Goal: Download file/media: Obtain a digital file from the website

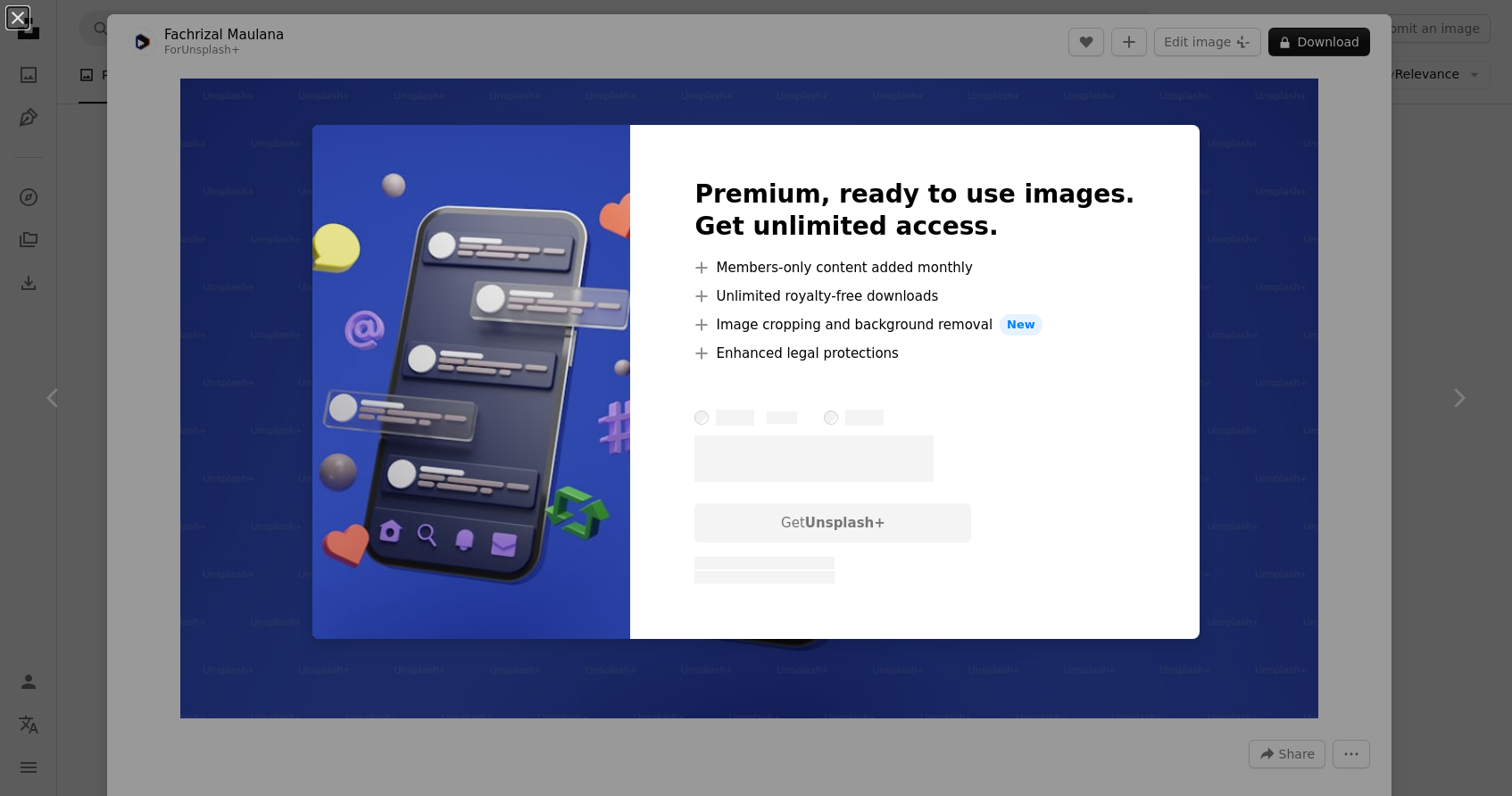
scroll to position [5800, 0]
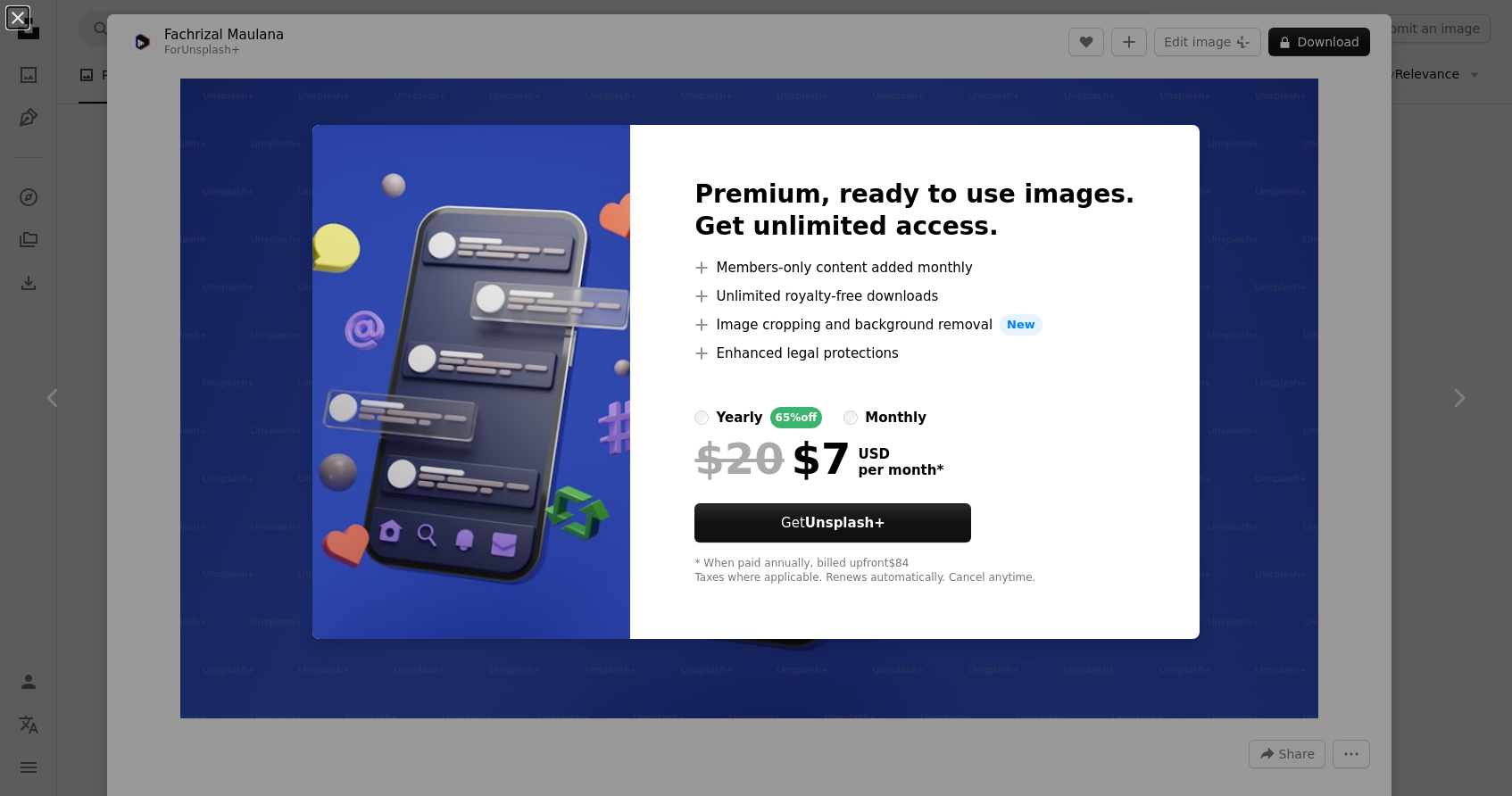
click at [943, 666] on div "An X shape Premium, ready to use images. Get unlimited access. A plus sign Memb…" at bounding box center [756, 398] width 1512 height 796
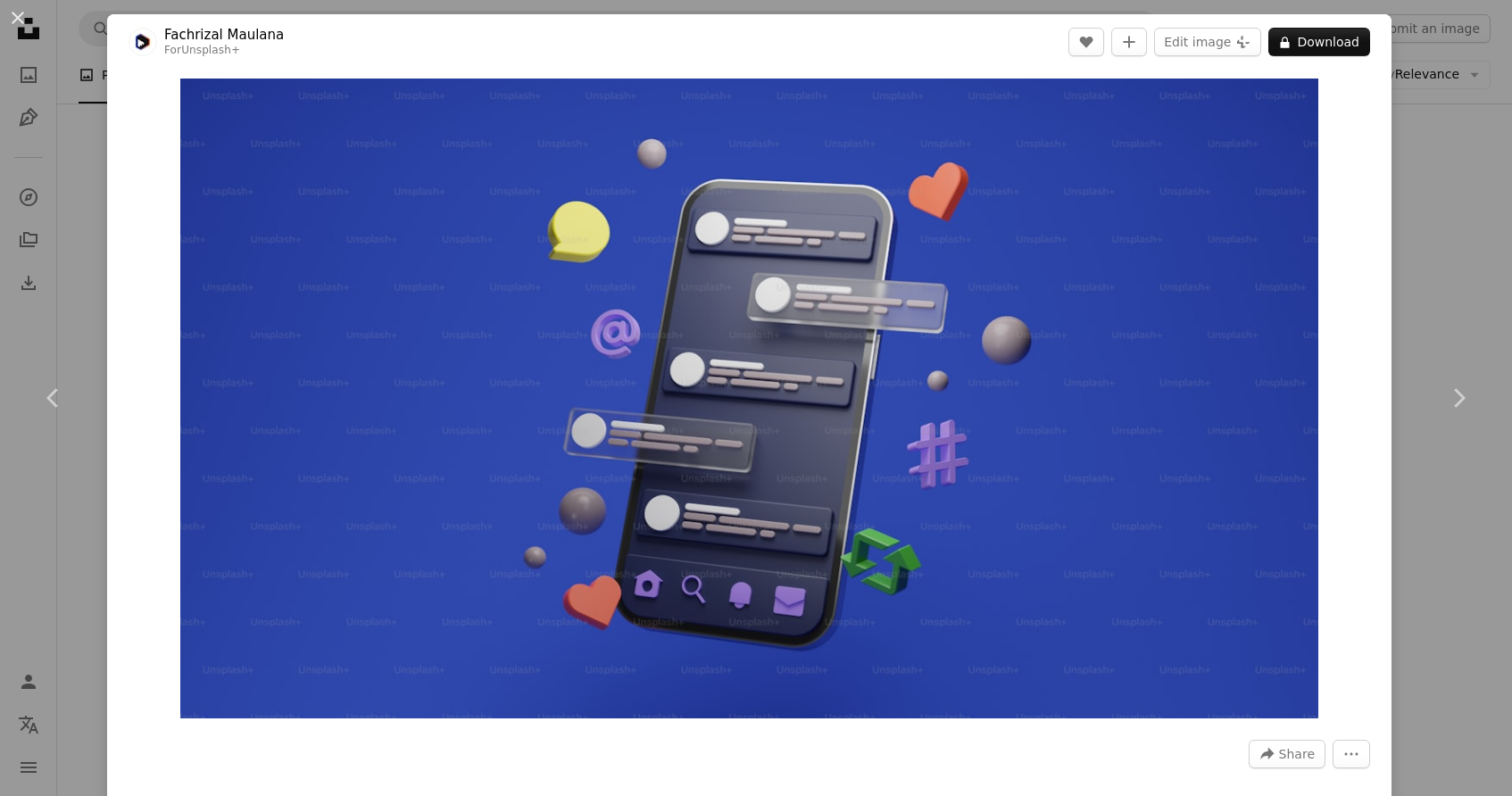
click at [1454, 268] on div "An X shape Chevron left Chevron right Fachrizal Maulana For Unsplash+ A heart A…" at bounding box center [756, 398] width 1512 height 796
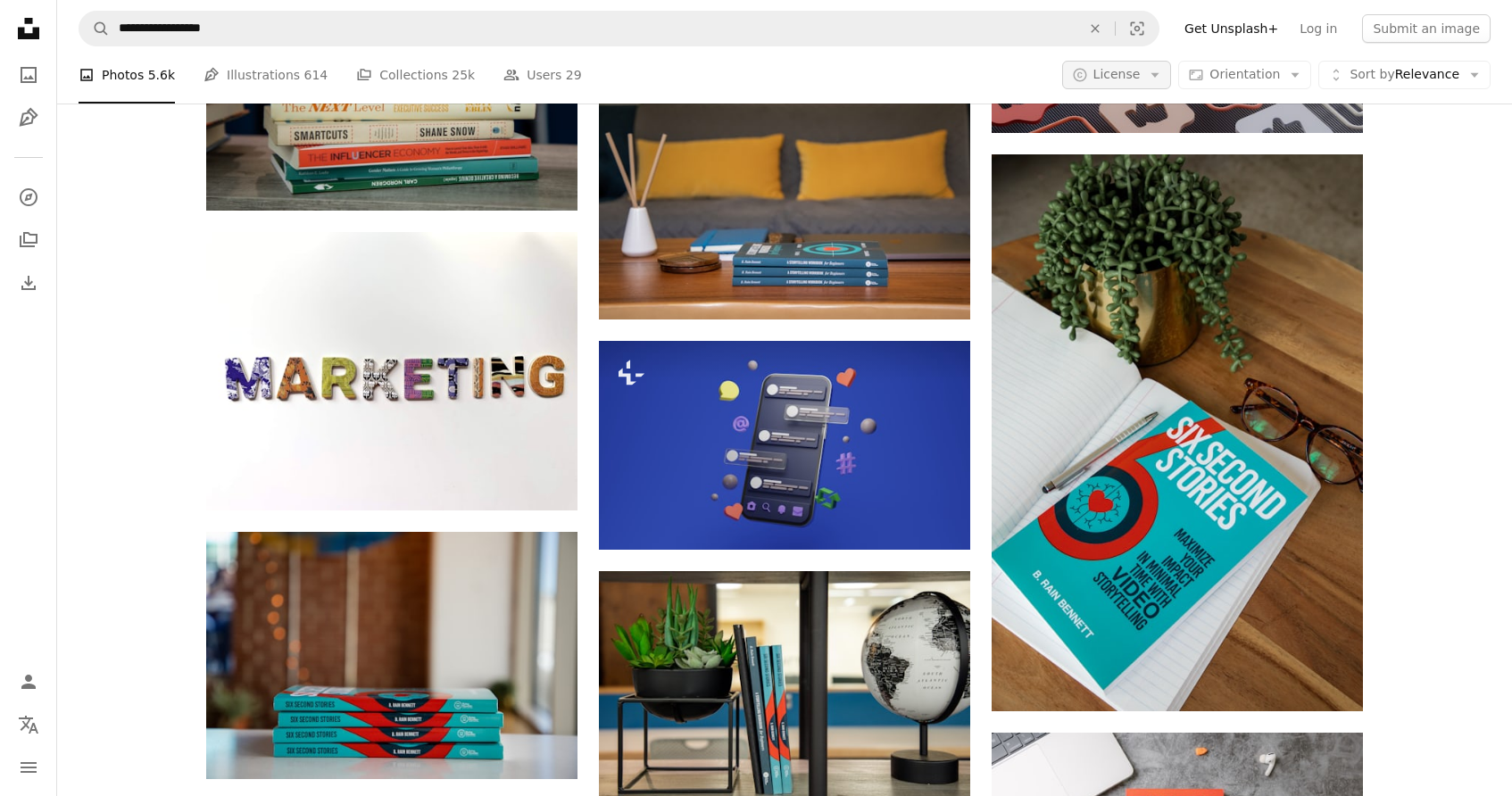
click at [1129, 72] on span "License" at bounding box center [1116, 74] width 48 height 15
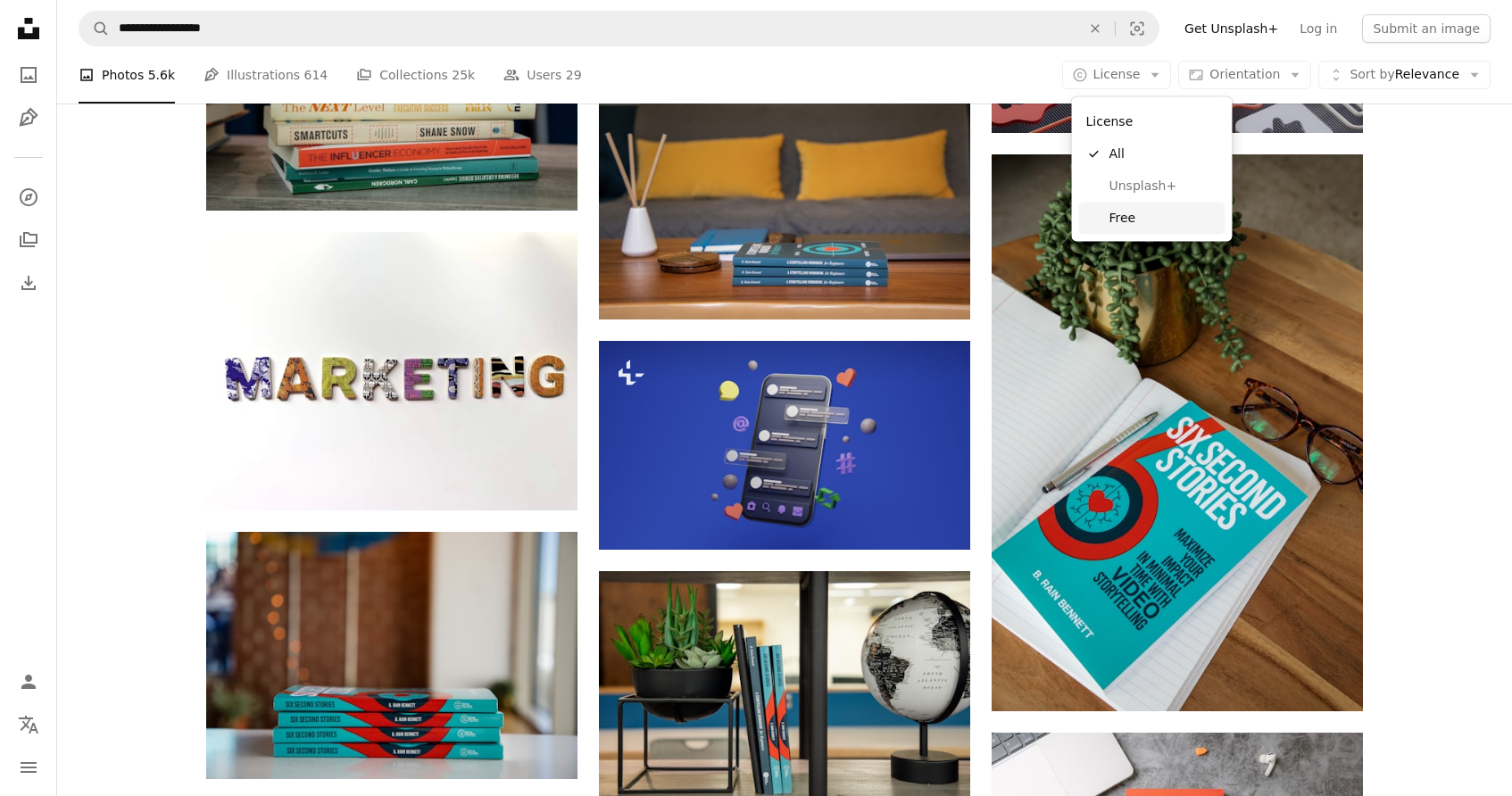
click at [1144, 220] on span "Free" at bounding box center [1164, 217] width 109 height 18
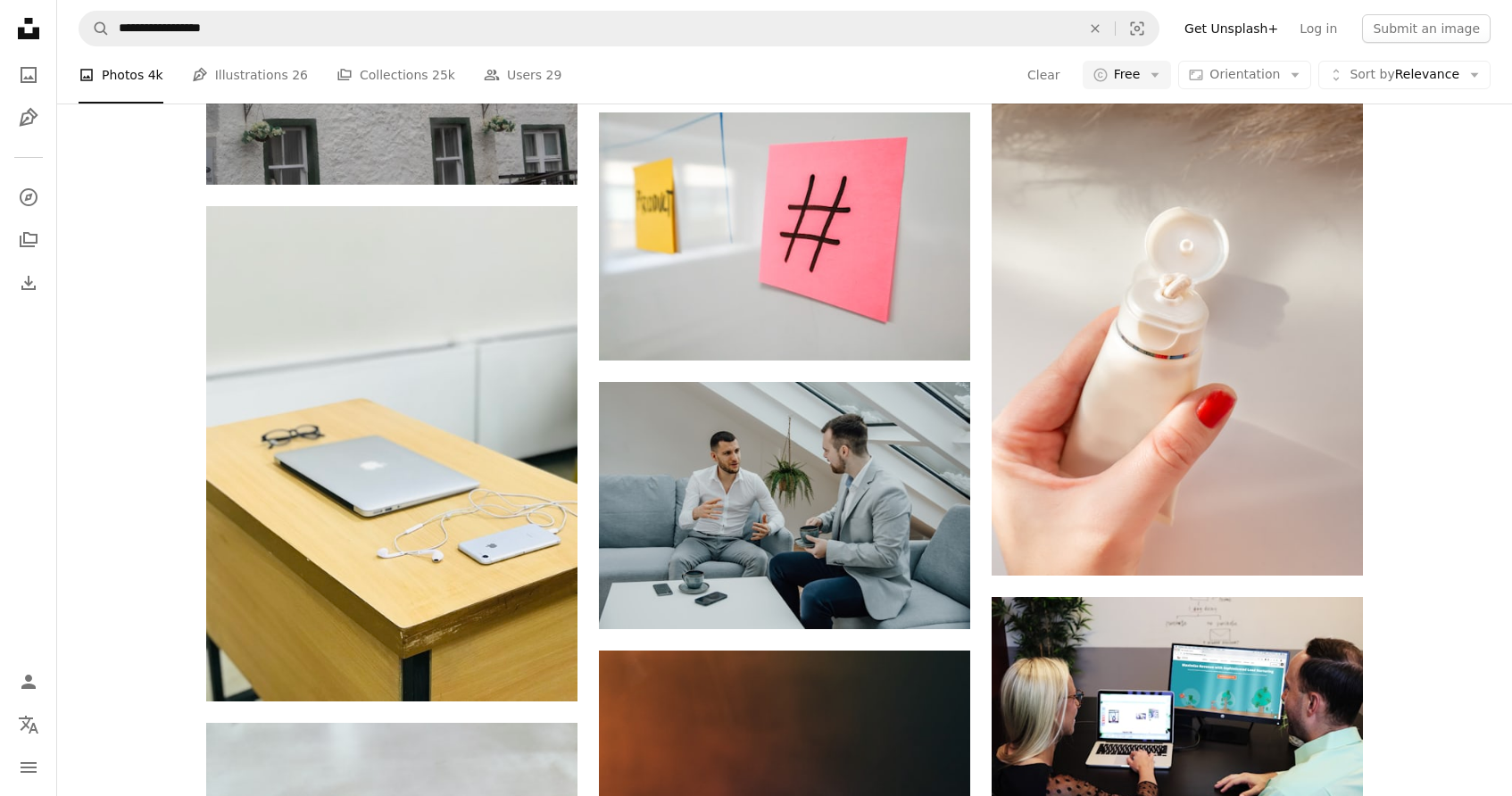
scroll to position [15560, 0]
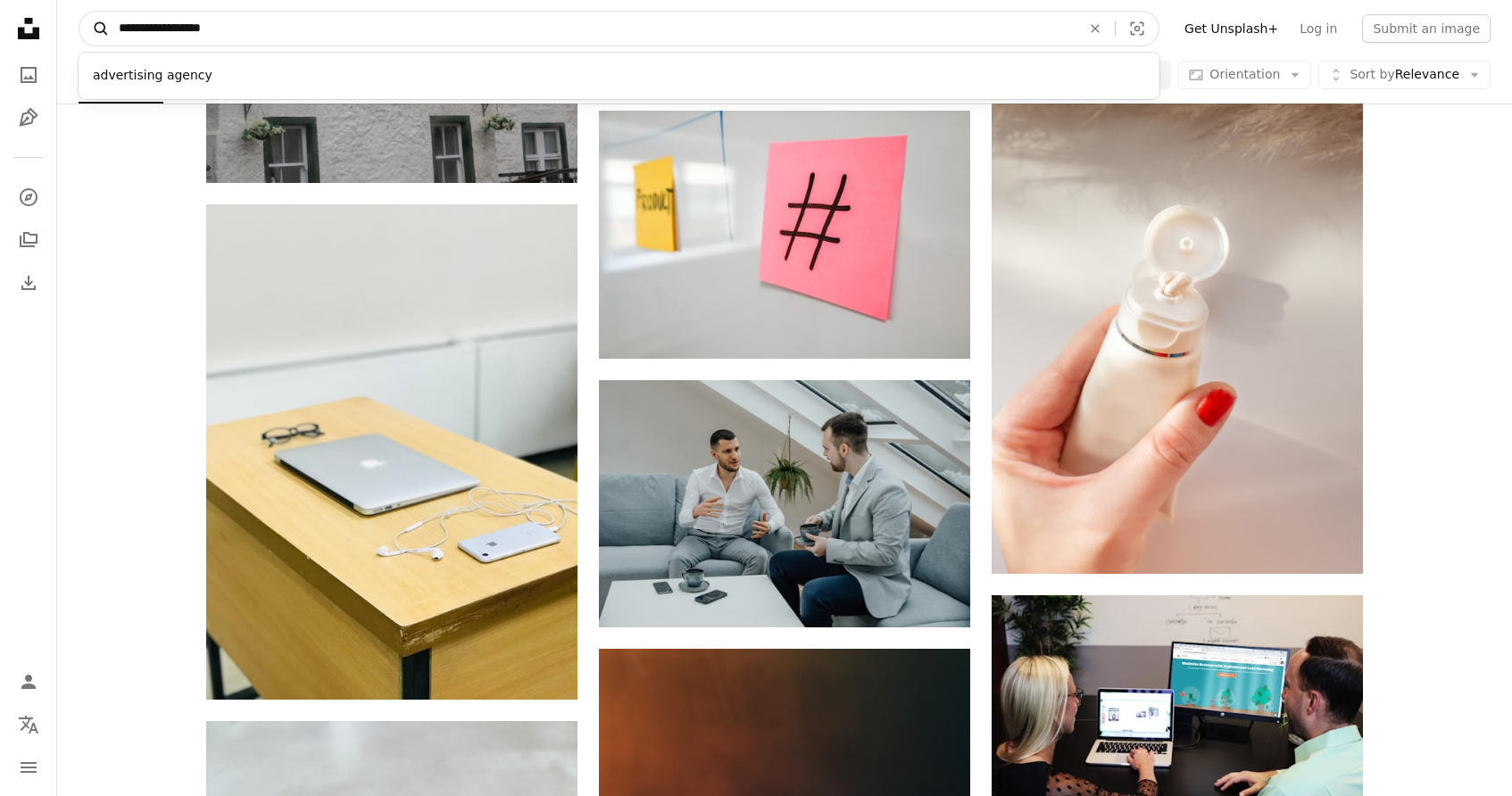
drag, startPoint x: 248, startPoint y: 29, endPoint x: 97, endPoint y: 20, distance: 151.3
click at [97, 20] on form "**********" at bounding box center [619, 28] width 1080 height 36
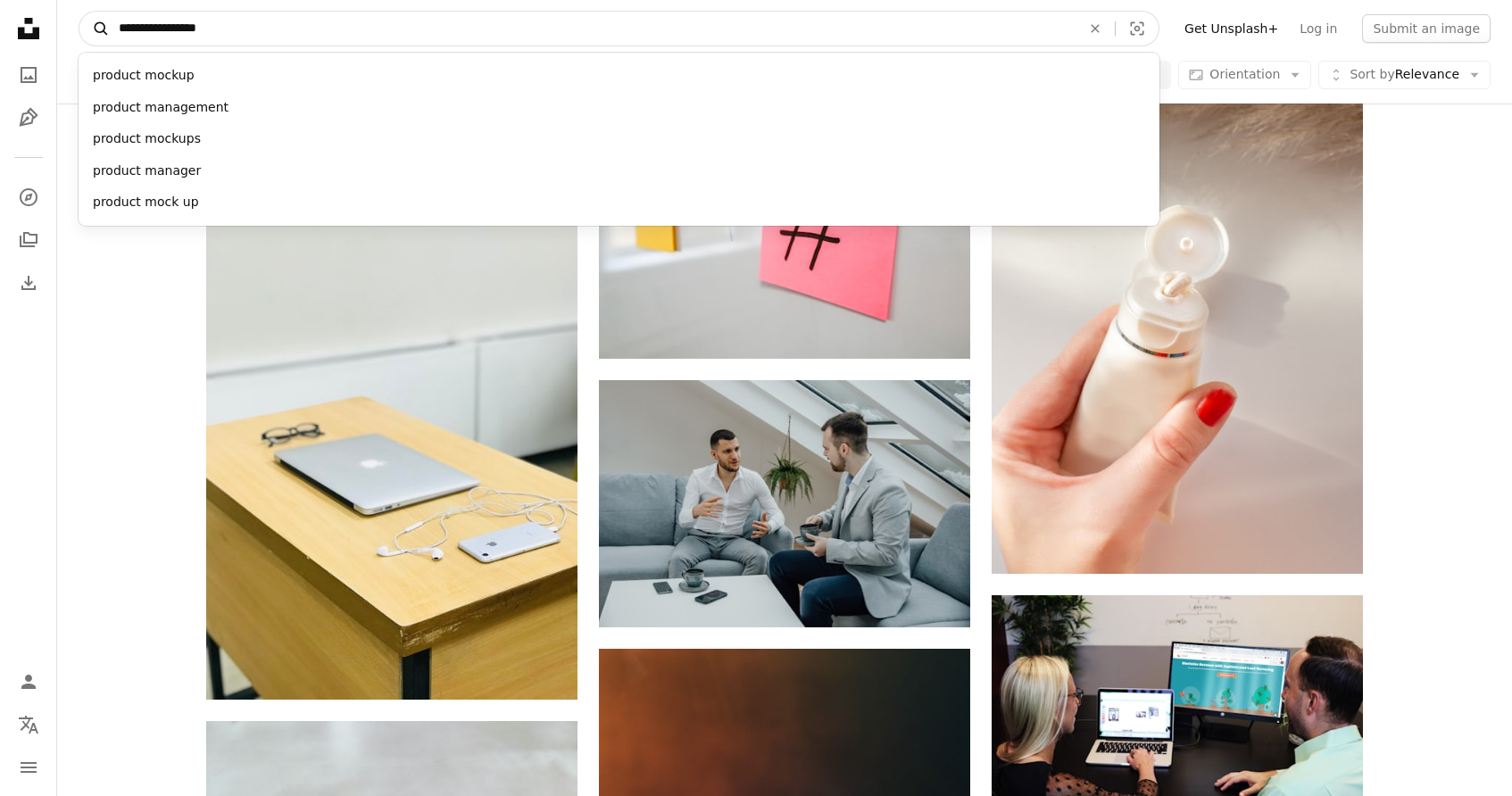
type input "**********"
click button "A magnifying glass" at bounding box center [94, 28] width 30 height 34
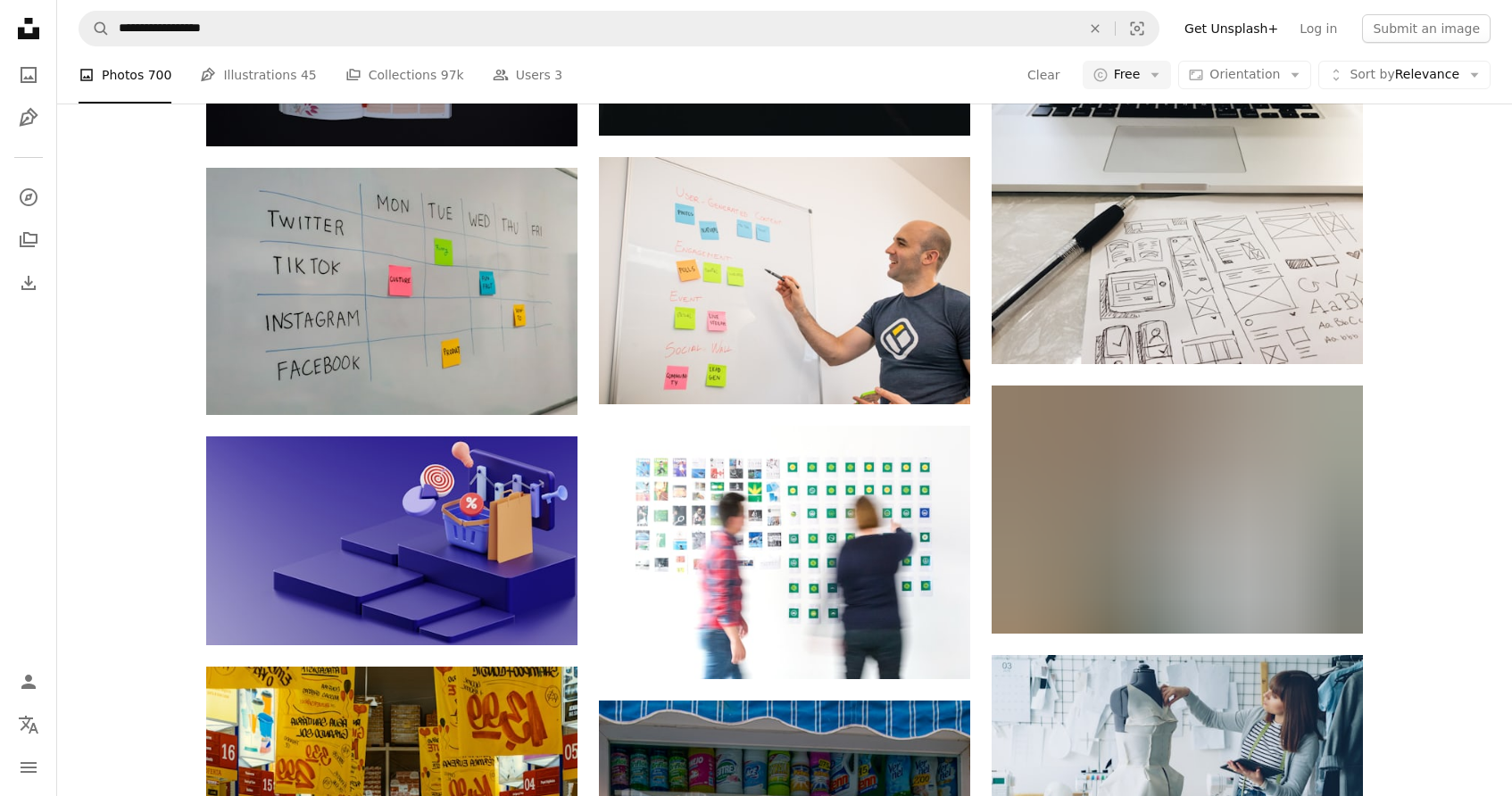
scroll to position [21547, 0]
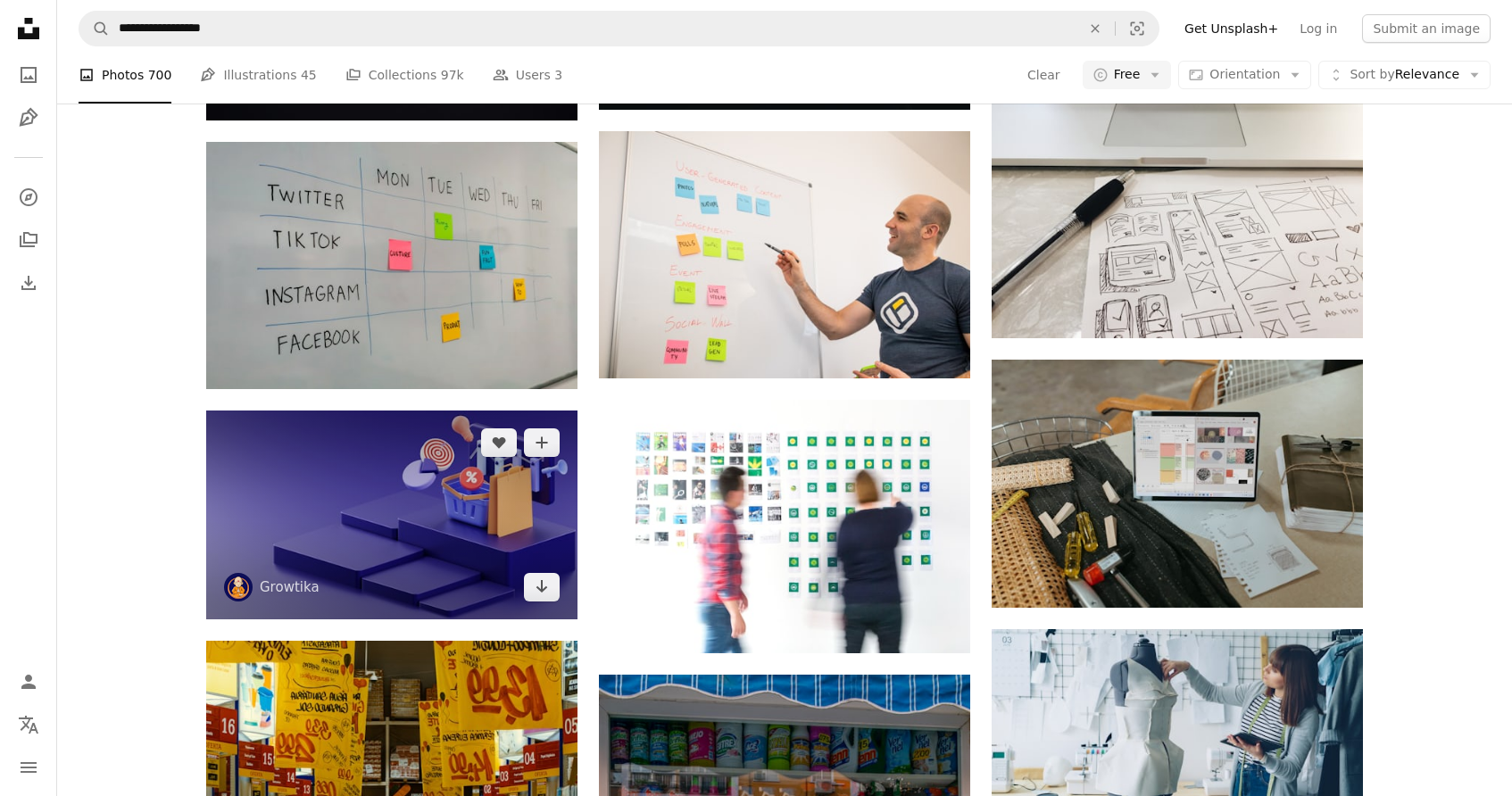
click at [437, 552] on img at bounding box center [392, 514] width 371 height 208
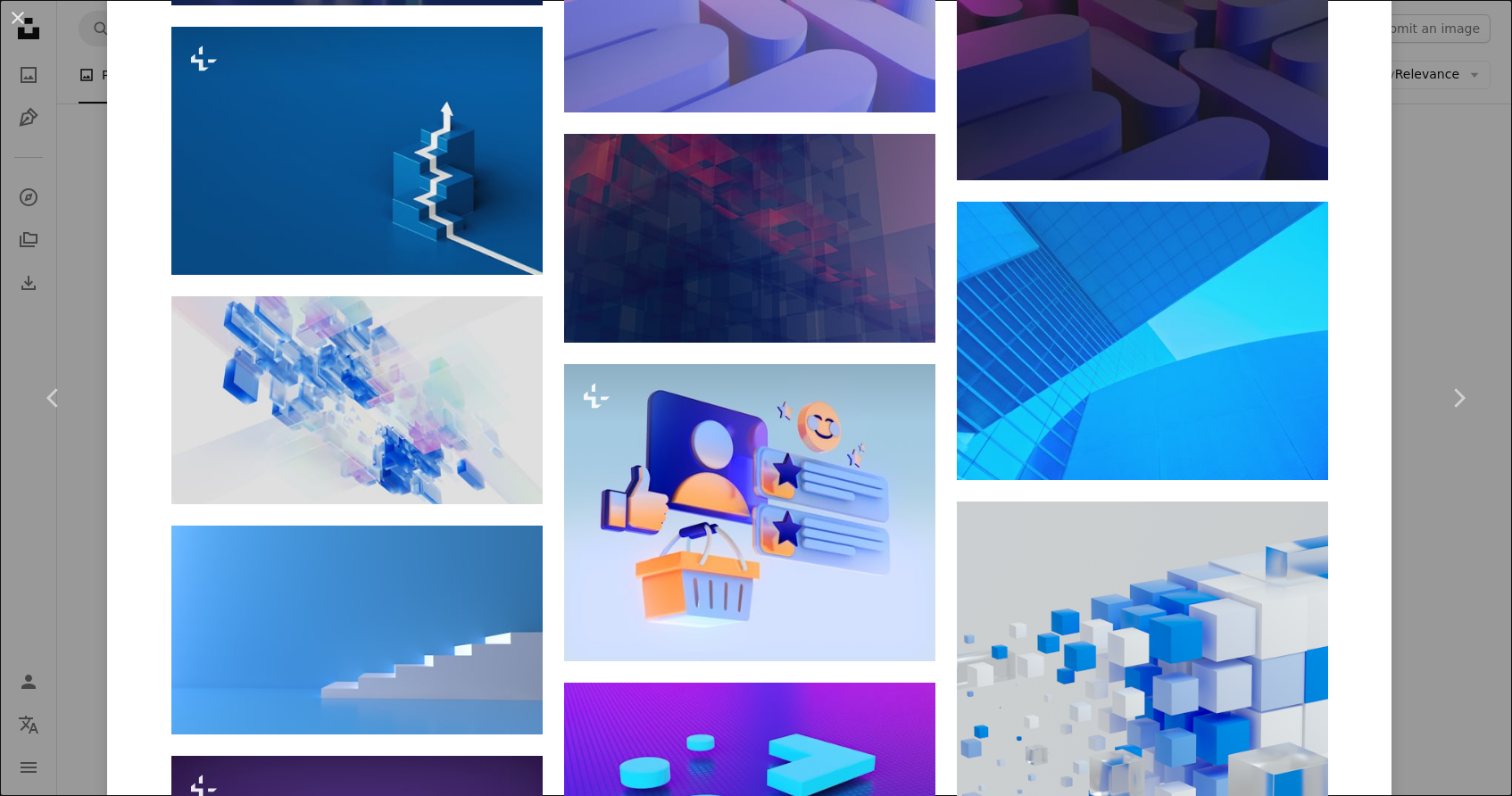
scroll to position [2073, 0]
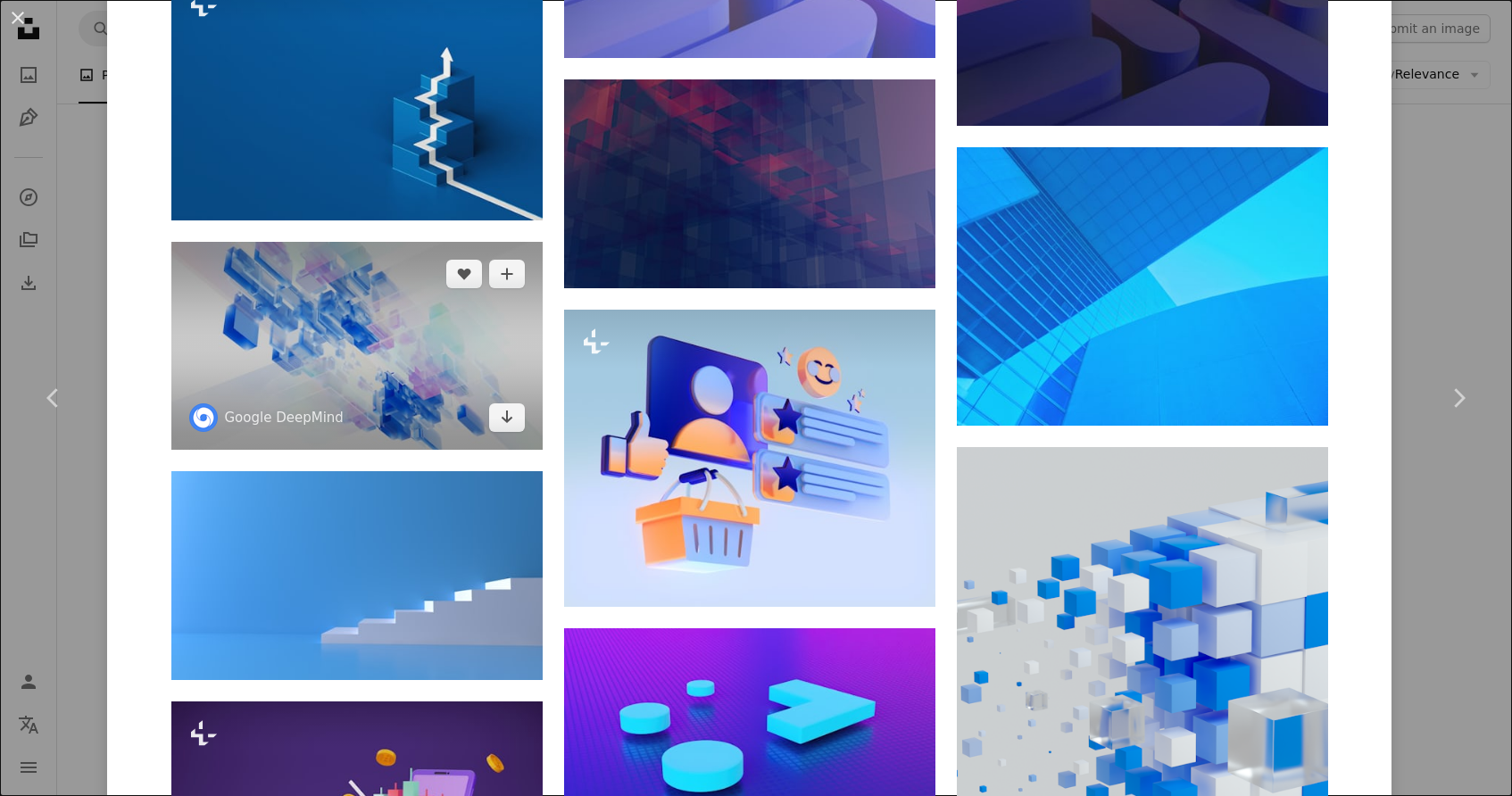
click at [410, 350] on img at bounding box center [357, 346] width 371 height 208
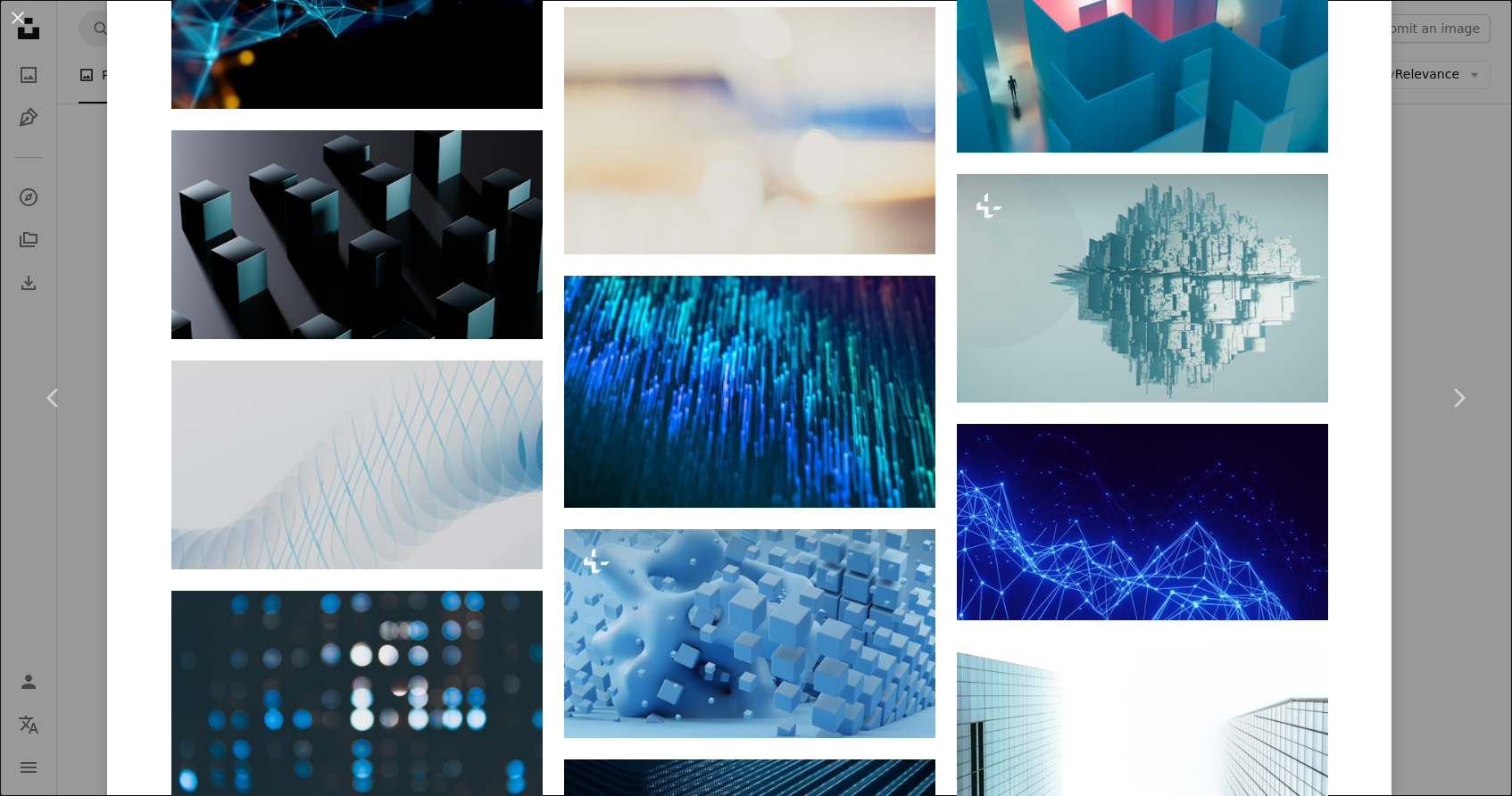
scroll to position [5007, 0]
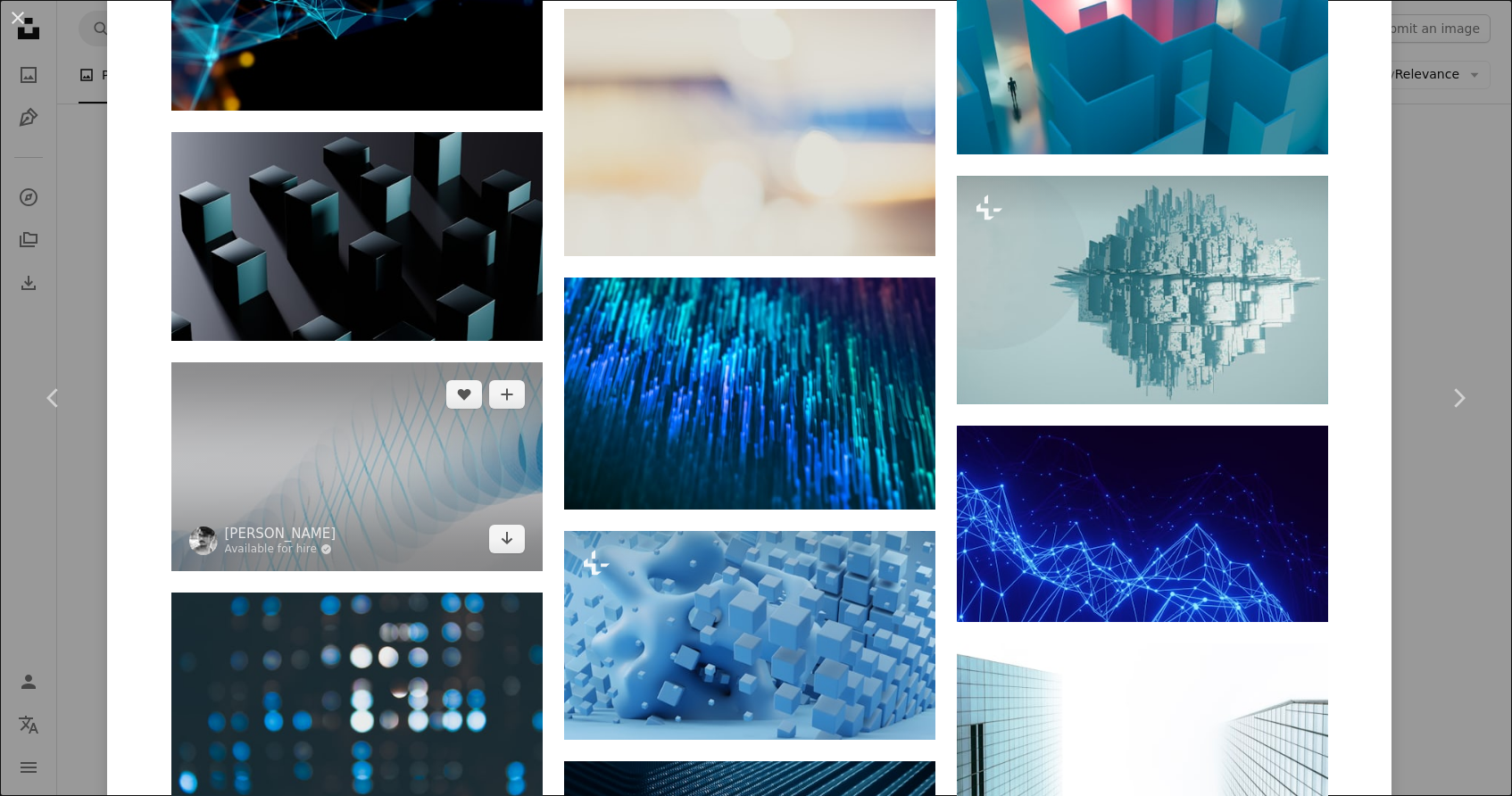
click at [367, 486] on img at bounding box center [357, 467] width 371 height 208
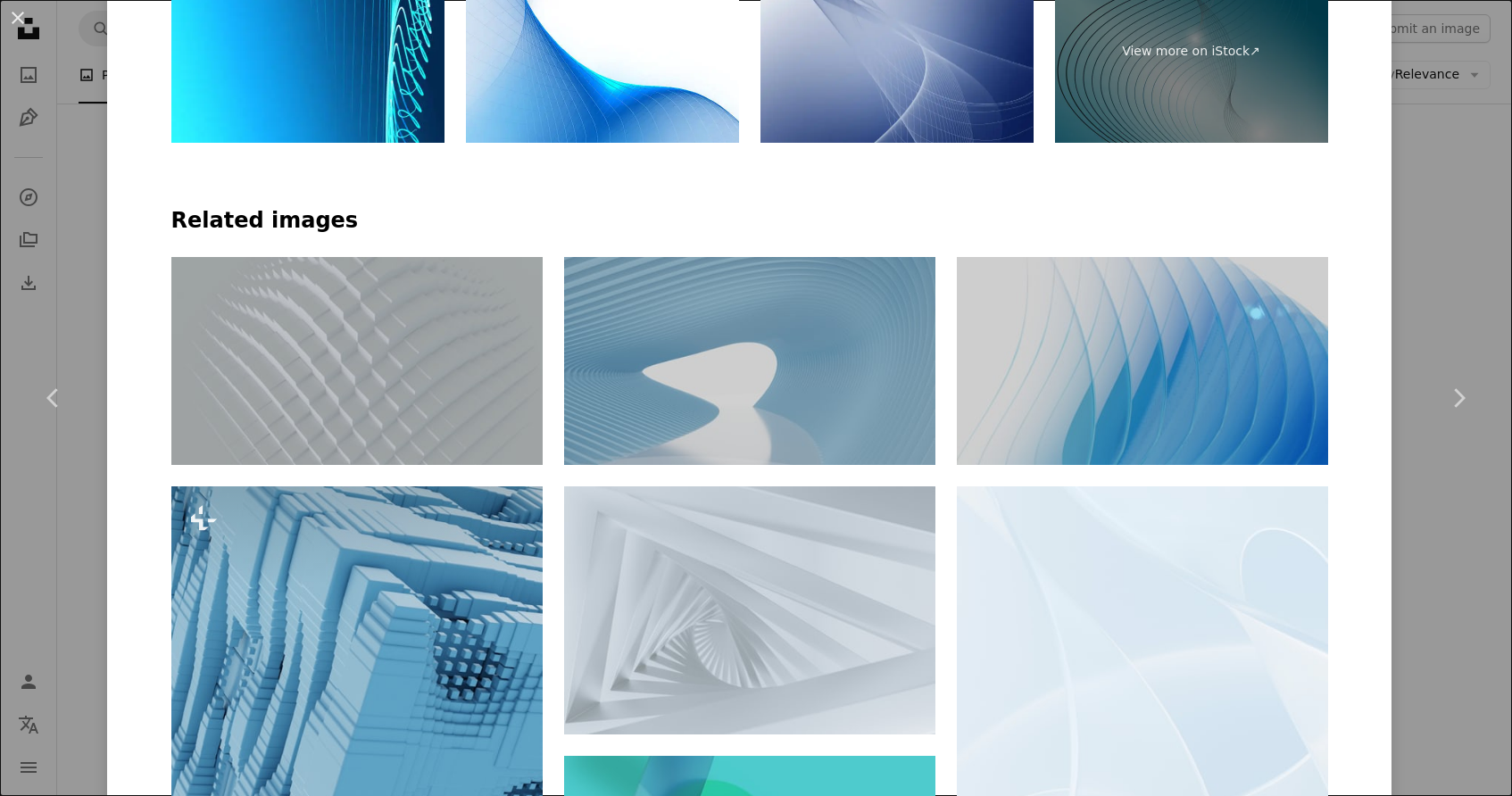
scroll to position [1346, 0]
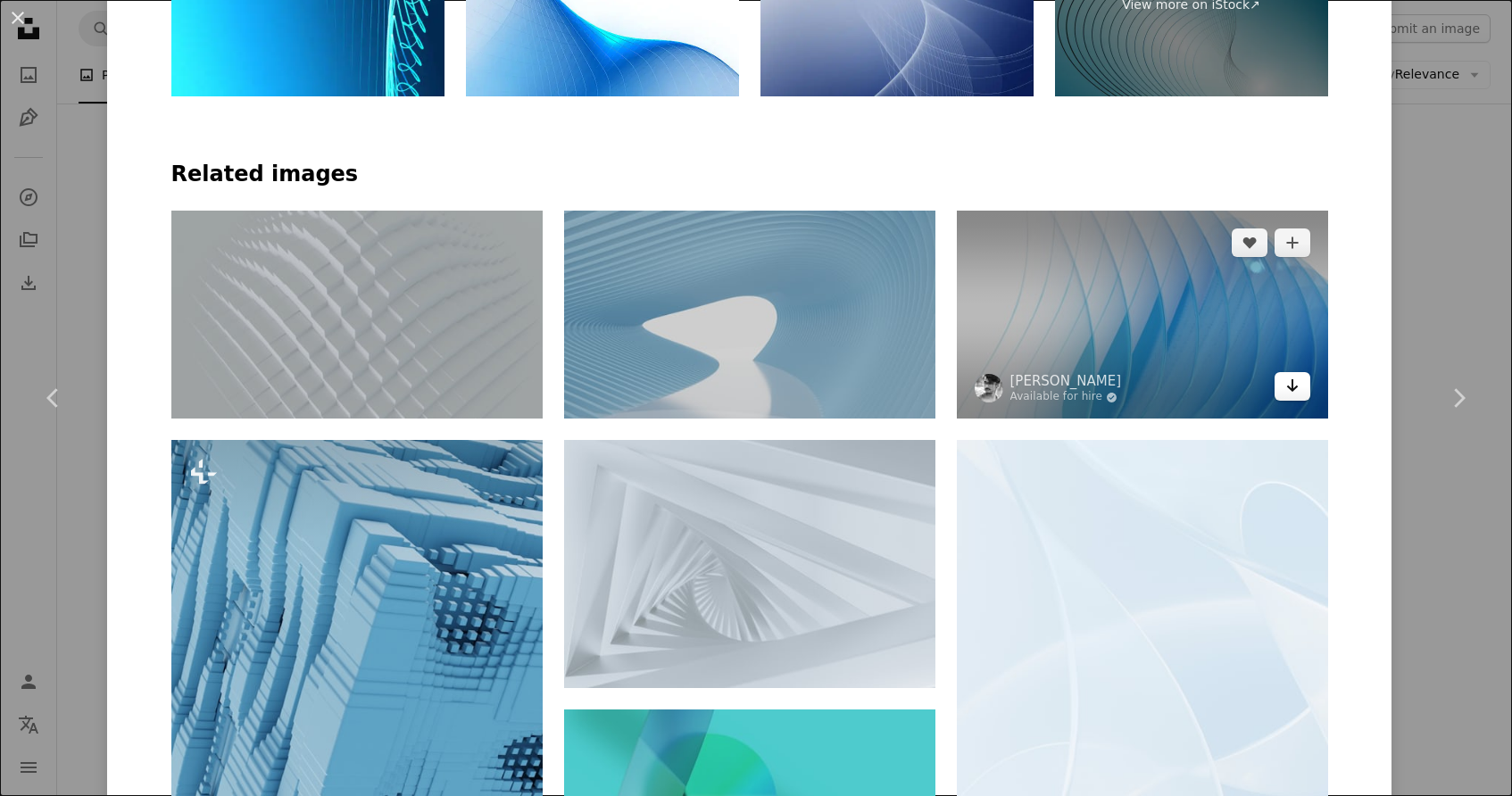
click at [1298, 386] on icon "Download" at bounding box center [1292, 385] width 12 height 13
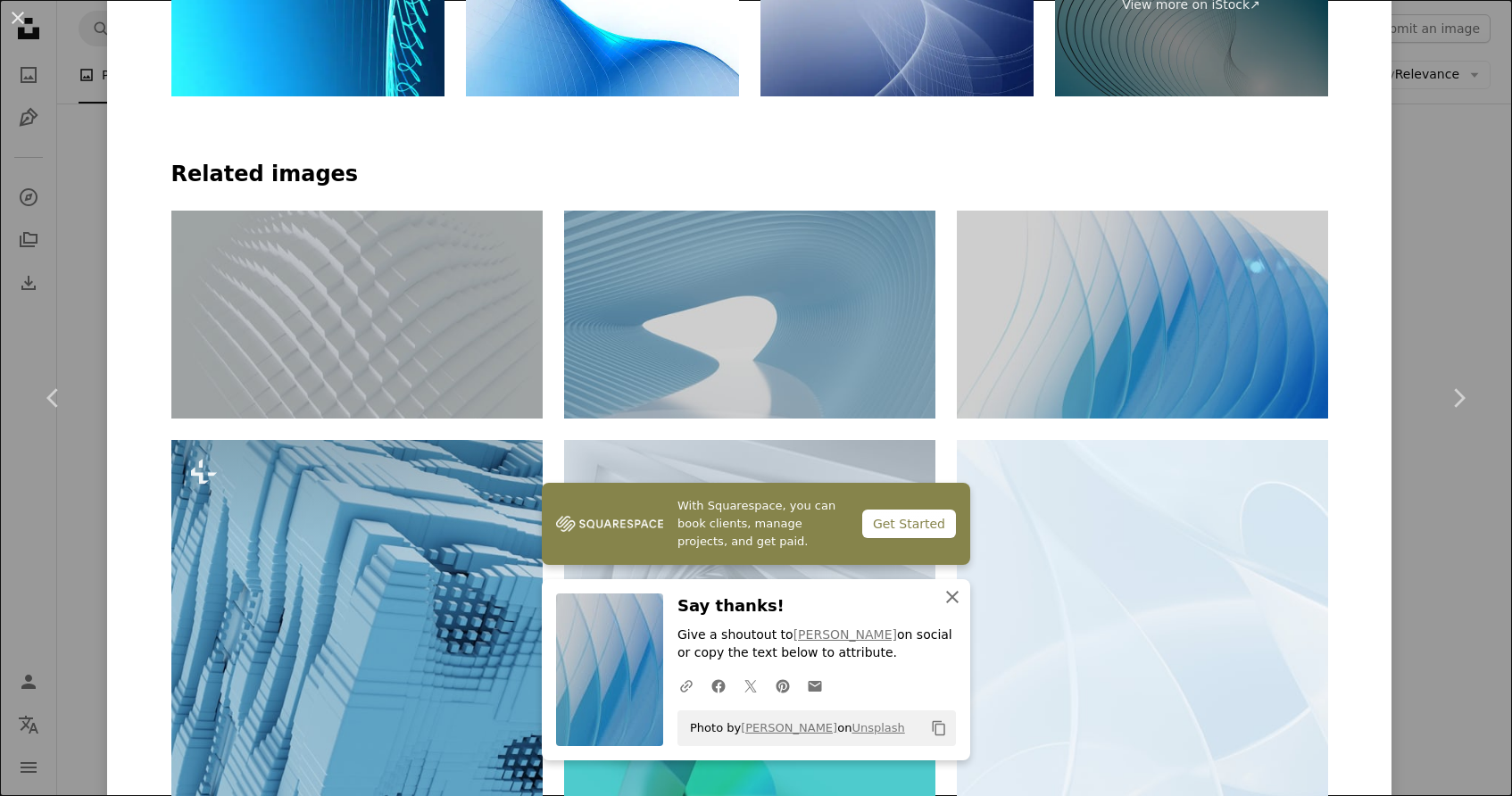
click at [952, 594] on icon "button" at bounding box center [952, 597] width 13 height 13
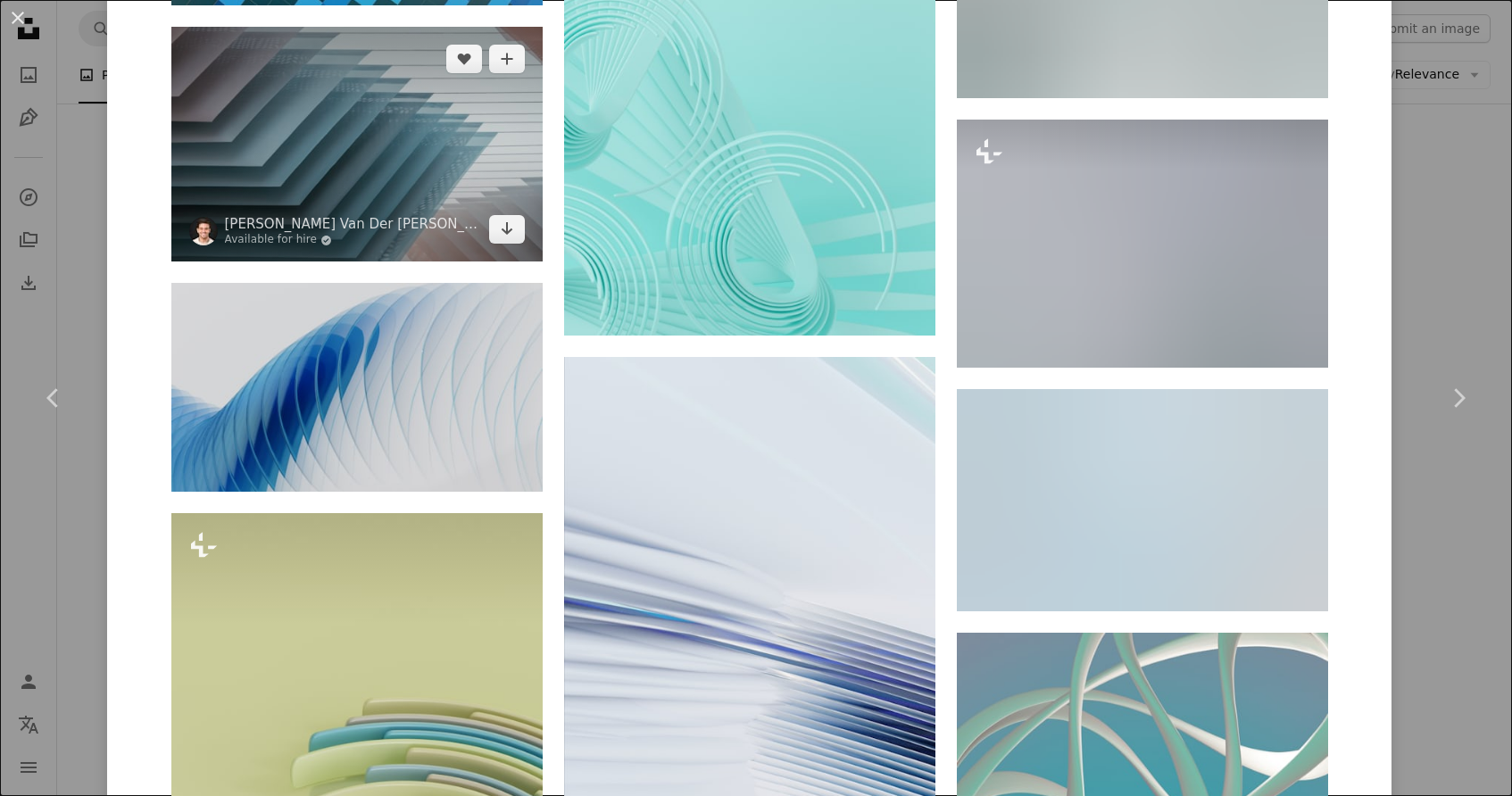
scroll to position [2502, 0]
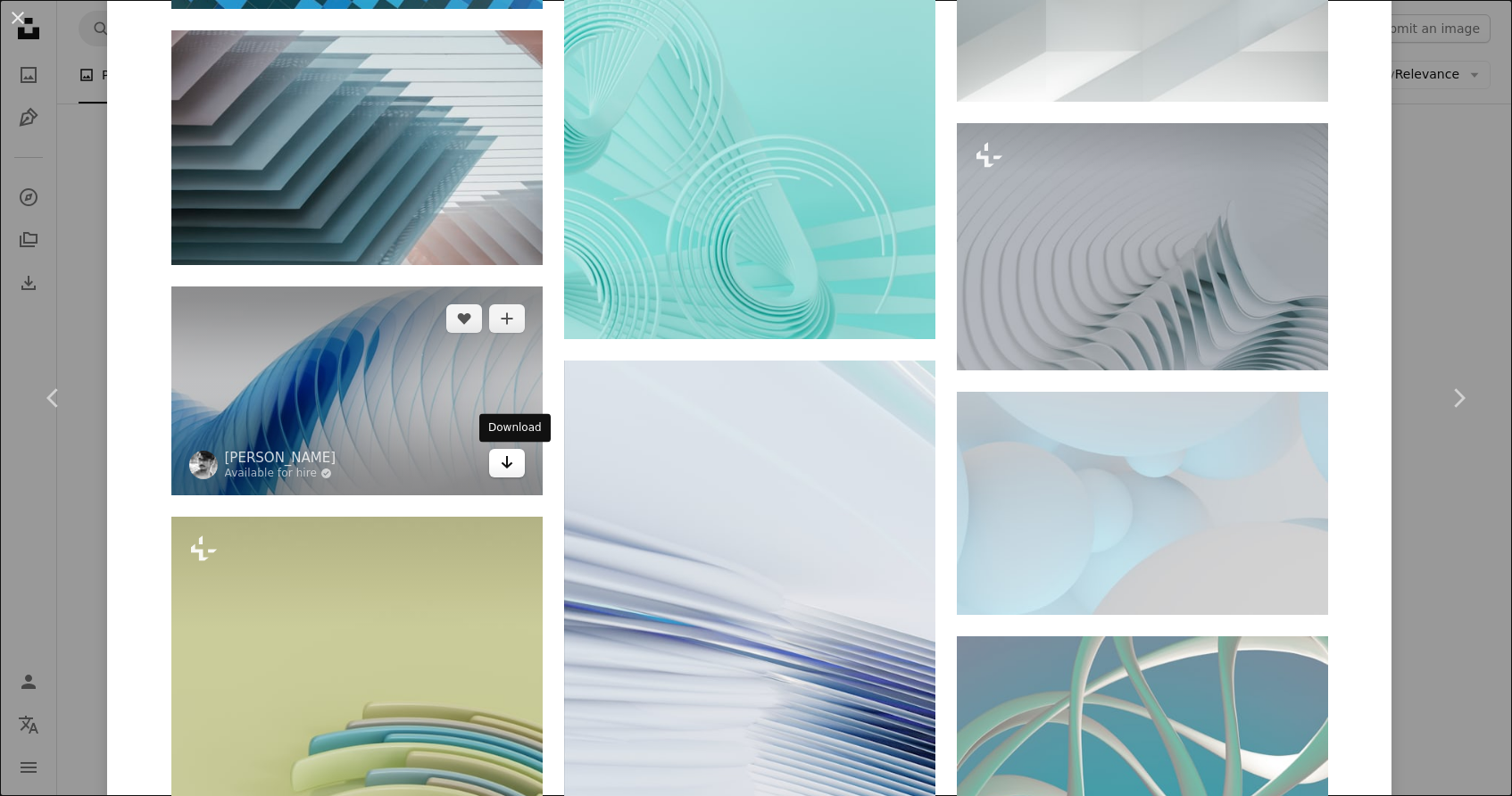
click at [510, 465] on icon "Download" at bounding box center [507, 462] width 12 height 13
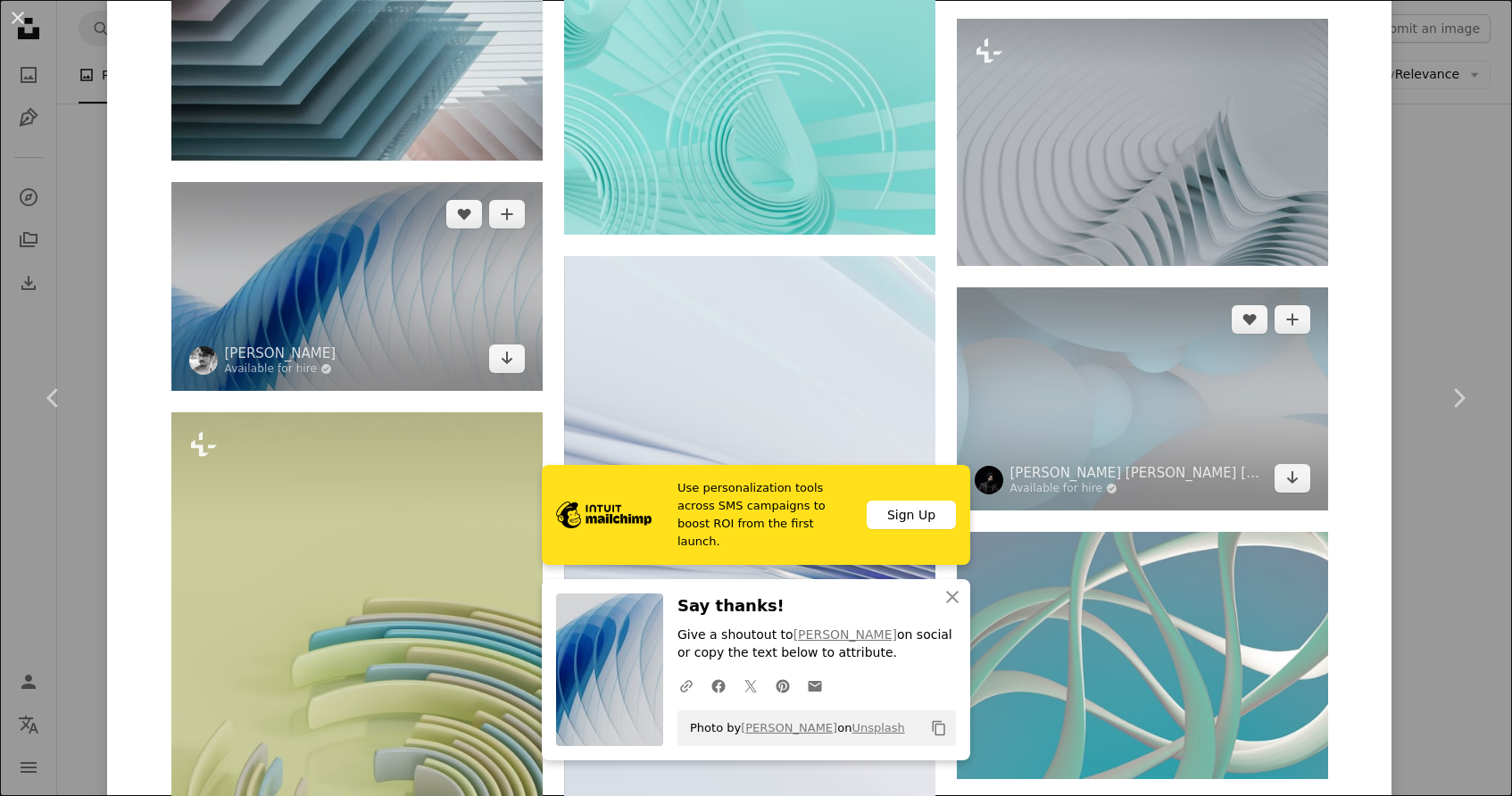
scroll to position [2603, 0]
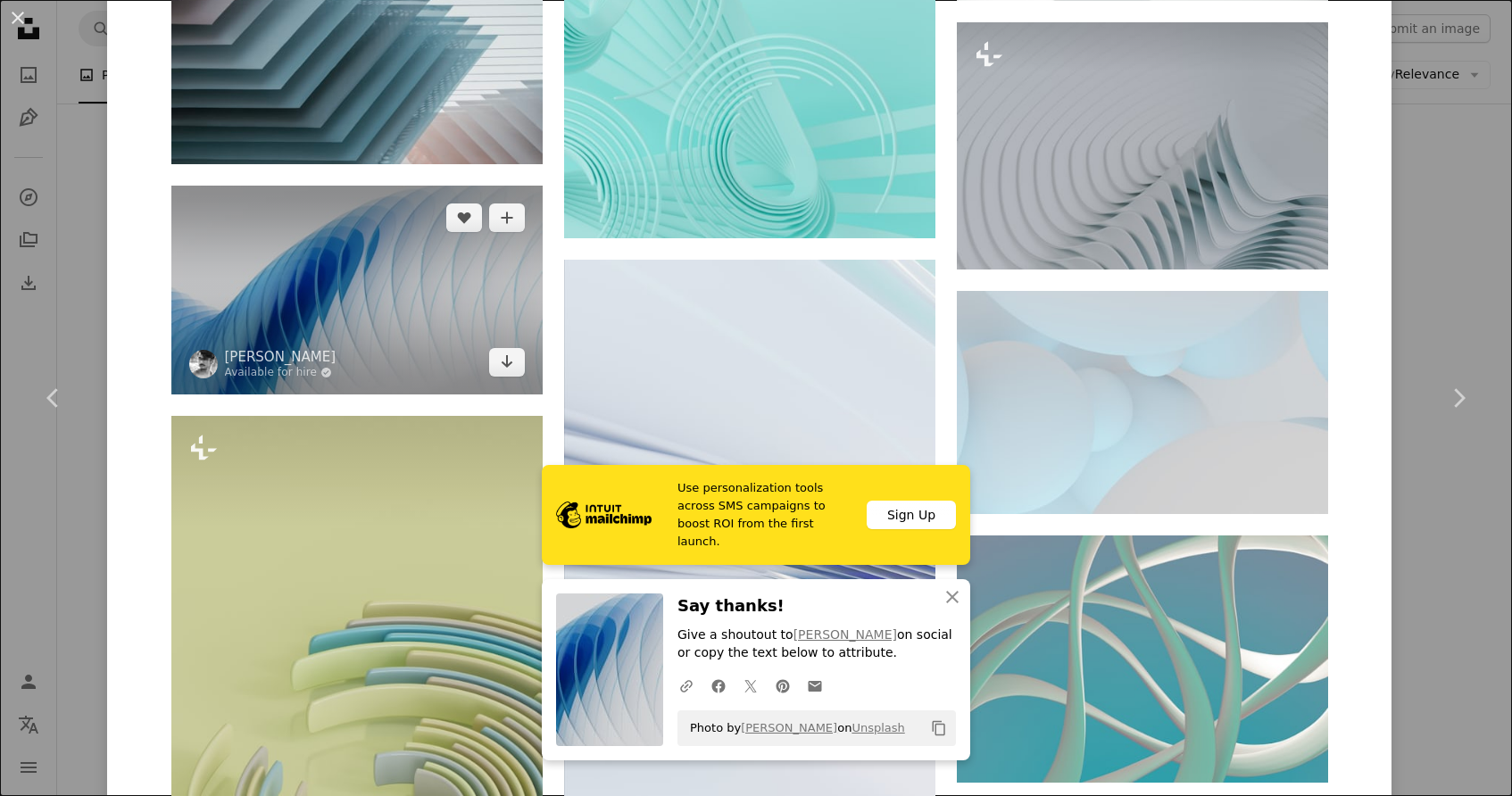
click at [365, 307] on img at bounding box center [357, 290] width 371 height 208
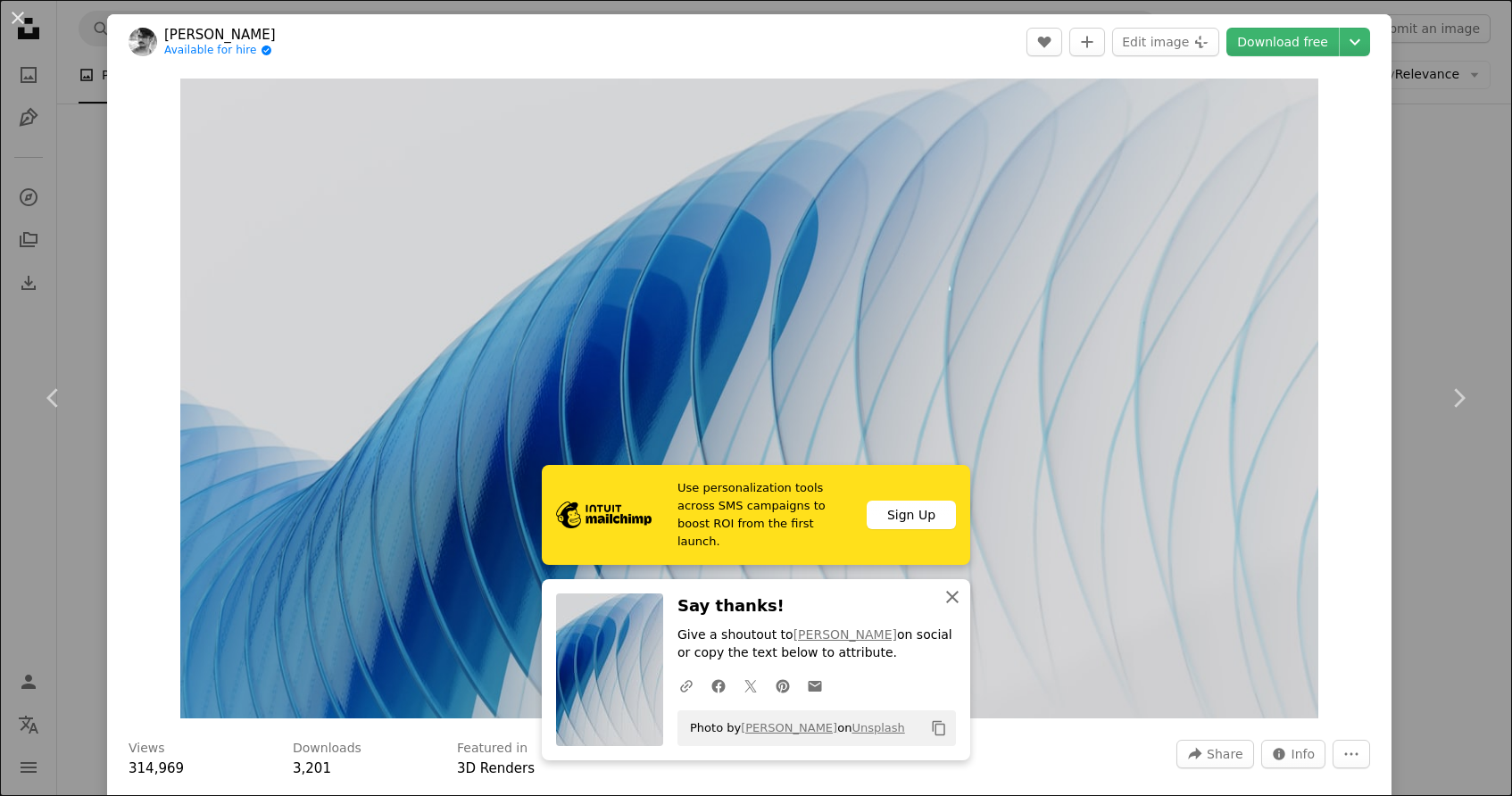
click at [958, 596] on icon "An X shape" at bounding box center [953, 597] width 21 height 21
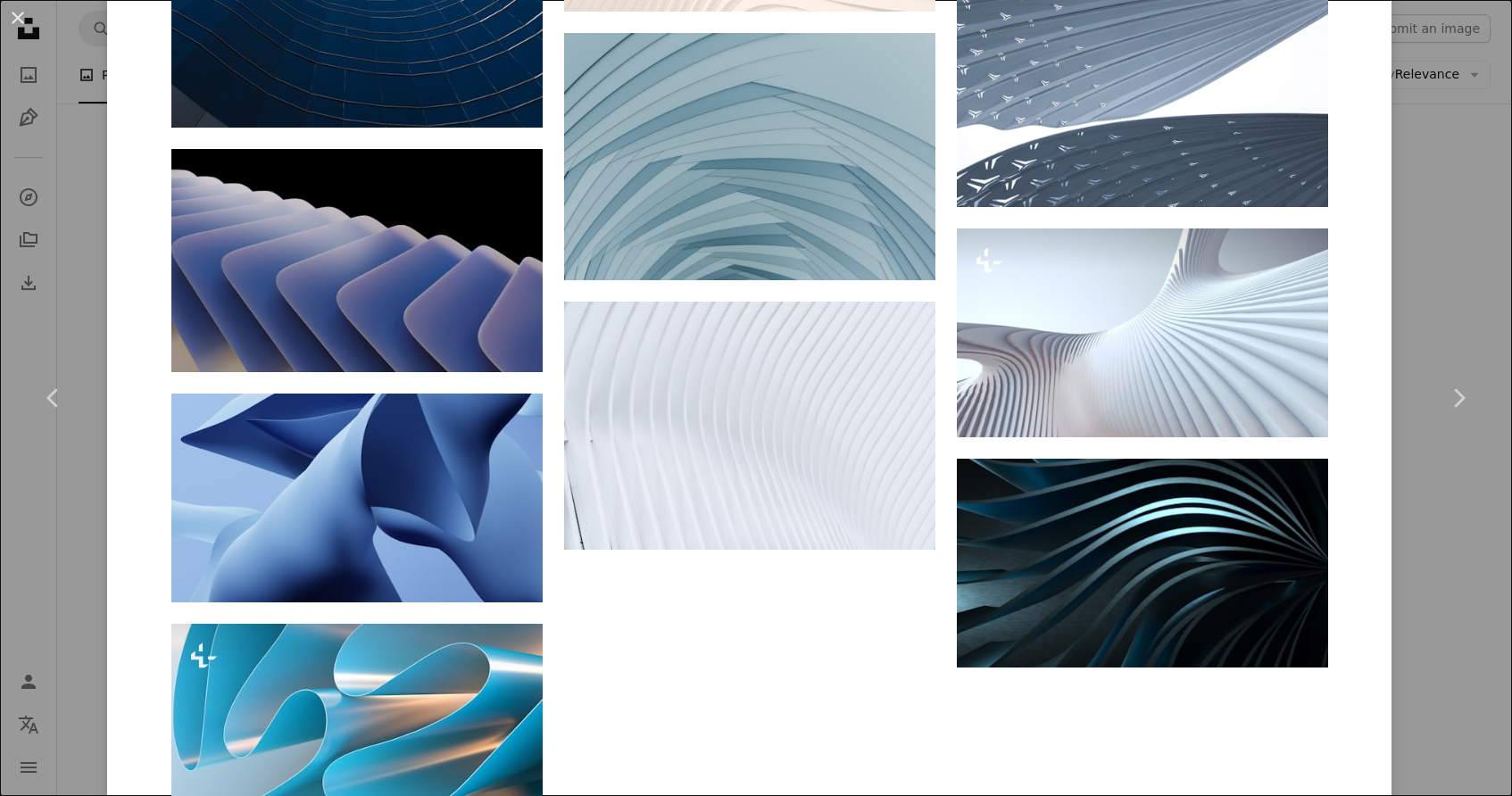
scroll to position [8450, 0]
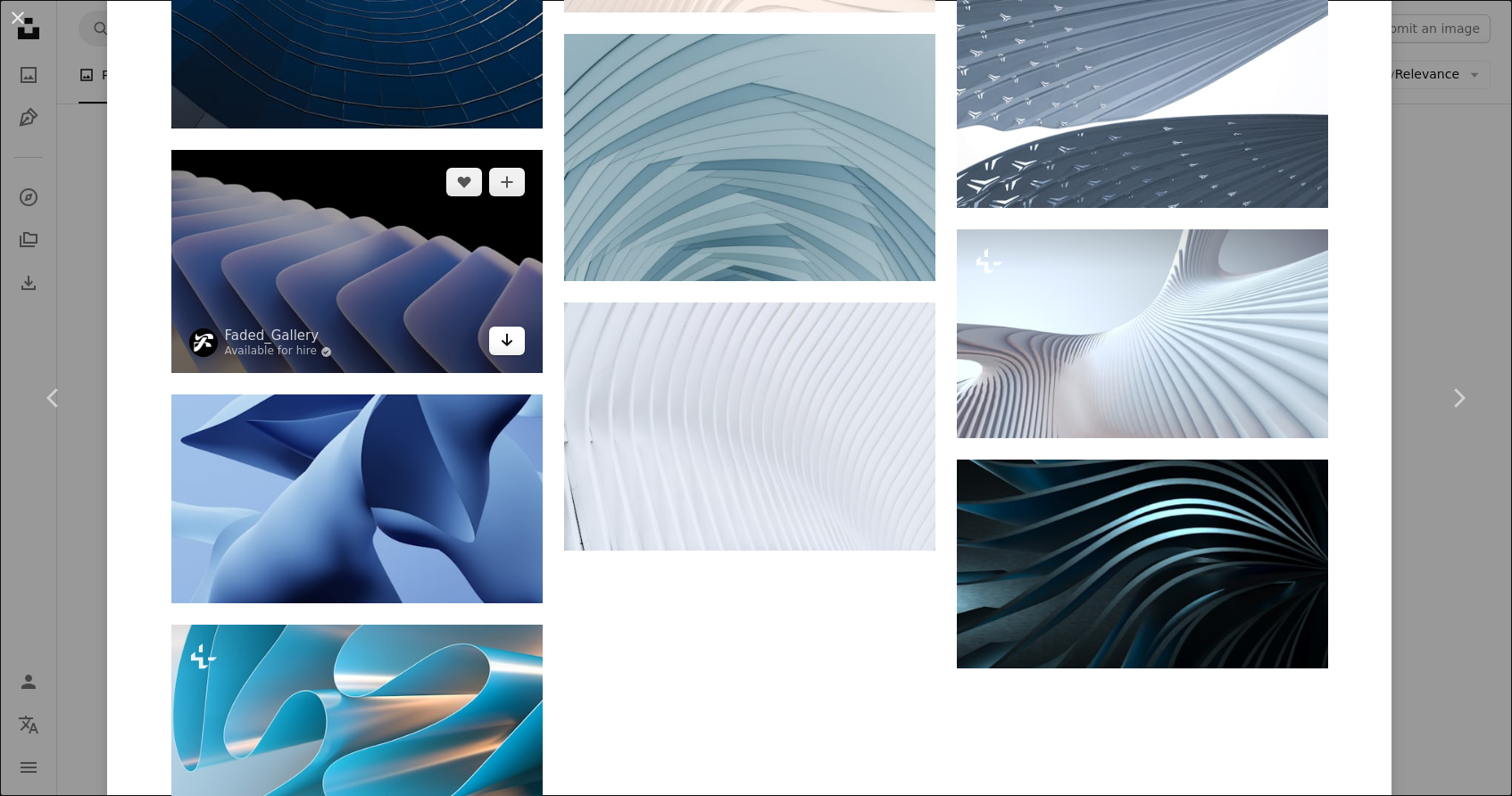
click at [510, 329] on icon "Arrow pointing down" at bounding box center [507, 340] width 15 height 21
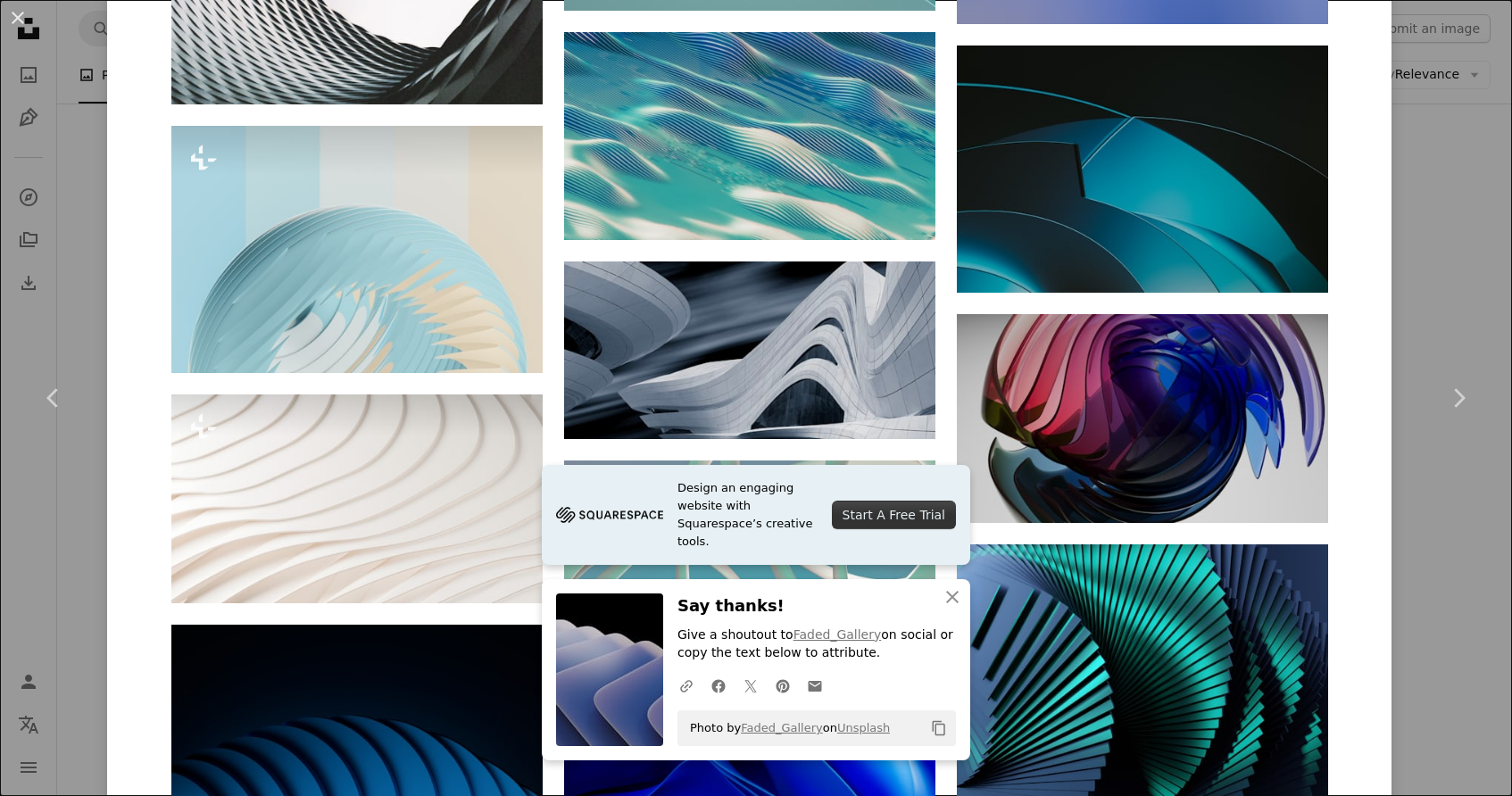
scroll to position [10314, 0]
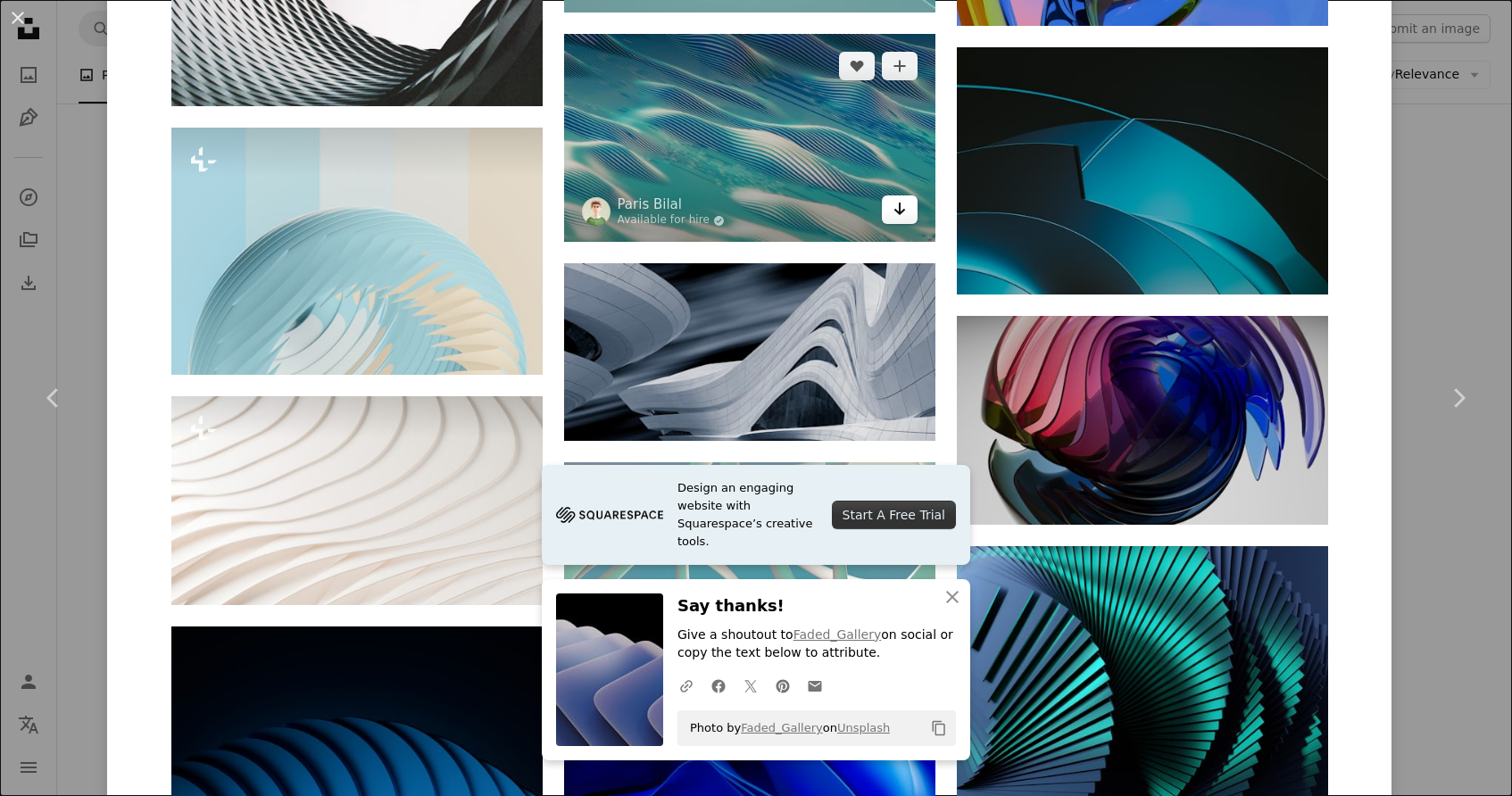
click at [905, 203] on icon "Download" at bounding box center [899, 208] width 12 height 13
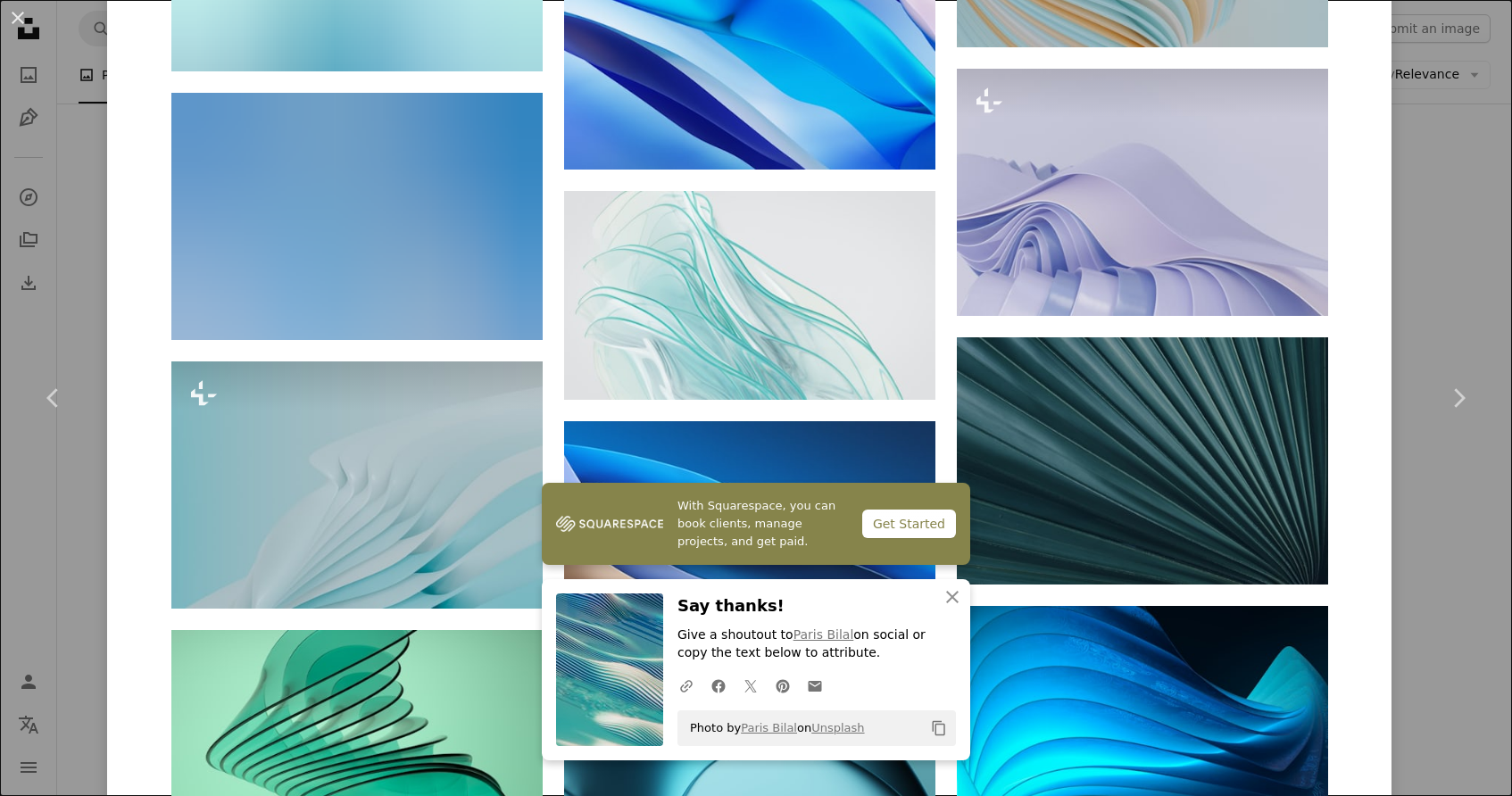
scroll to position [11349, 0]
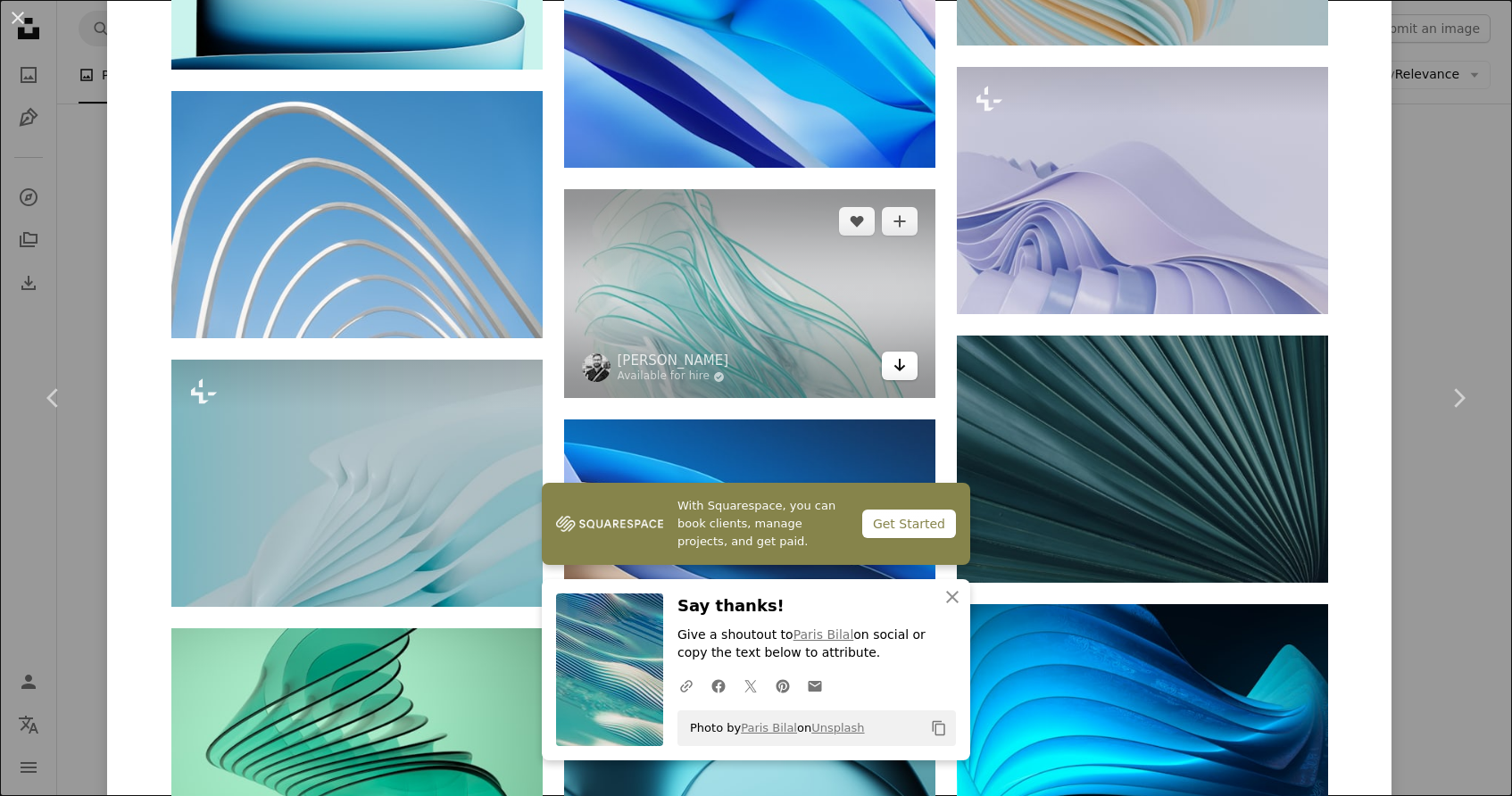
click at [907, 355] on icon "Arrow pointing down" at bounding box center [899, 365] width 15 height 21
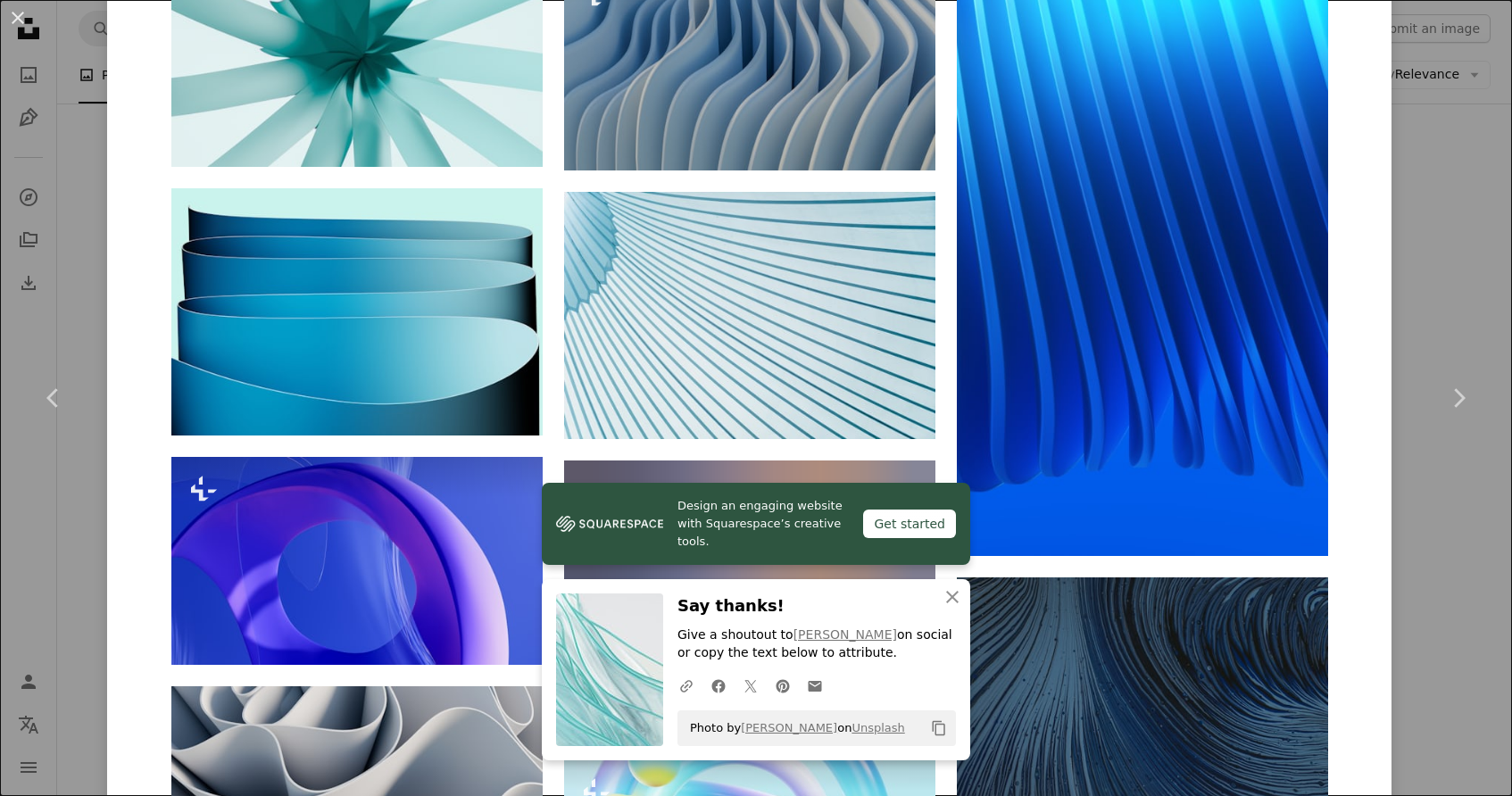
scroll to position [15521, 0]
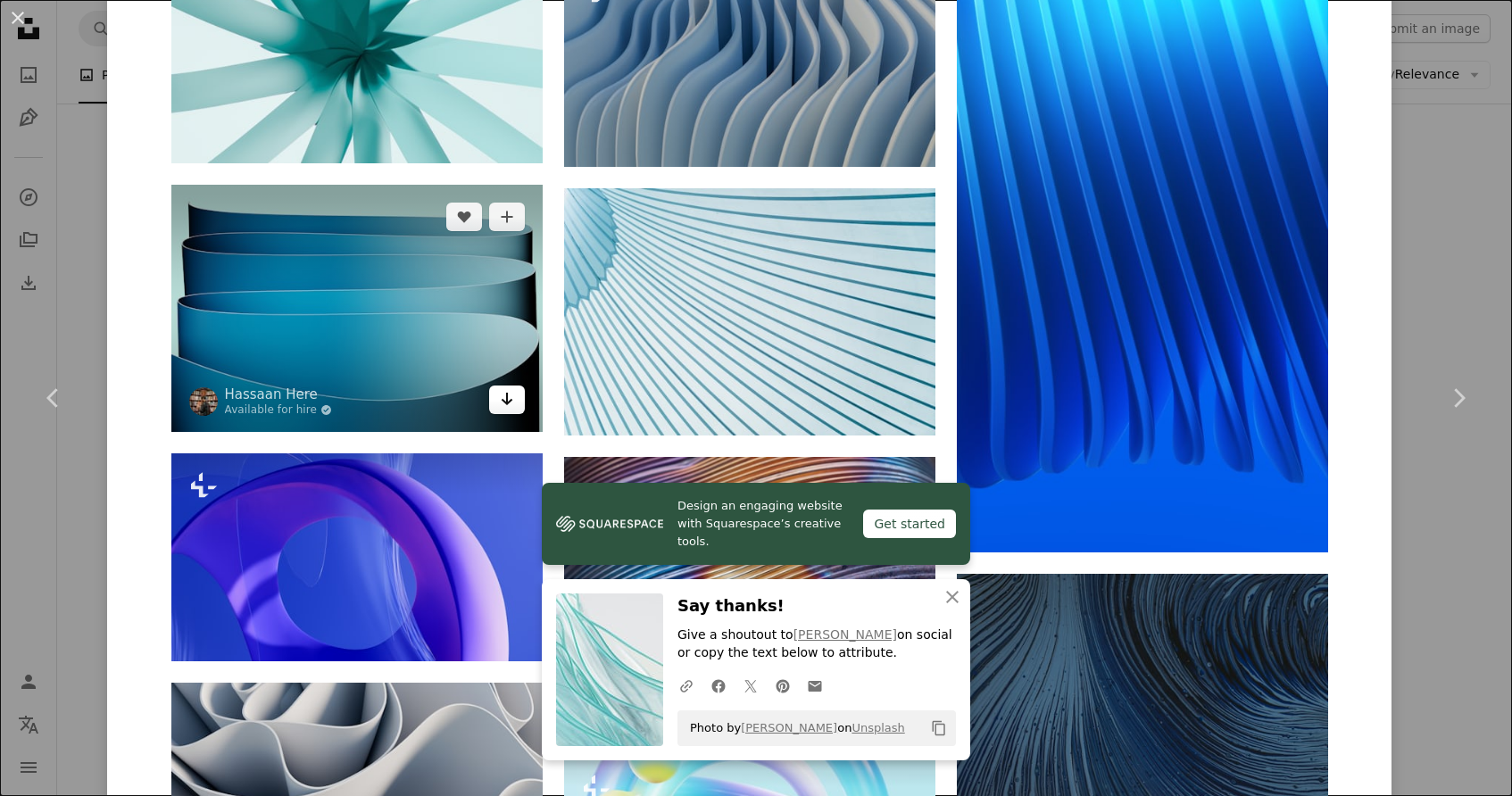
click at [514, 389] on icon "Arrow pointing down" at bounding box center [507, 399] width 15 height 21
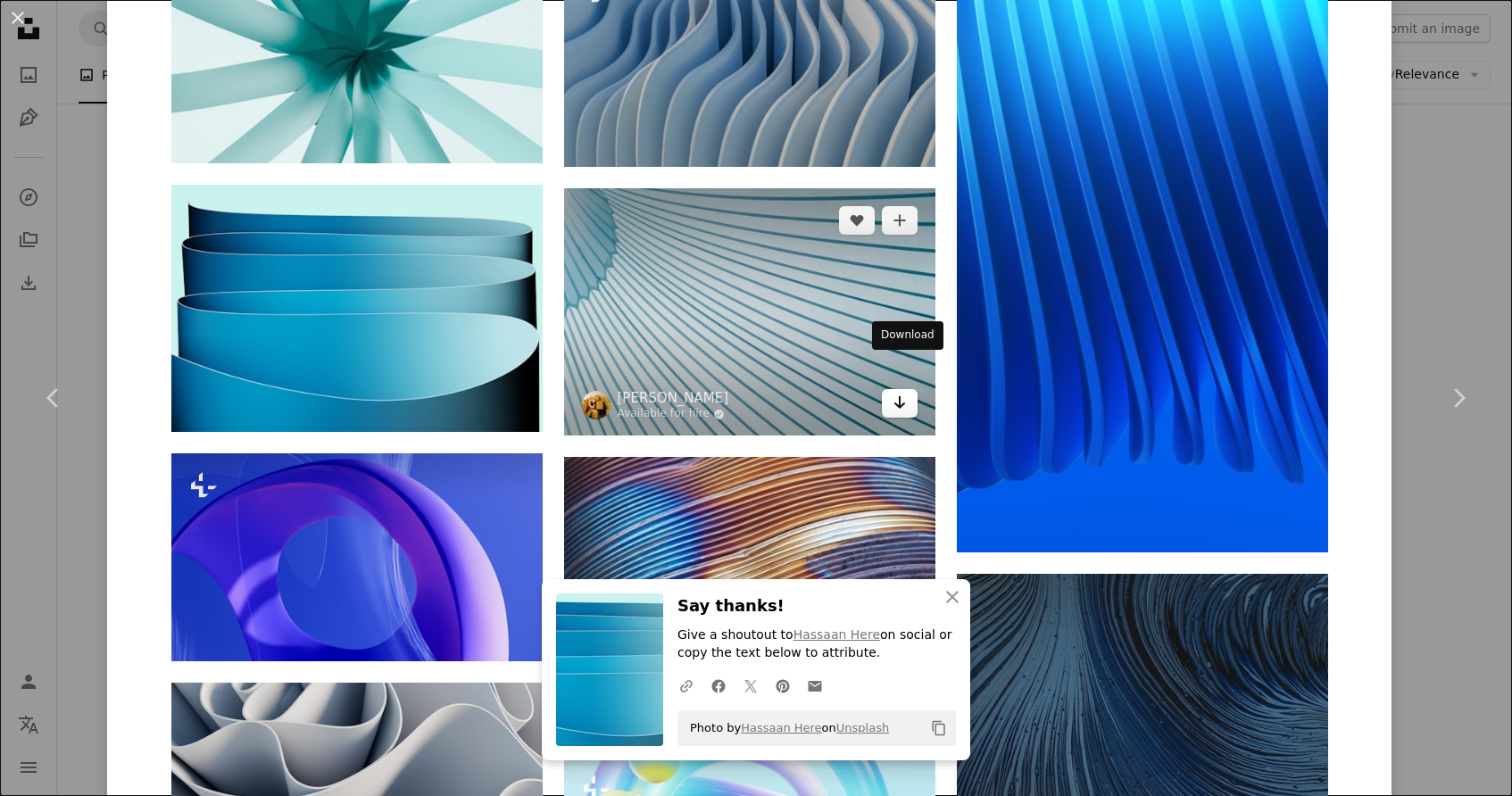
click at [907, 392] on icon "Arrow pointing down" at bounding box center [899, 402] width 15 height 21
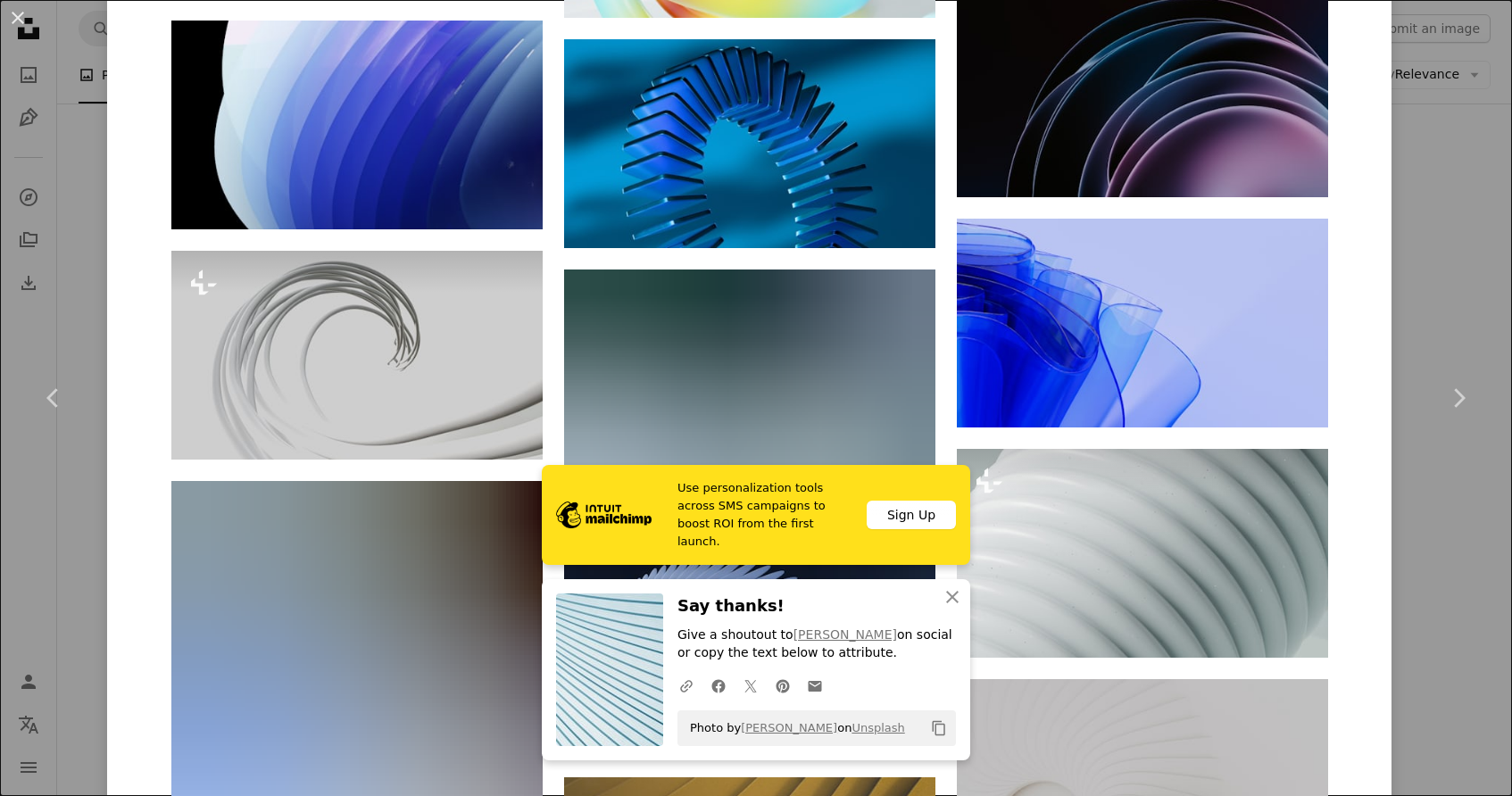
scroll to position [16417, 0]
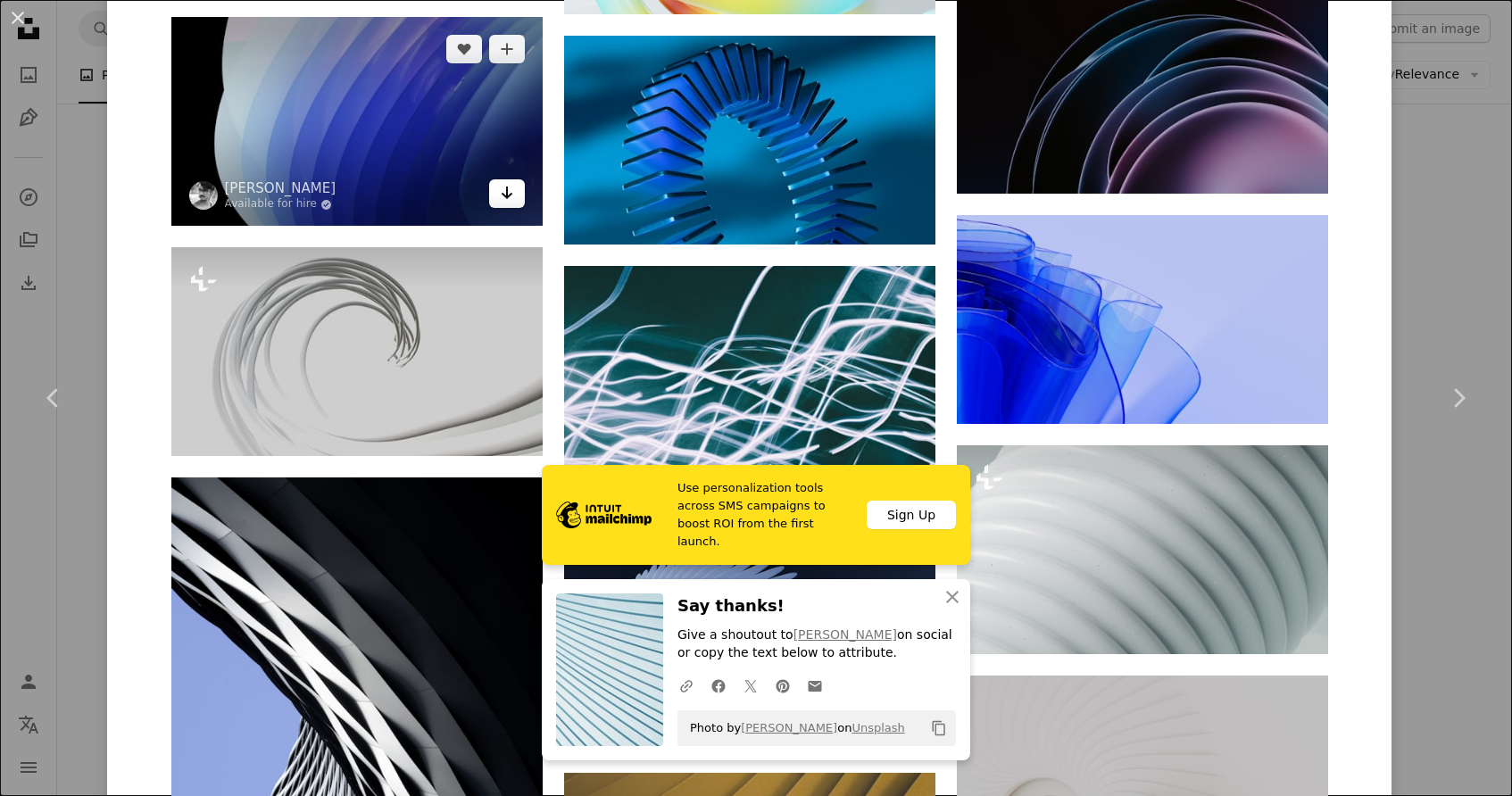
click at [514, 182] on icon "Arrow pointing down" at bounding box center [507, 193] width 15 height 21
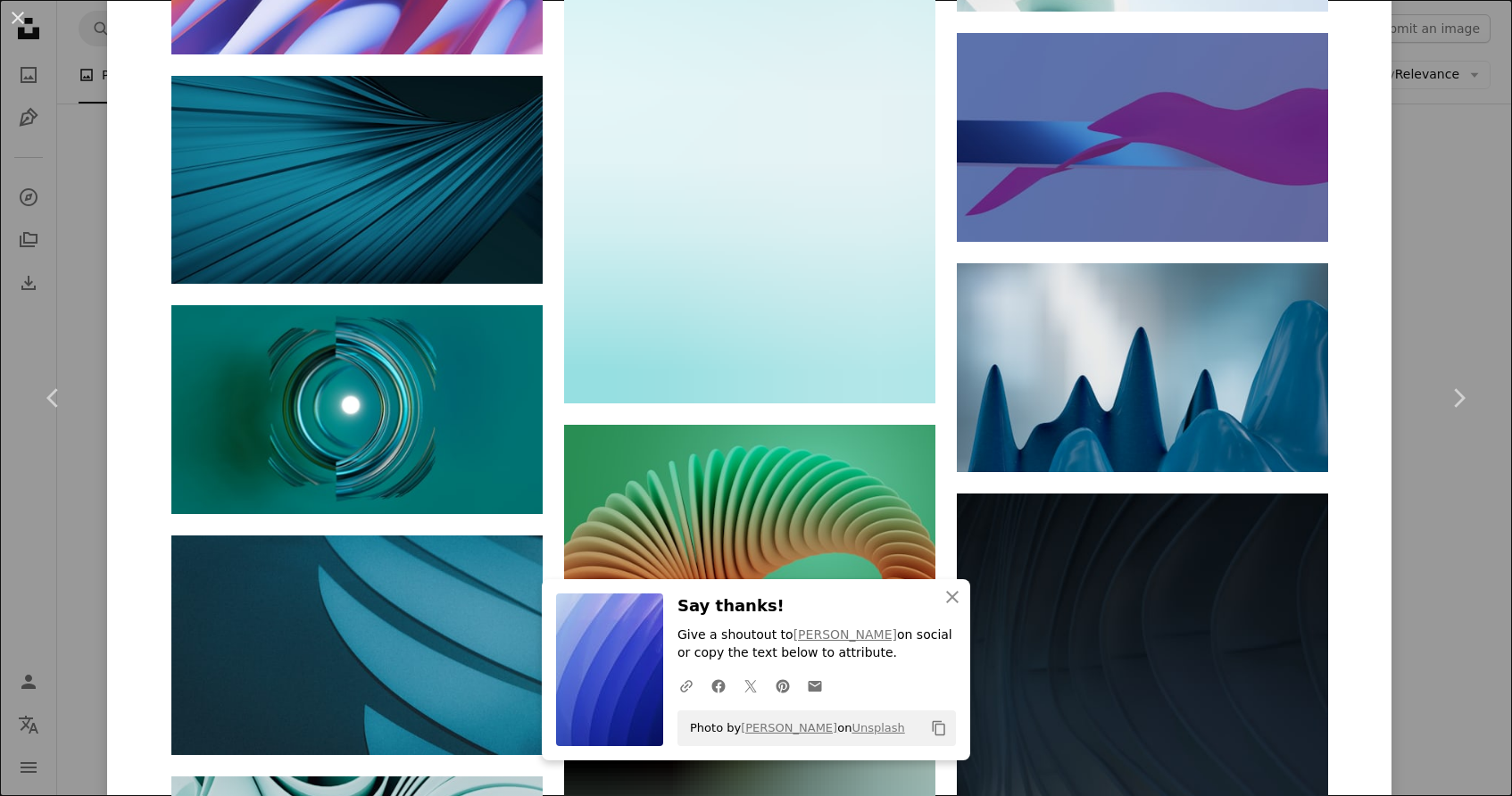
scroll to position [23677, 0]
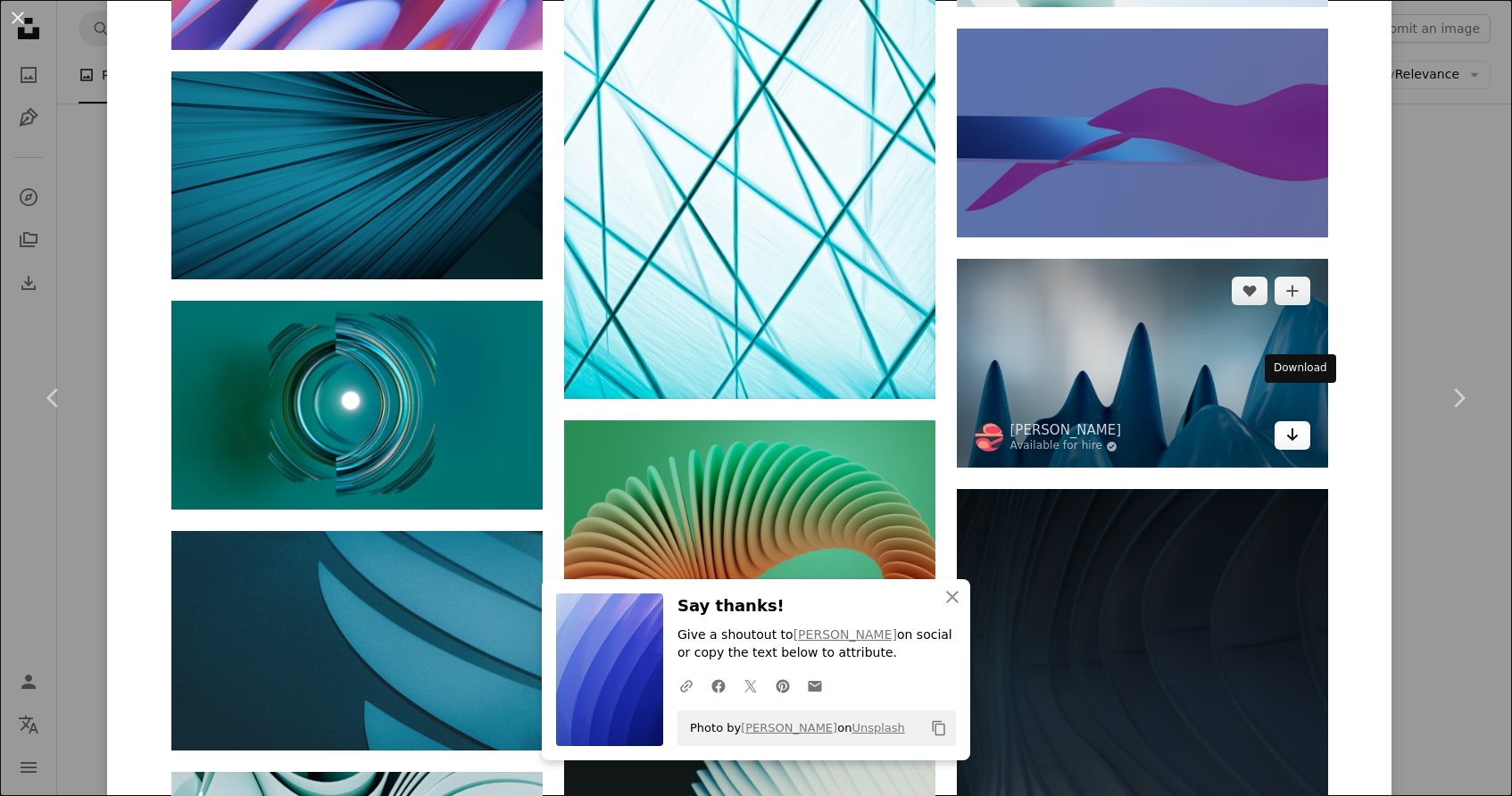
click at [1296, 424] on icon "Arrow pointing down" at bounding box center [1292, 435] width 15 height 21
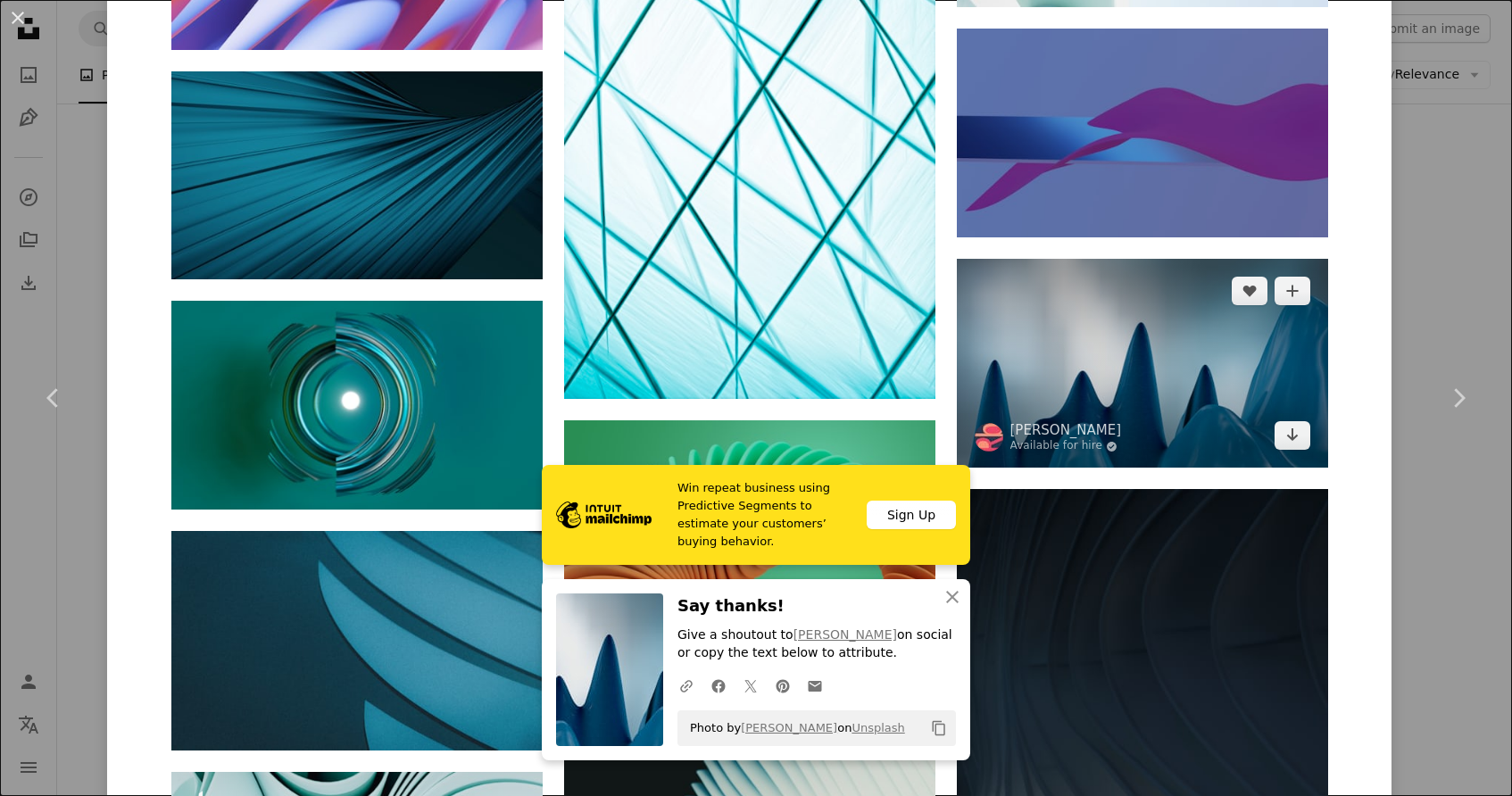
click at [1045, 341] on img at bounding box center [1142, 363] width 371 height 208
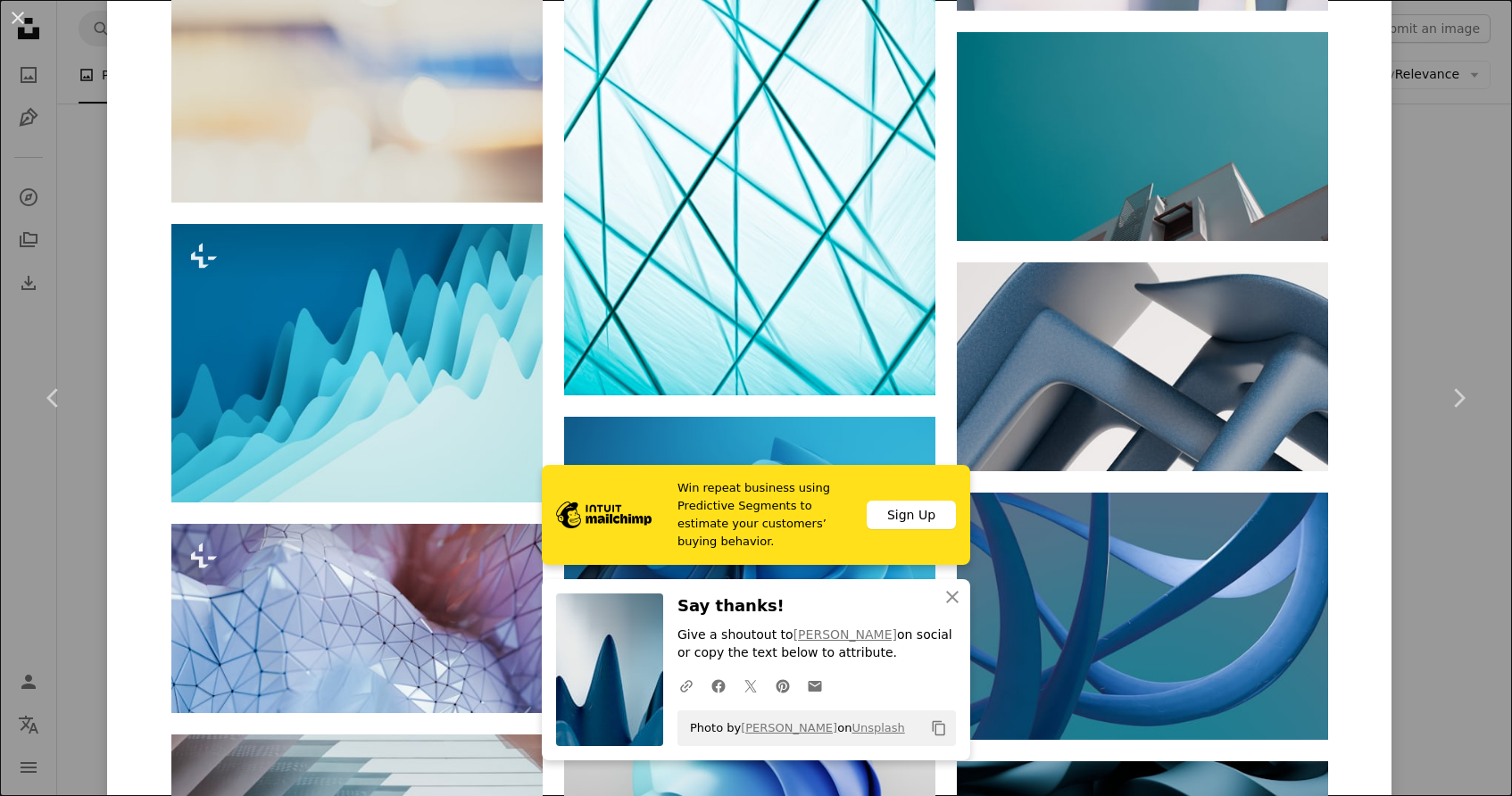
scroll to position [3020, 0]
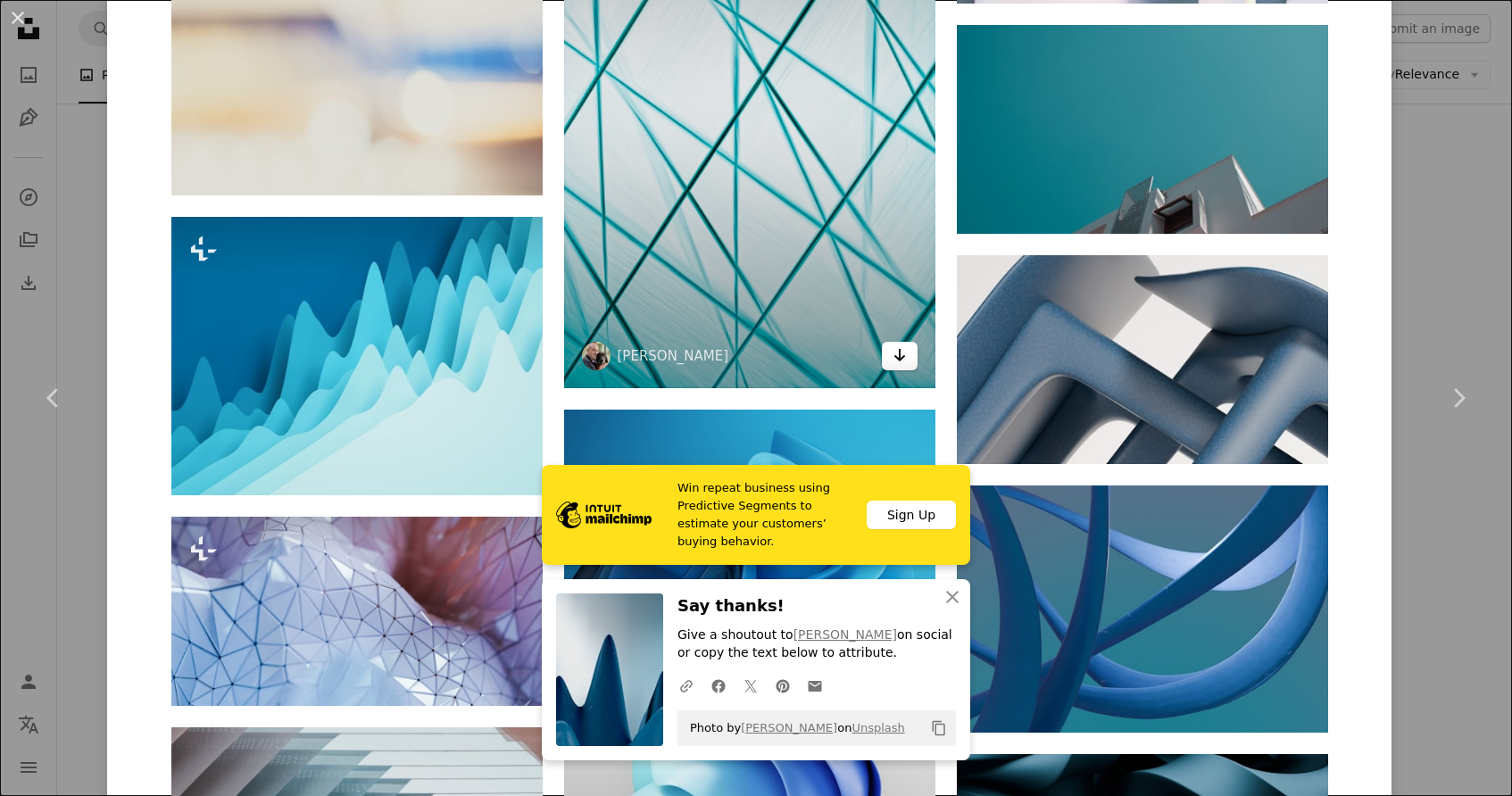
click at [907, 361] on icon "Arrow pointing down" at bounding box center [899, 356] width 15 height 21
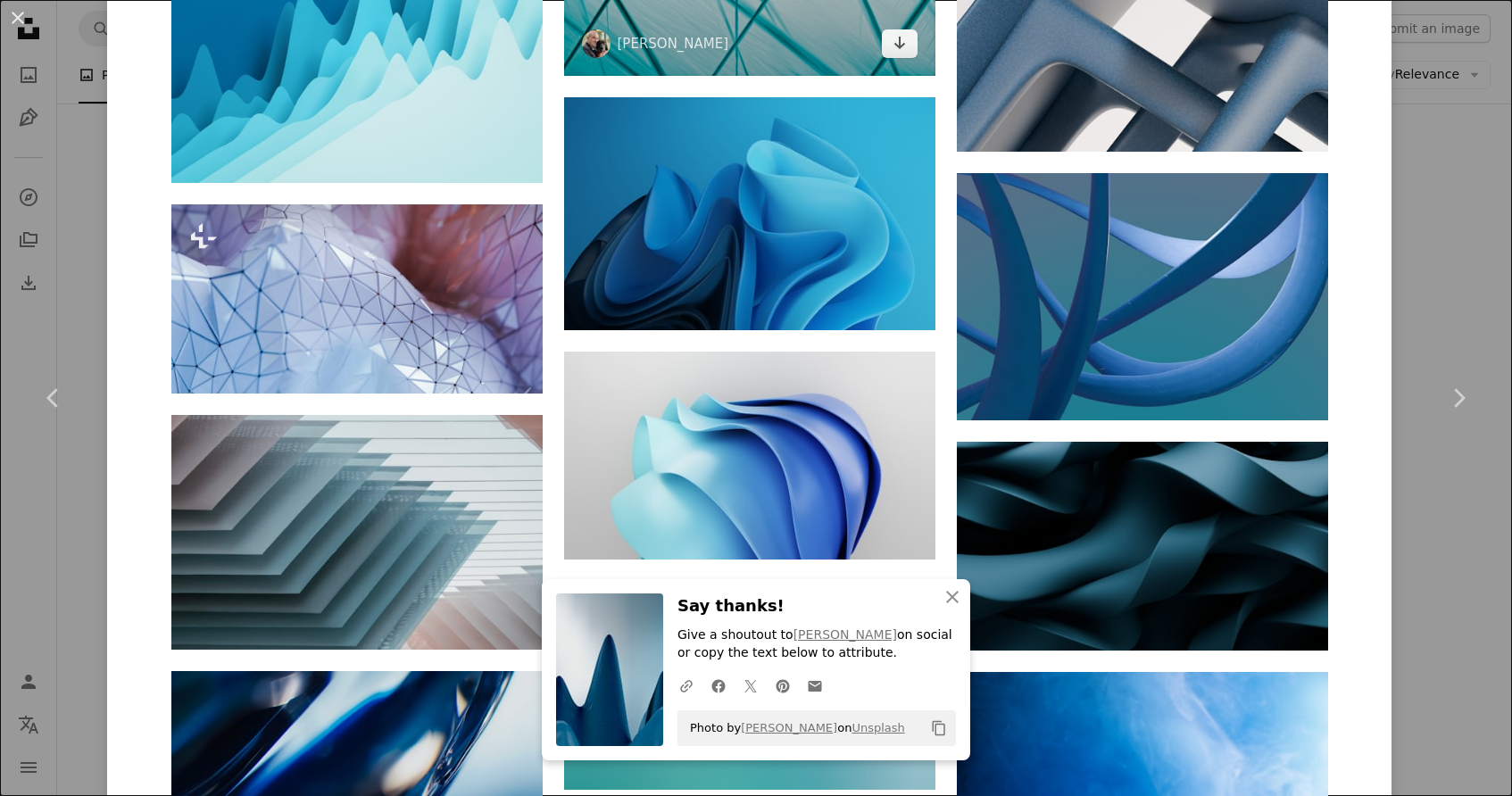
scroll to position [3336, 0]
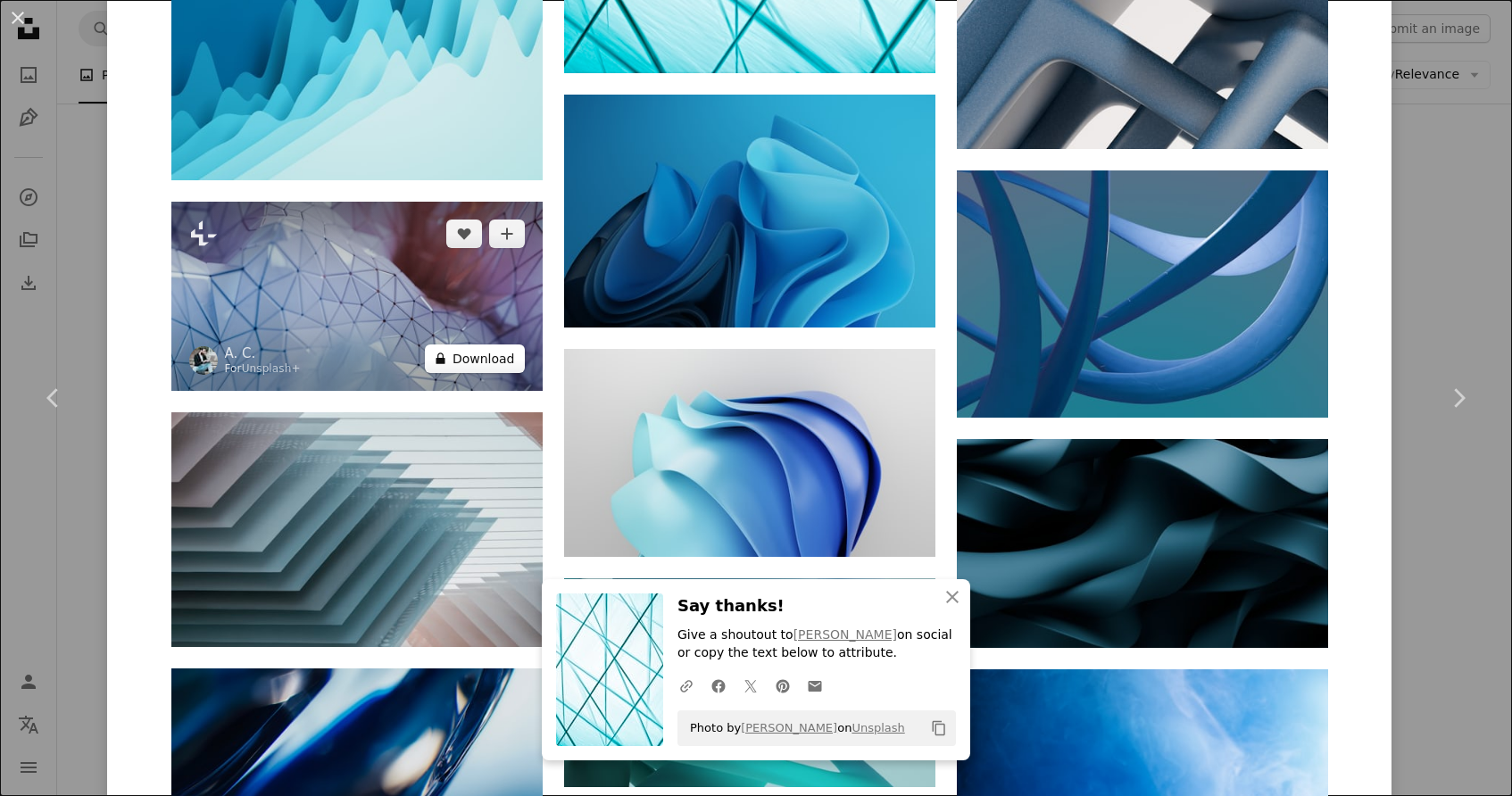
click at [506, 359] on button "A lock Download" at bounding box center [474, 359] width 100 height 28
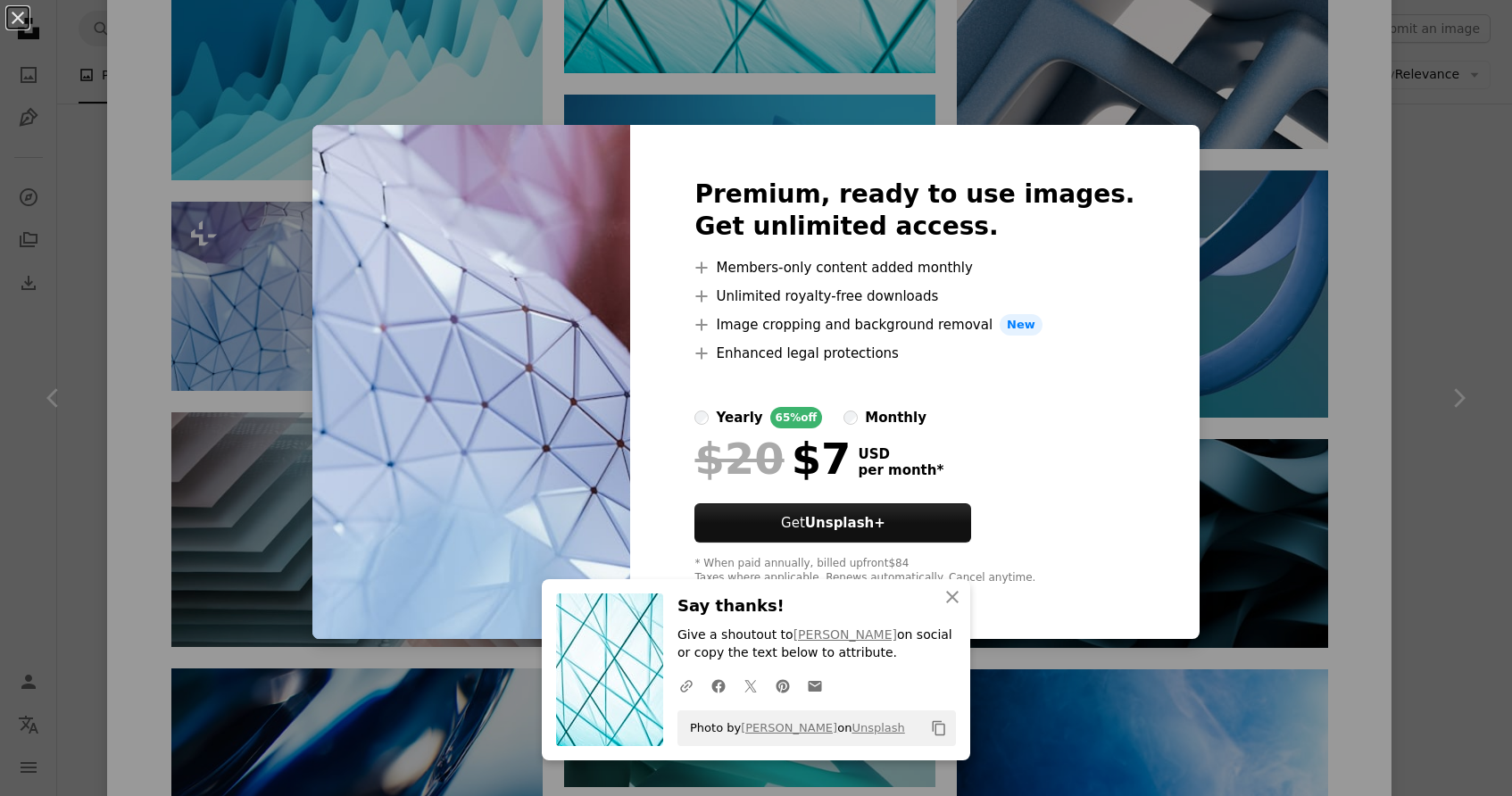
click at [1413, 327] on div "An X shape Premium, ready to use images. Get unlimited access. A plus sign Memb…" at bounding box center [756, 398] width 1512 height 796
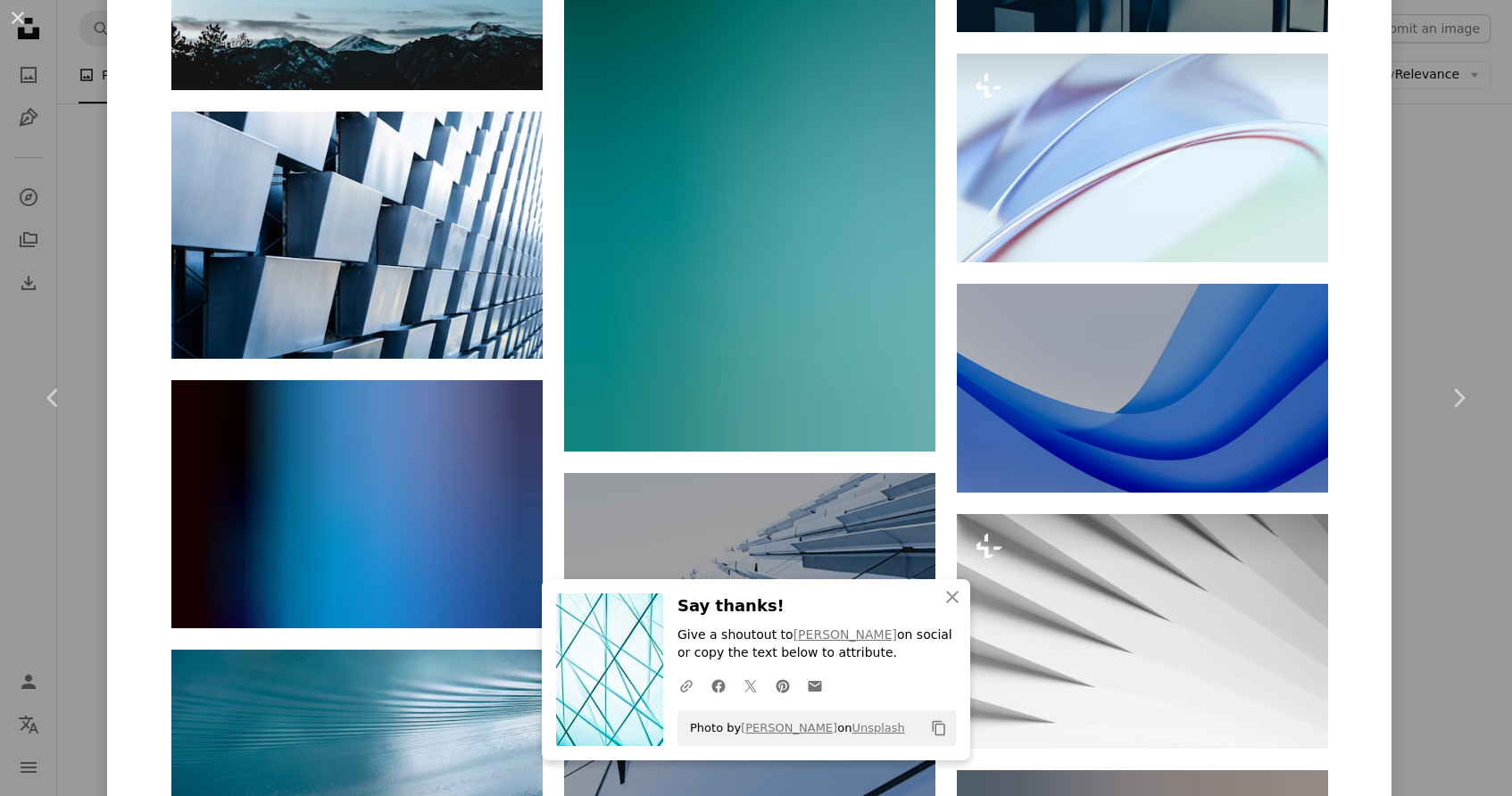
scroll to position [15269, 0]
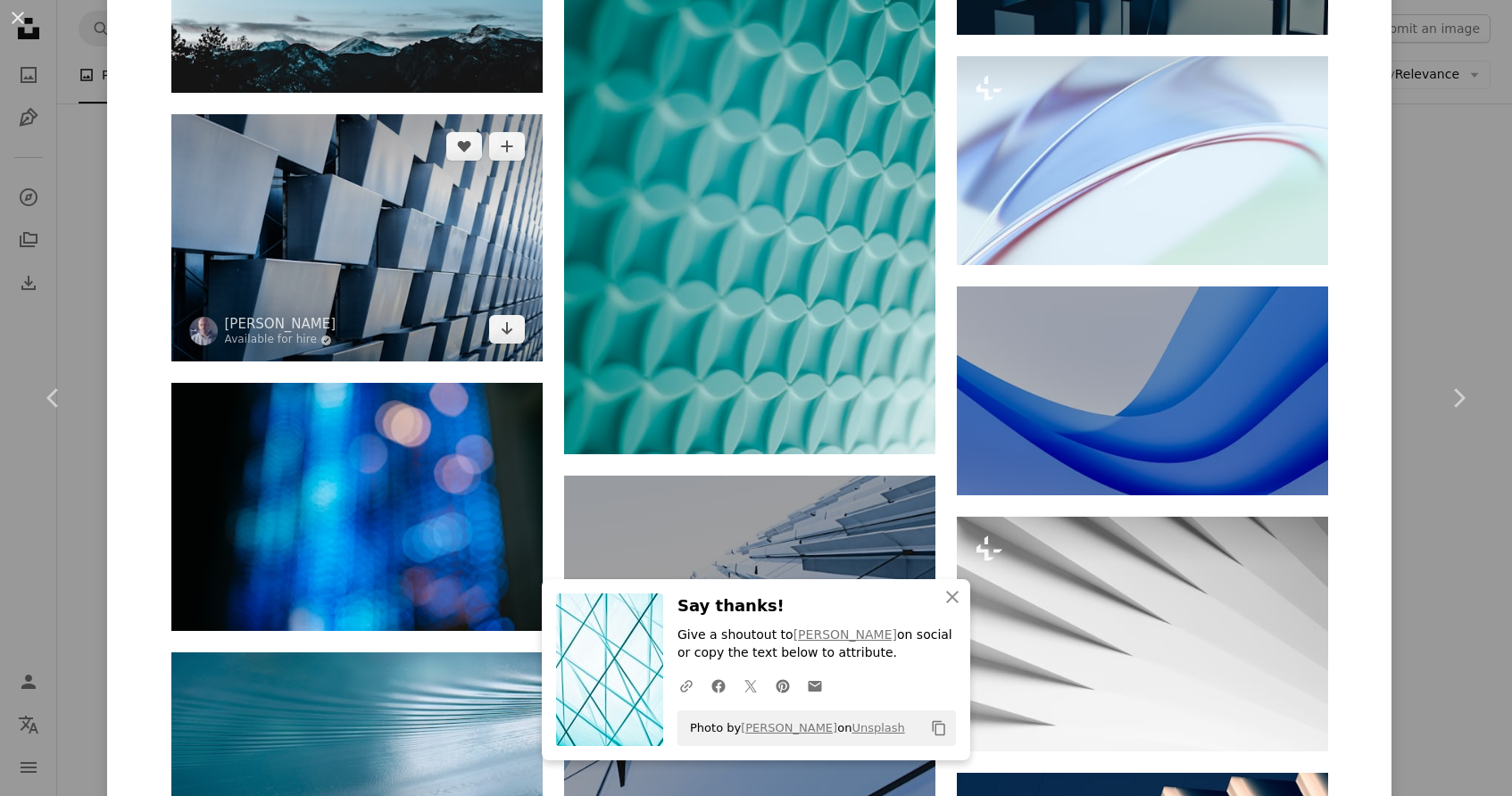
click at [488, 263] on img at bounding box center [357, 238] width 371 height 247
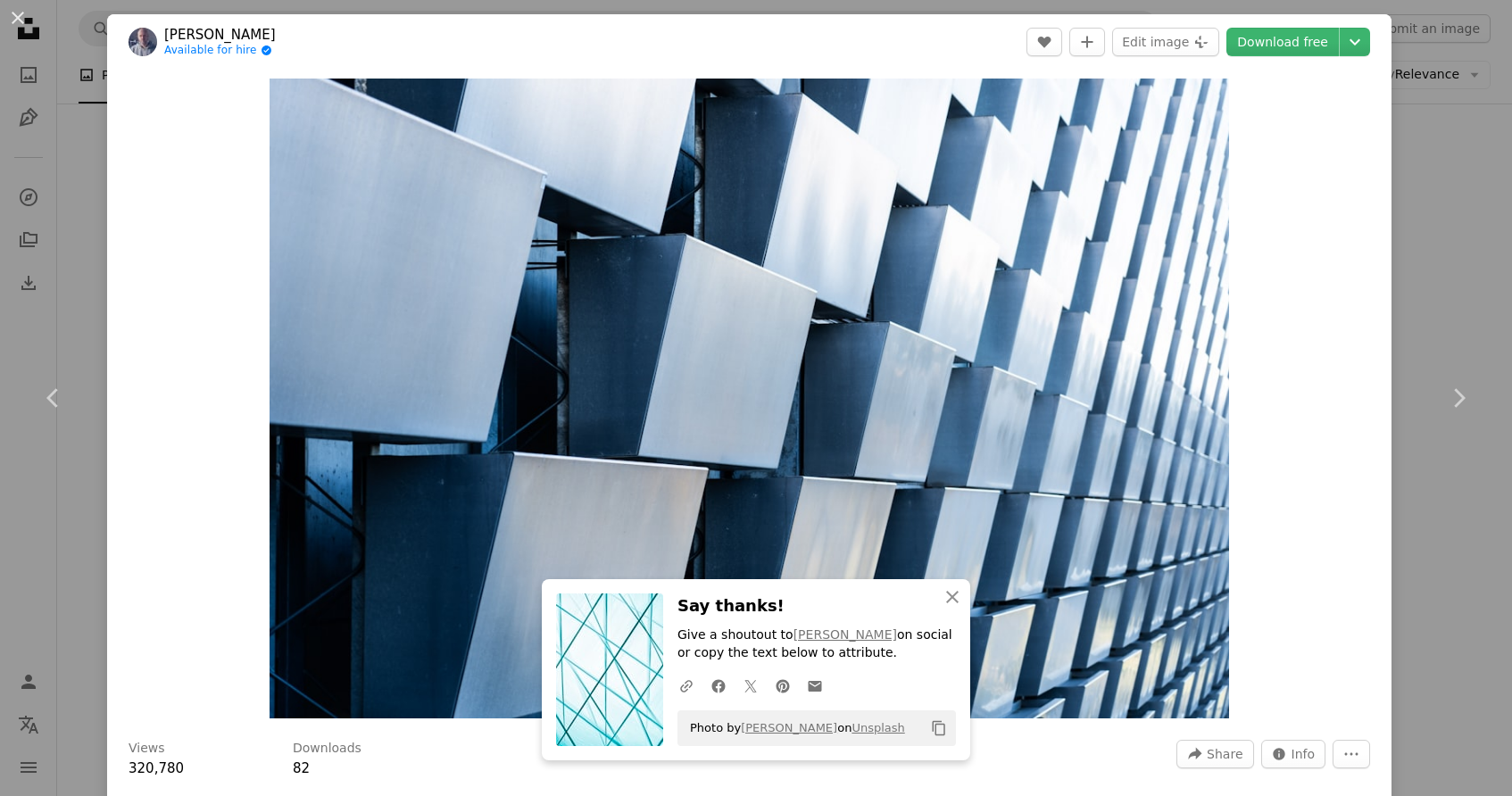
click at [1391, 208] on div "Zoom in" at bounding box center [749, 398] width 1284 height 658
click at [48, 399] on icon at bounding box center [53, 398] width 12 height 19
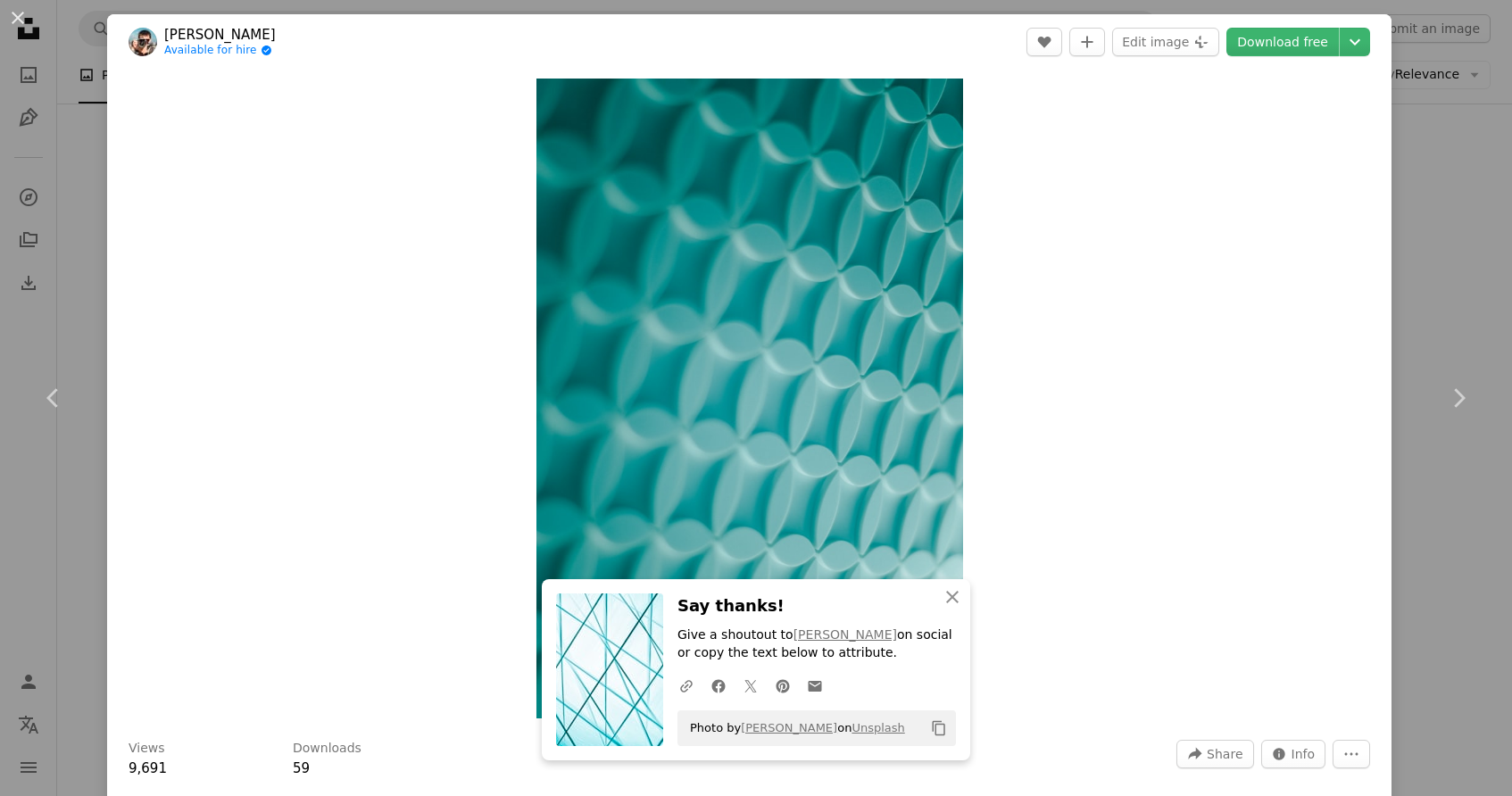
click at [85, 200] on div "An X shape Chevron left Chevron right [PERSON_NAME] Available for hire A checkm…" at bounding box center [756, 398] width 1512 height 796
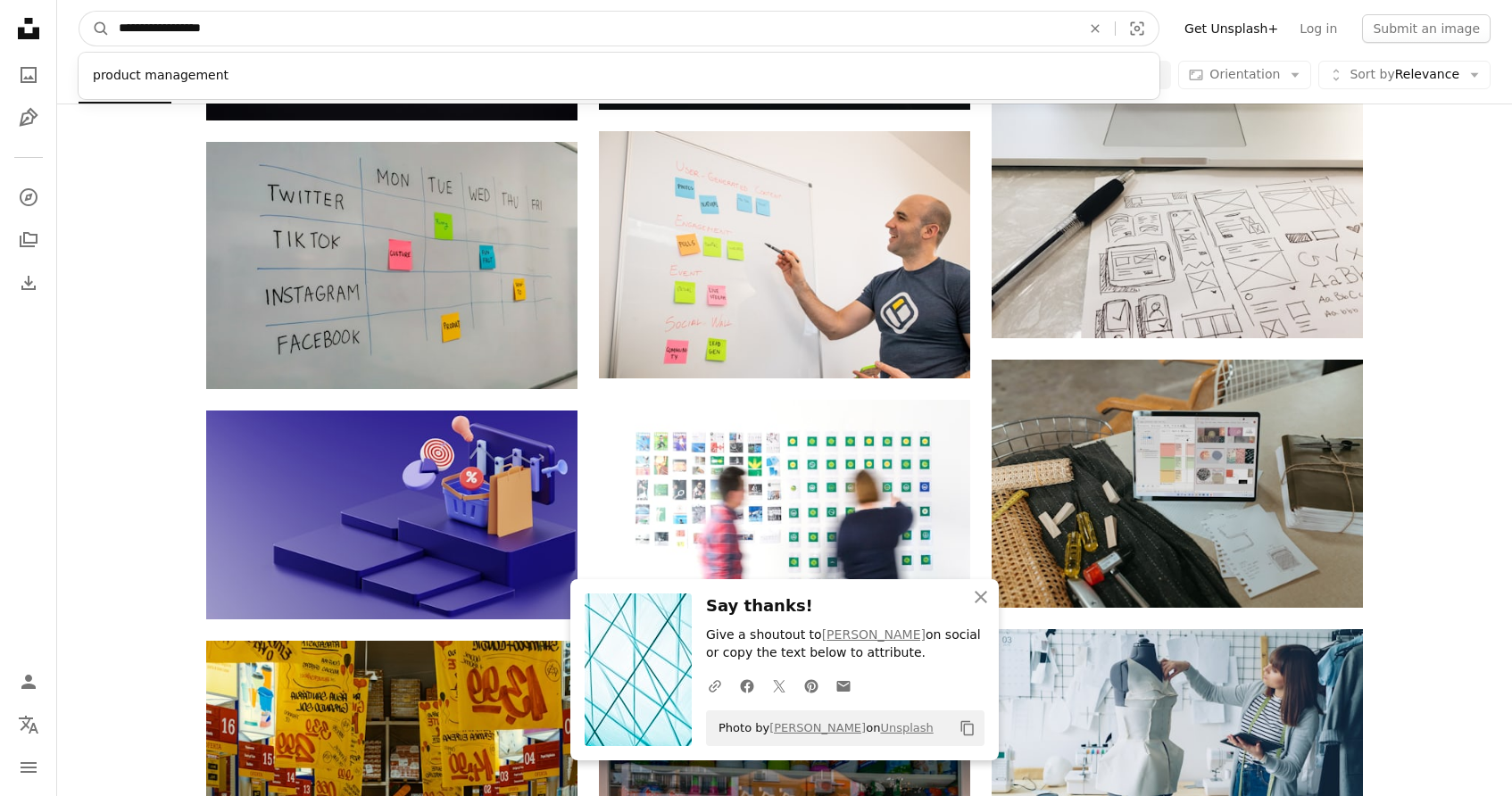
drag, startPoint x: 281, startPoint y: 26, endPoint x: 77, endPoint y: 7, distance: 204.9
click at [77, 7] on nav "**********" at bounding box center [784, 28] width 1455 height 57
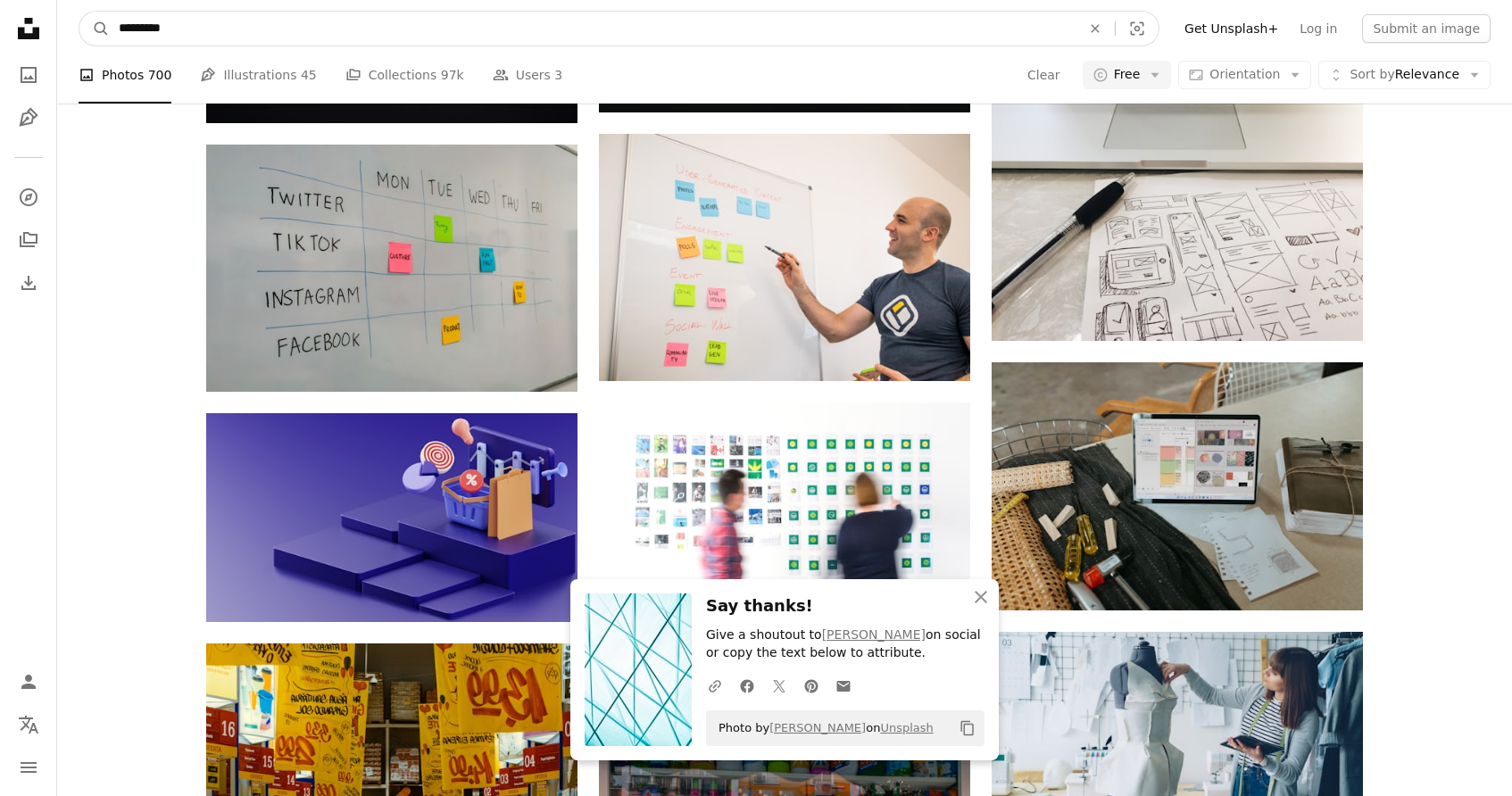
type input "**********"
click button "A magnifying glass" at bounding box center [94, 28] width 30 height 34
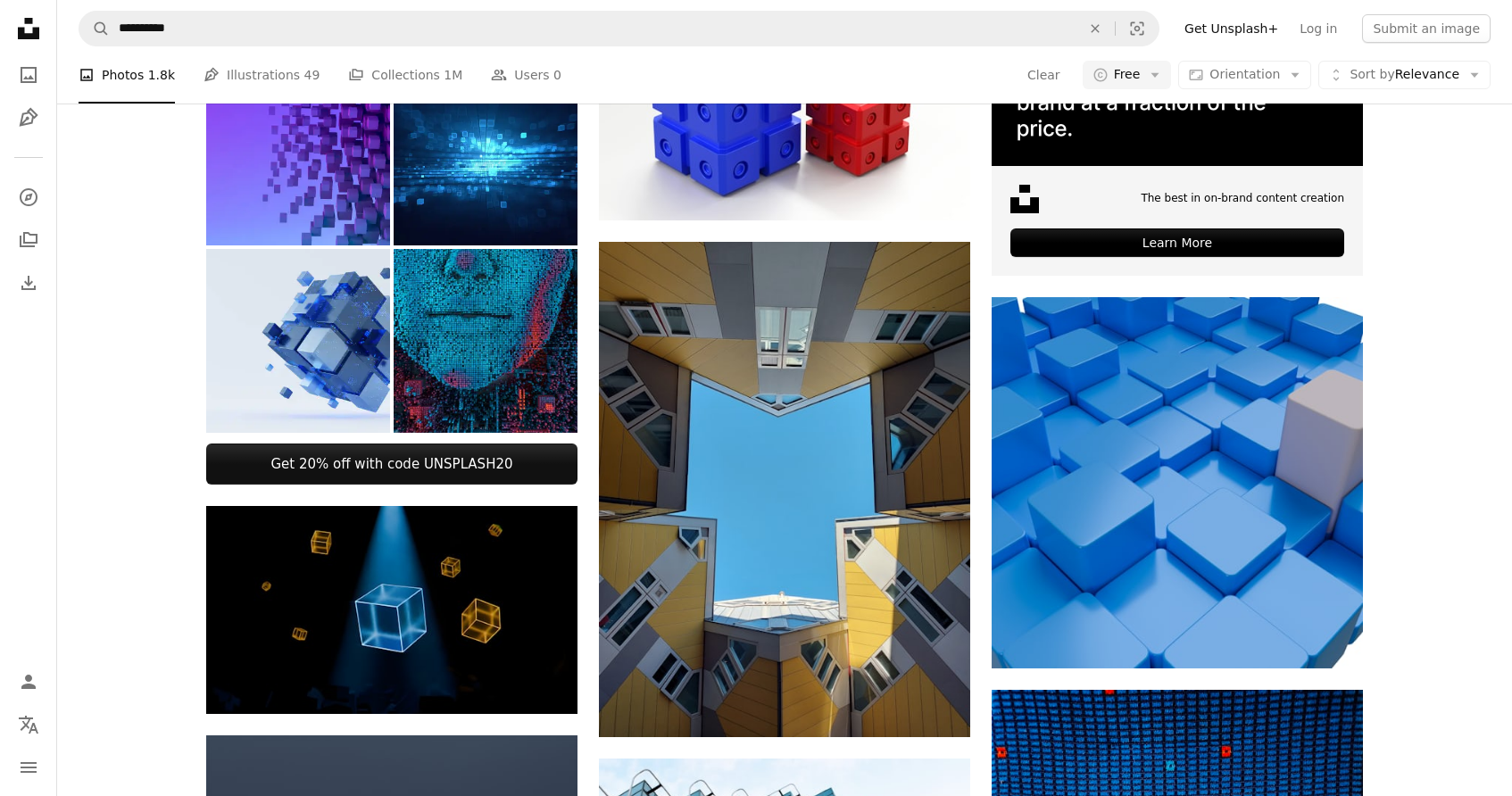
scroll to position [452, 0]
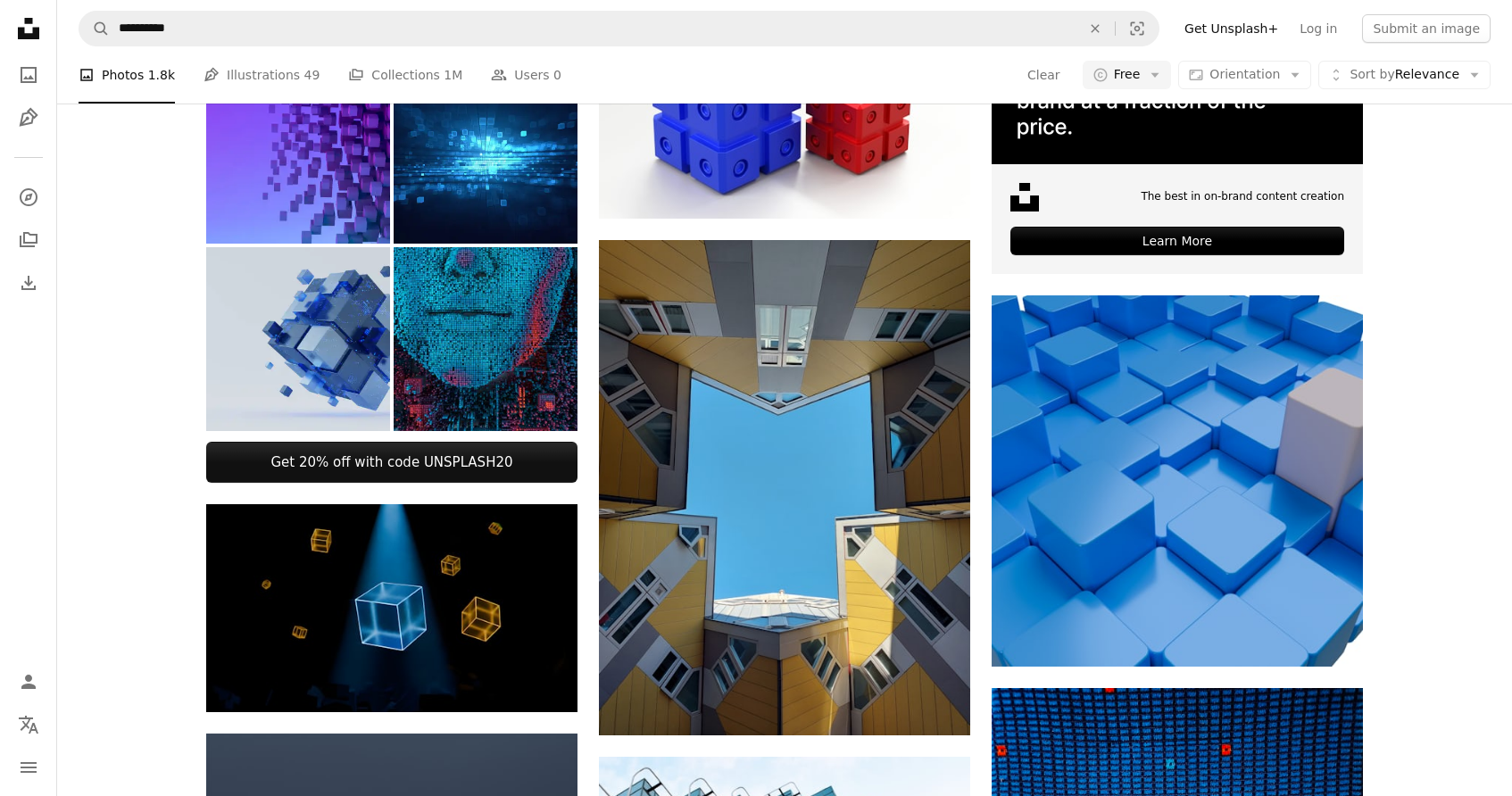
click at [321, 357] on img at bounding box center [298, 339] width 184 height 184
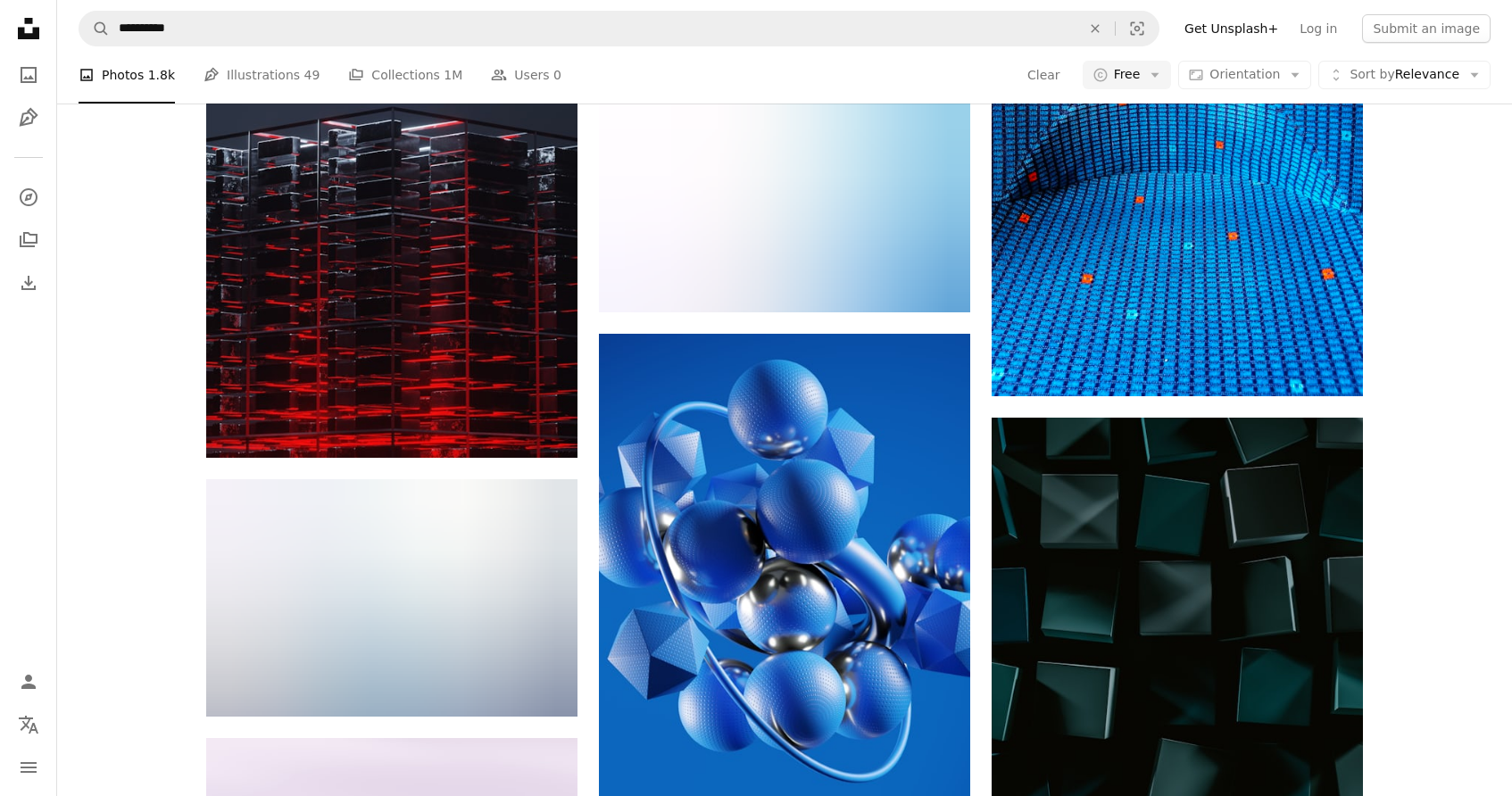
scroll to position [1393, 0]
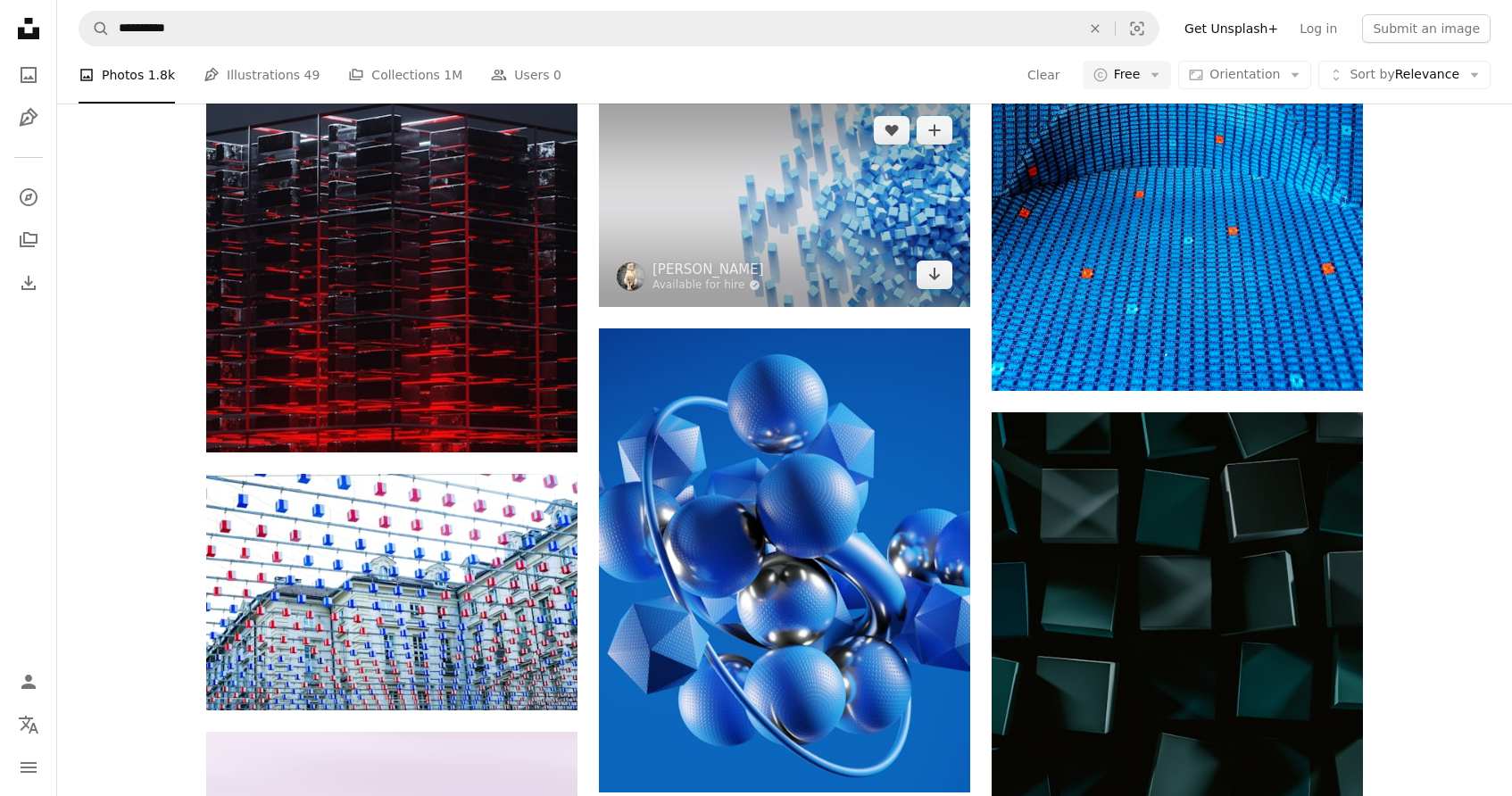
click at [771, 223] on img at bounding box center [784, 203] width 371 height 208
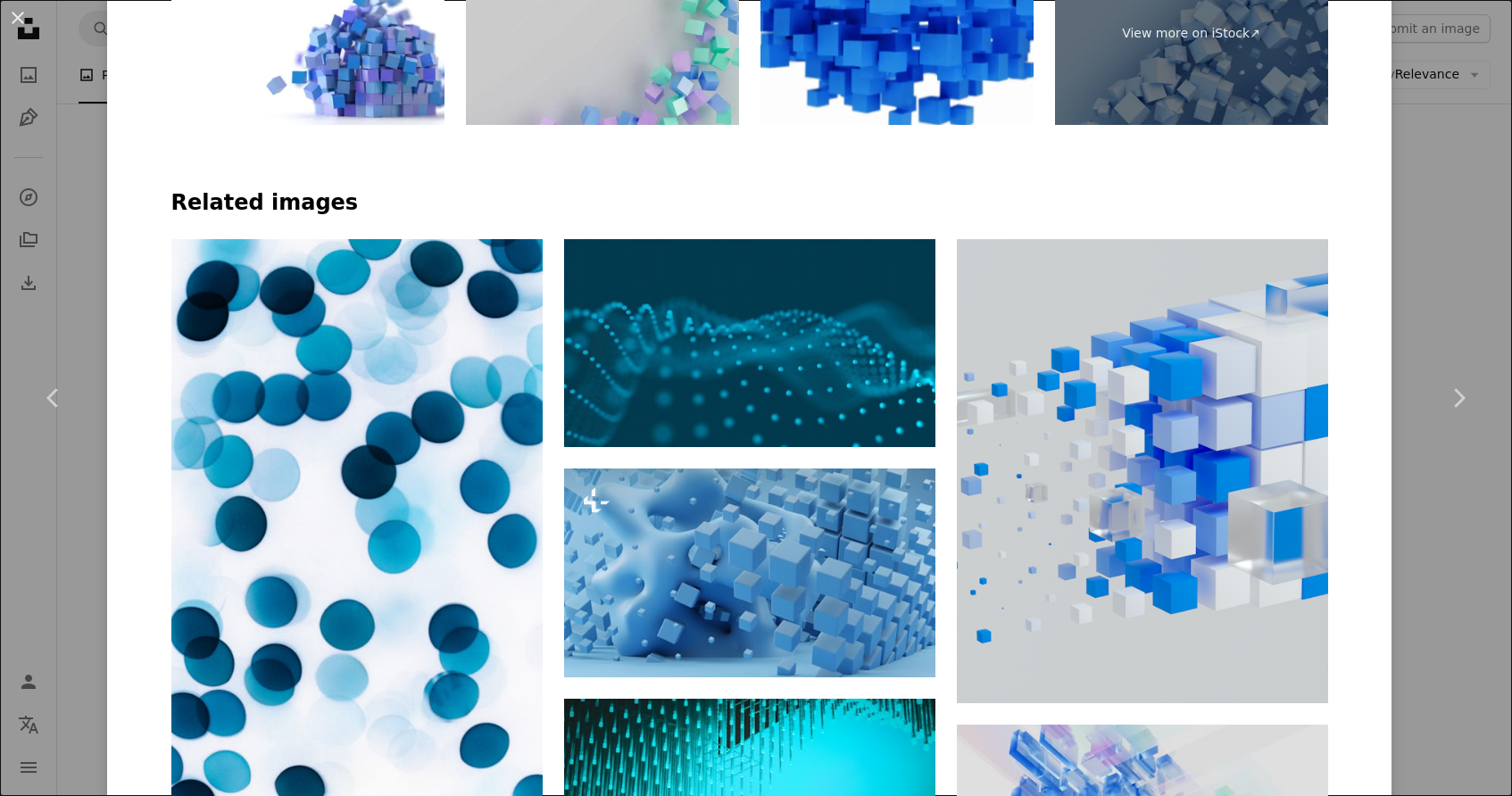
scroll to position [1317, 0]
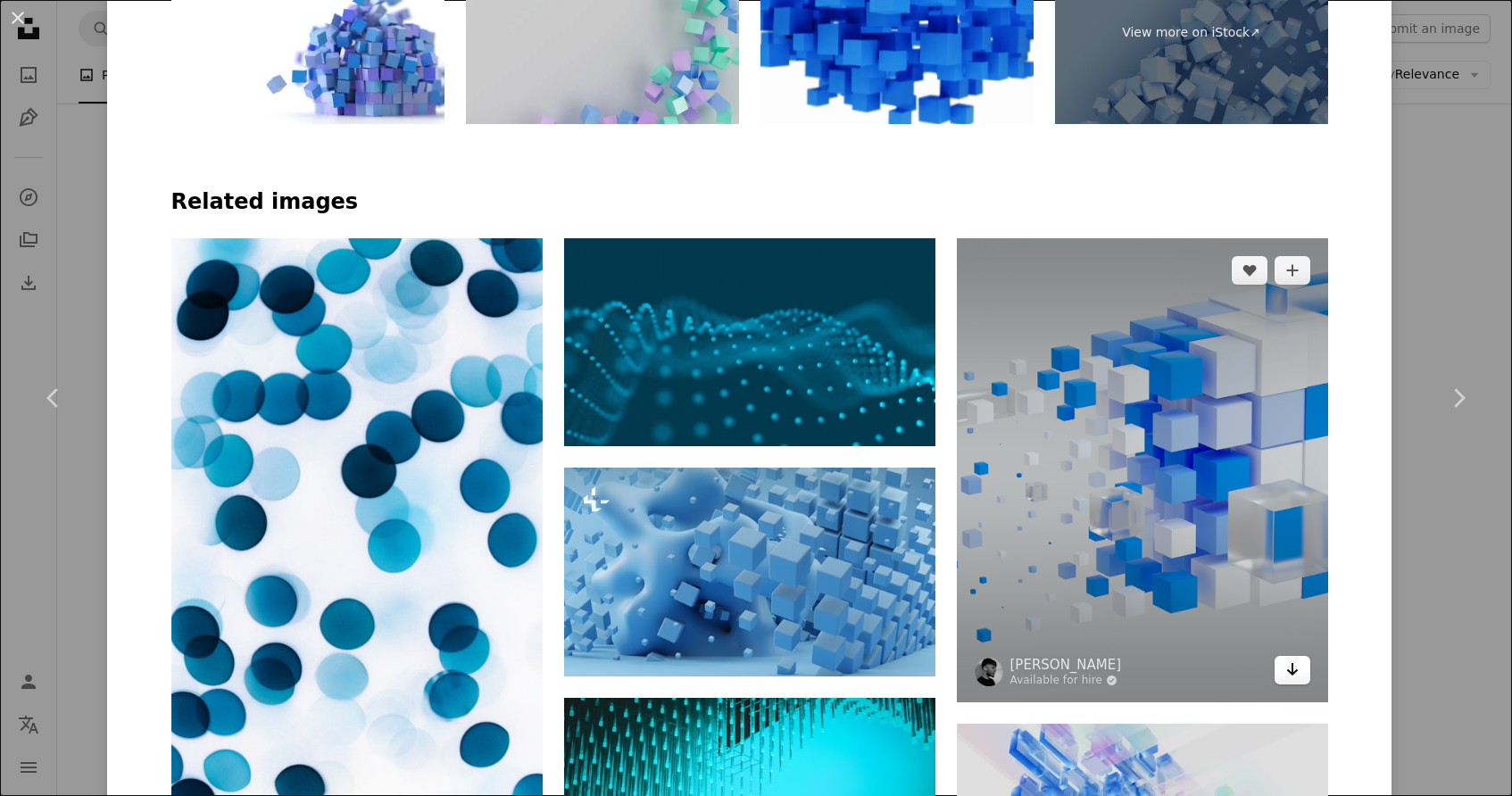
click at [1298, 673] on icon "Download" at bounding box center [1292, 669] width 12 height 13
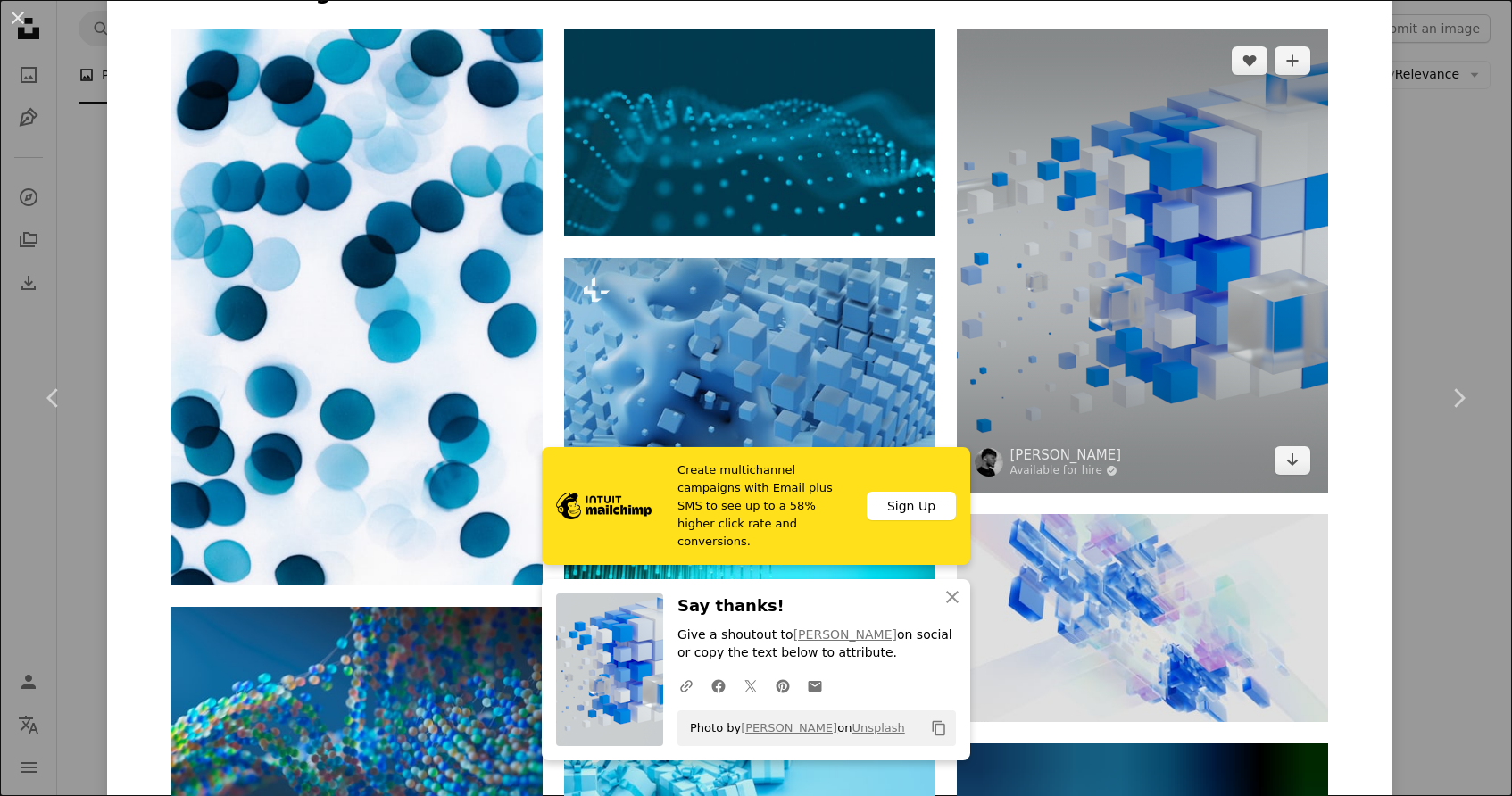
scroll to position [1571, 0]
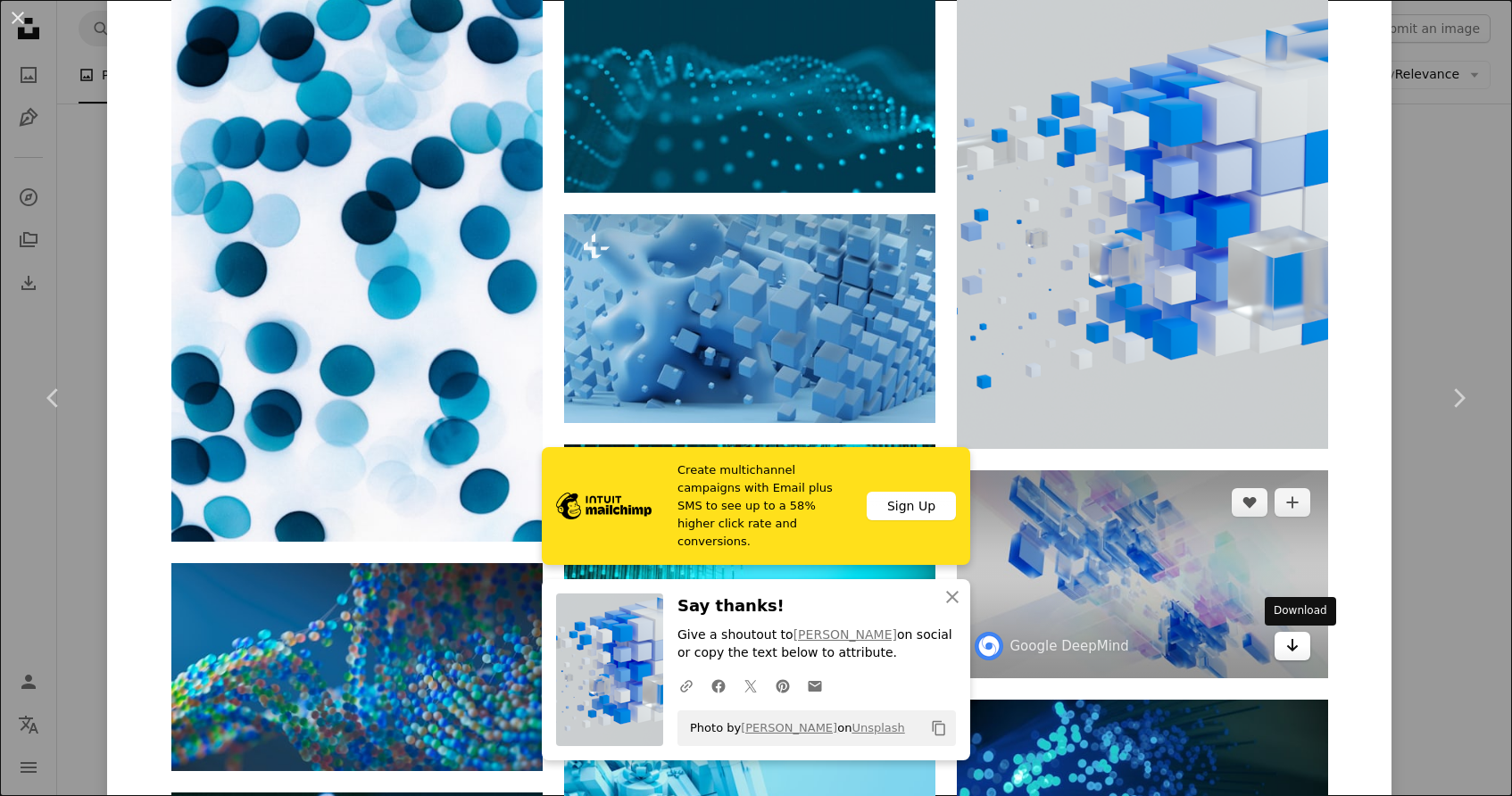
click at [1296, 645] on icon "Arrow pointing down" at bounding box center [1292, 645] width 15 height 21
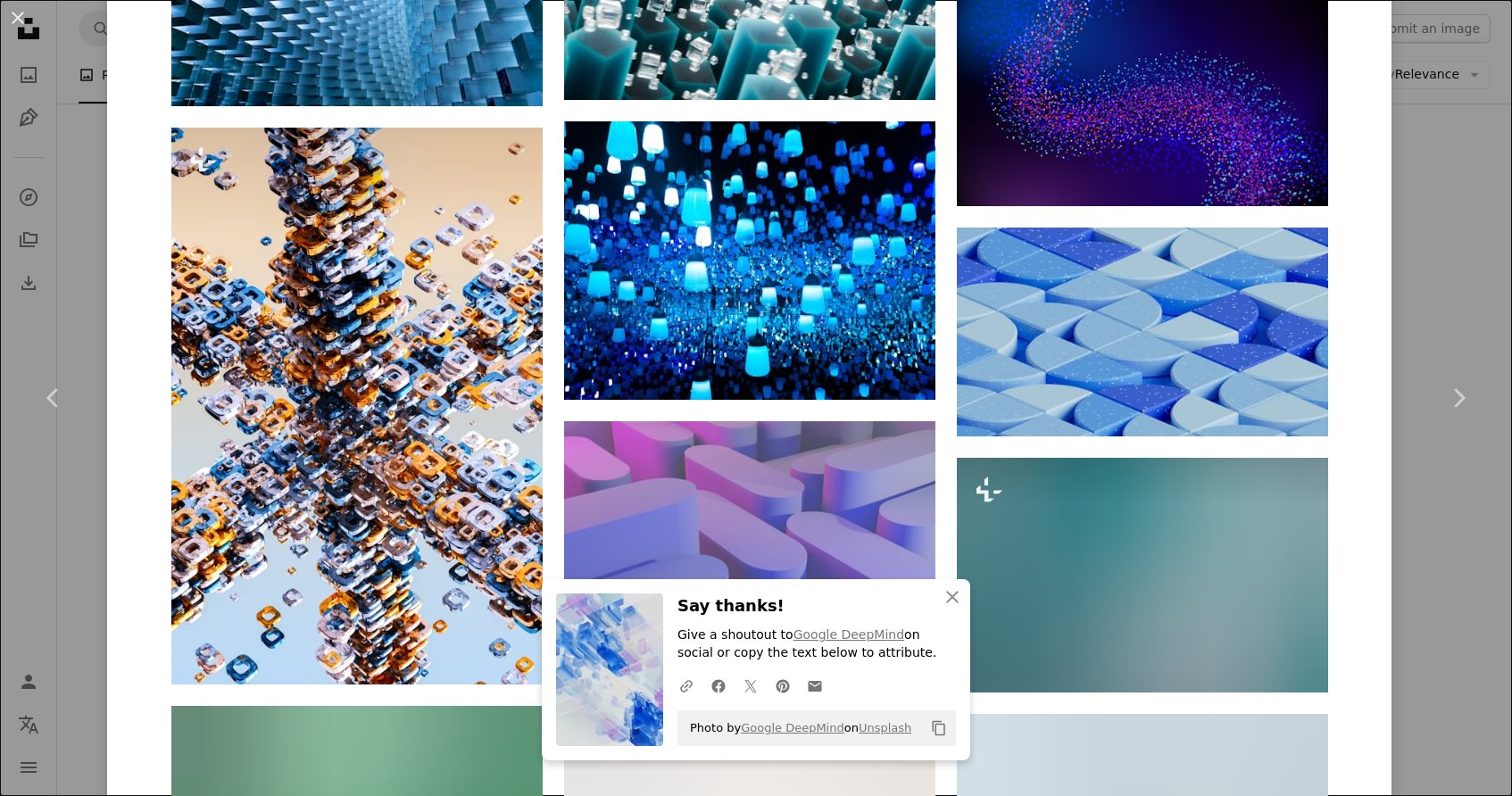
scroll to position [11257, 0]
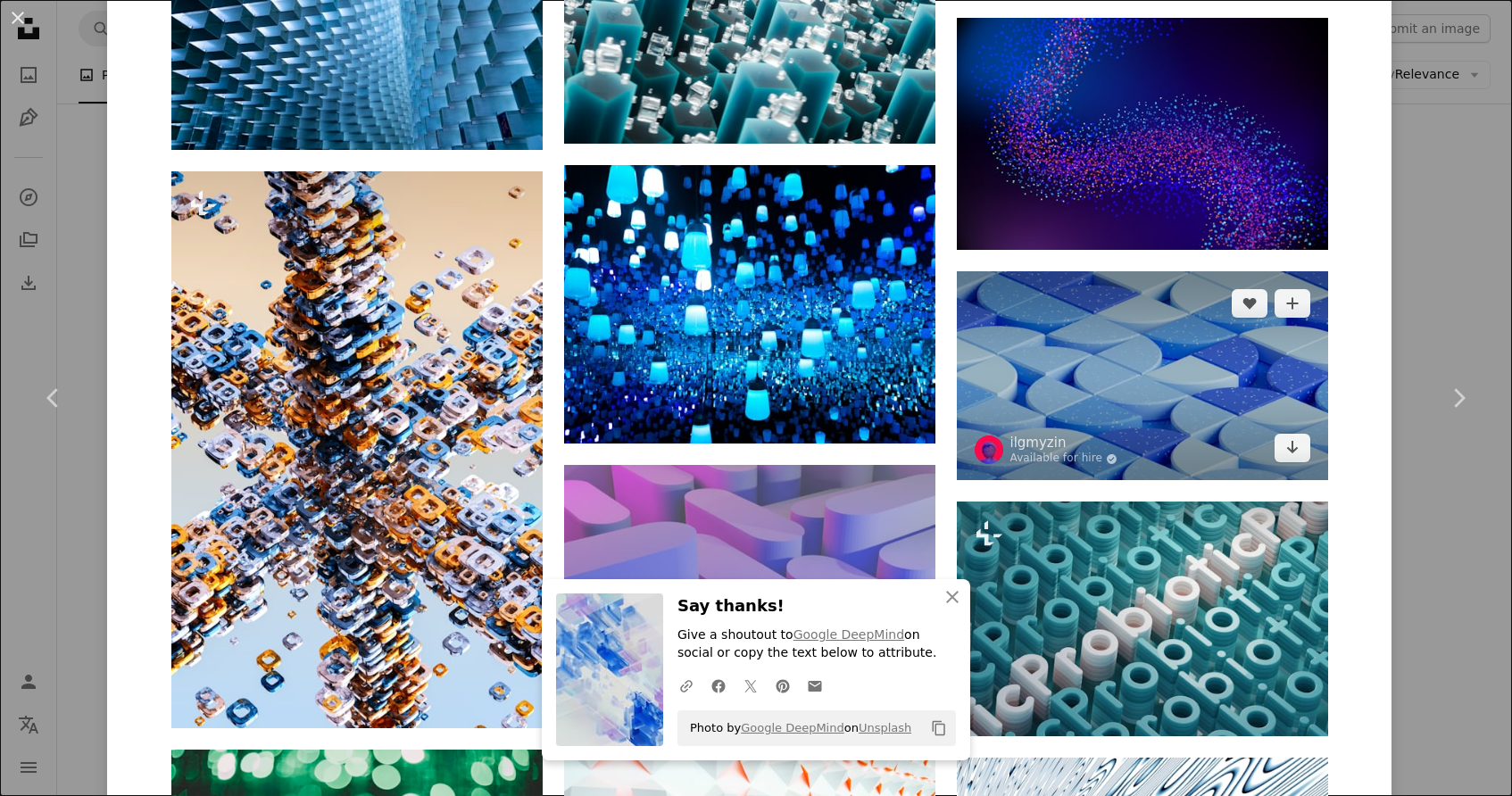
click at [1190, 367] on img at bounding box center [1142, 376] width 371 height 208
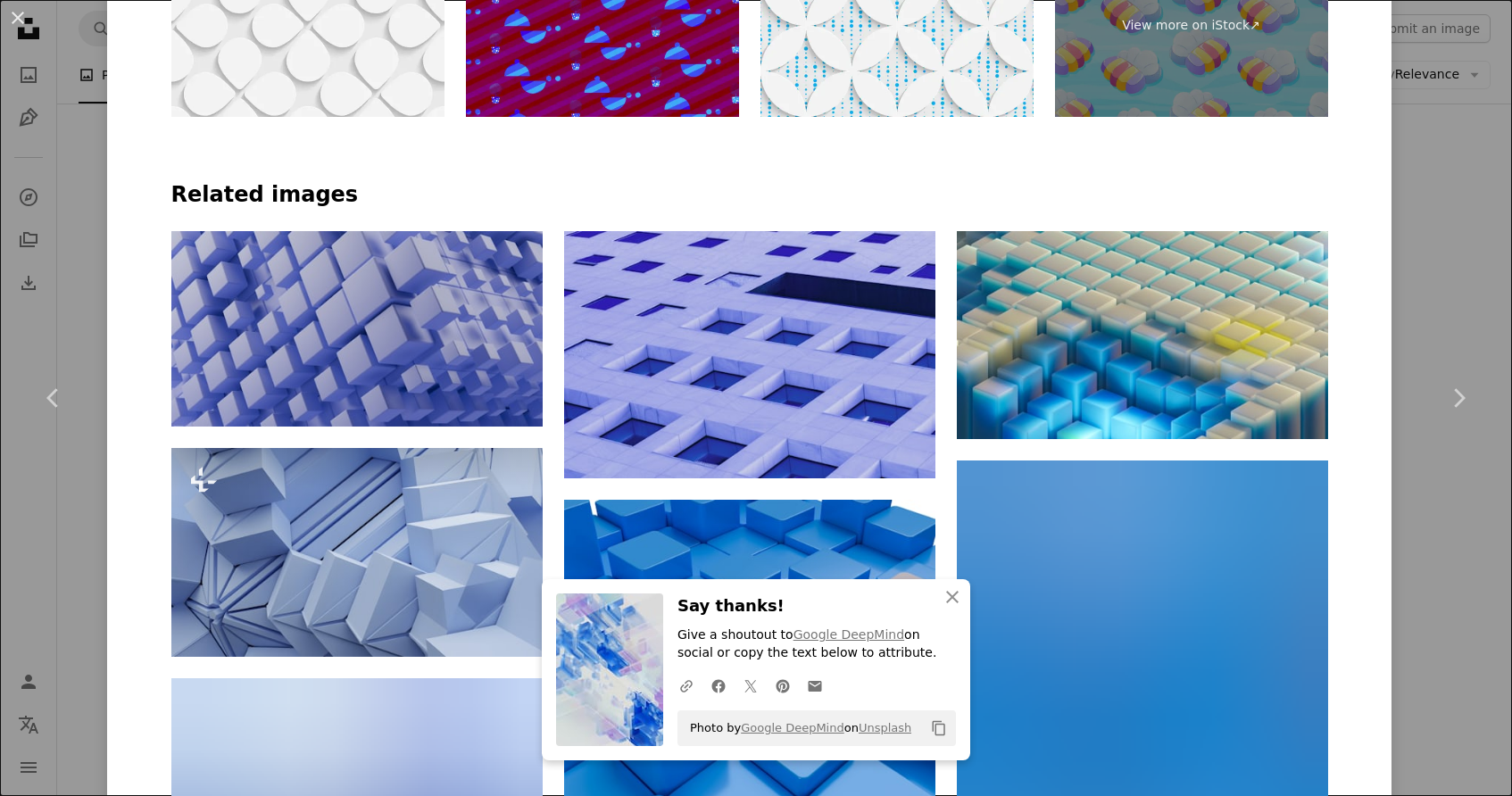
scroll to position [1299, 0]
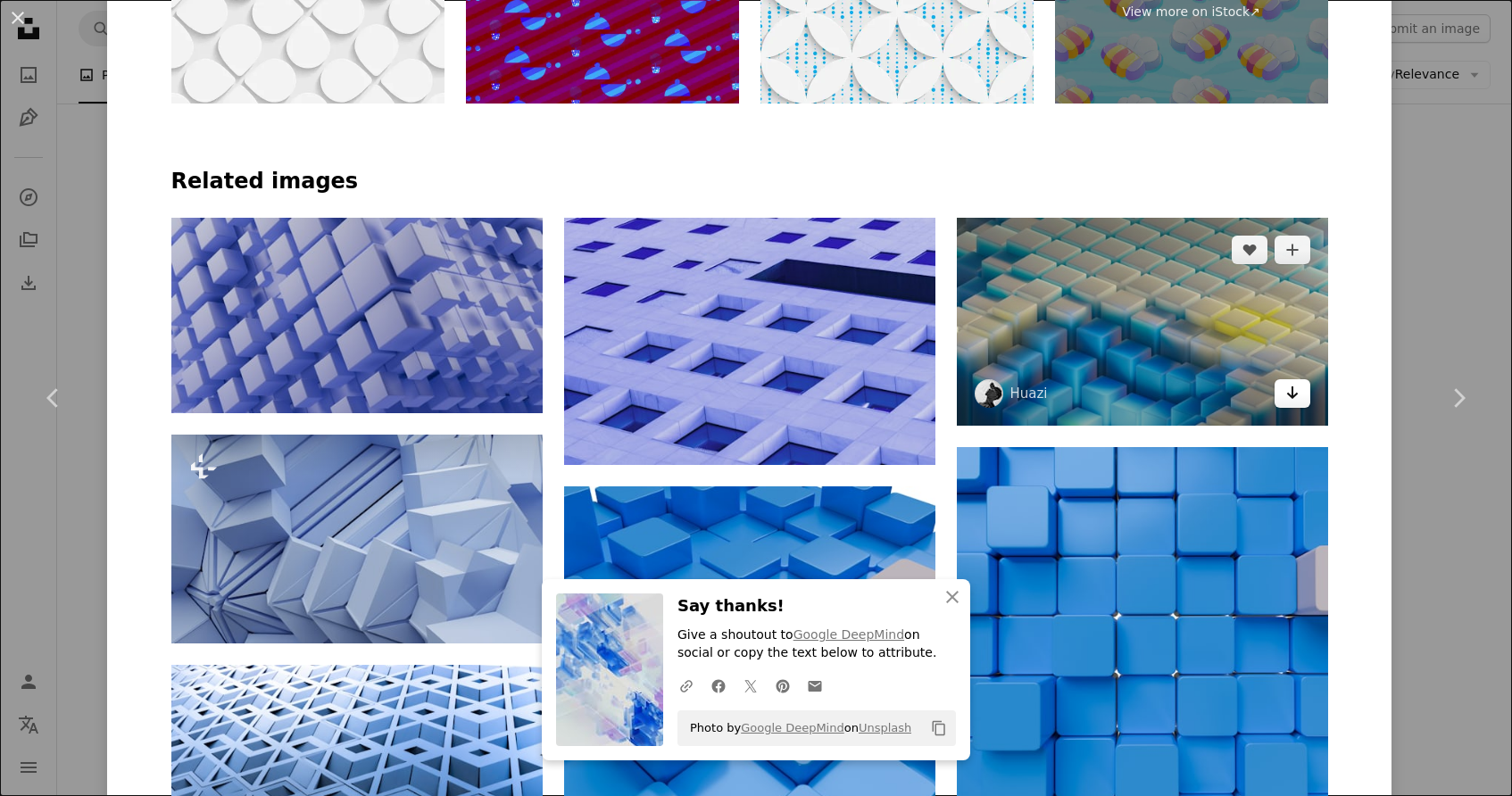
click at [1298, 395] on icon "Download" at bounding box center [1292, 393] width 12 height 13
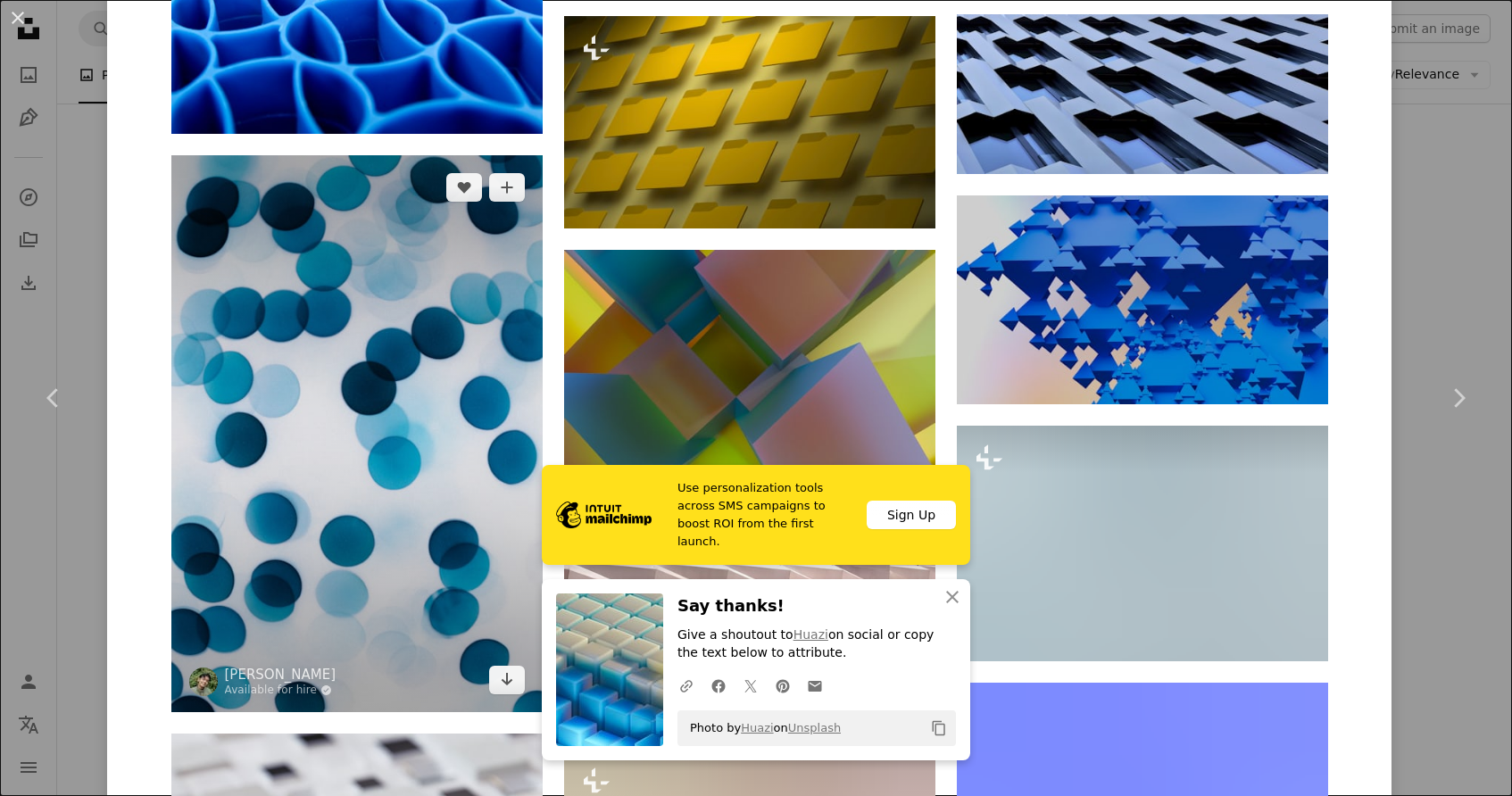
scroll to position [12360, 0]
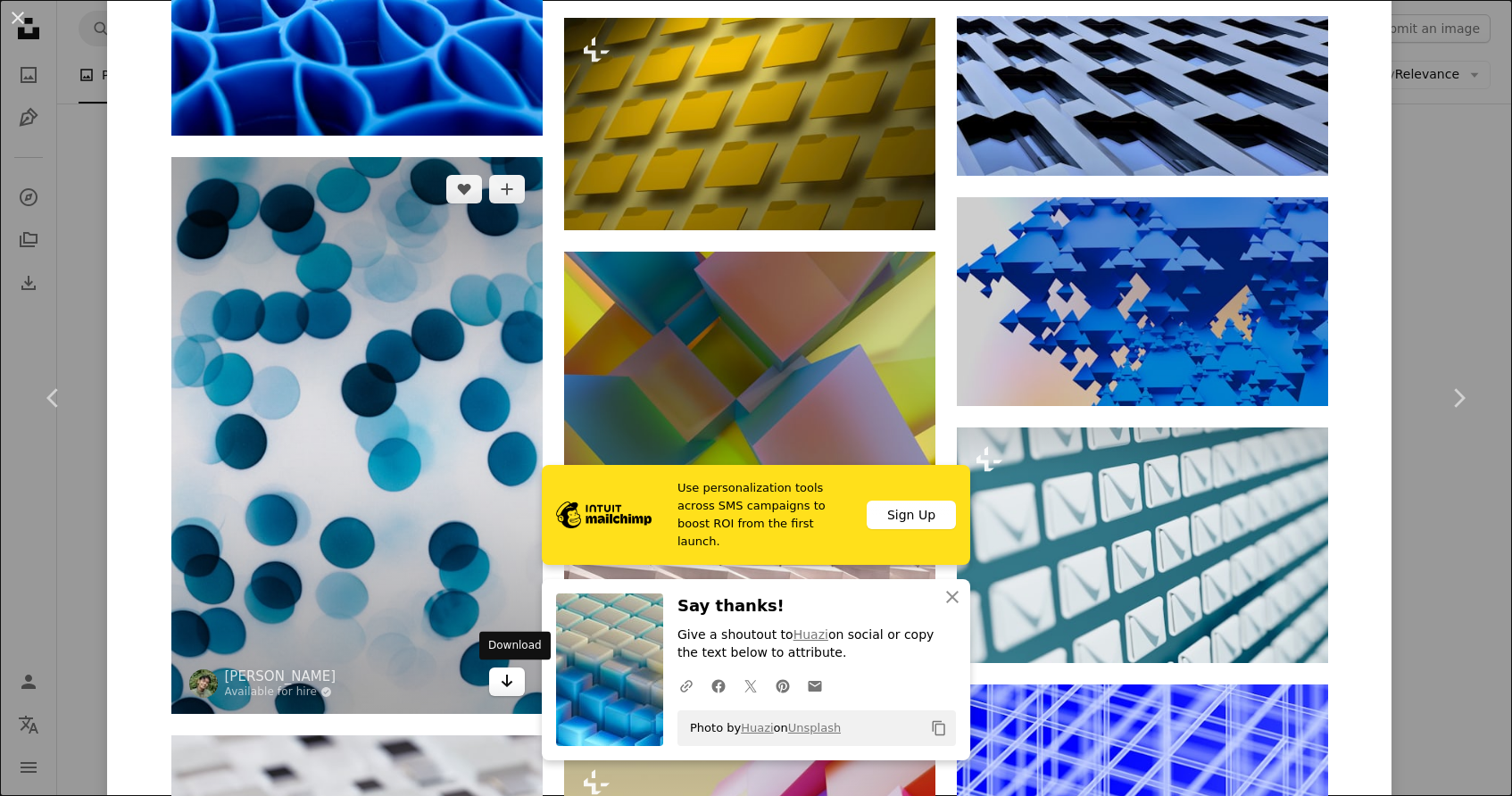
click at [514, 676] on icon "Arrow pointing down" at bounding box center [507, 681] width 15 height 21
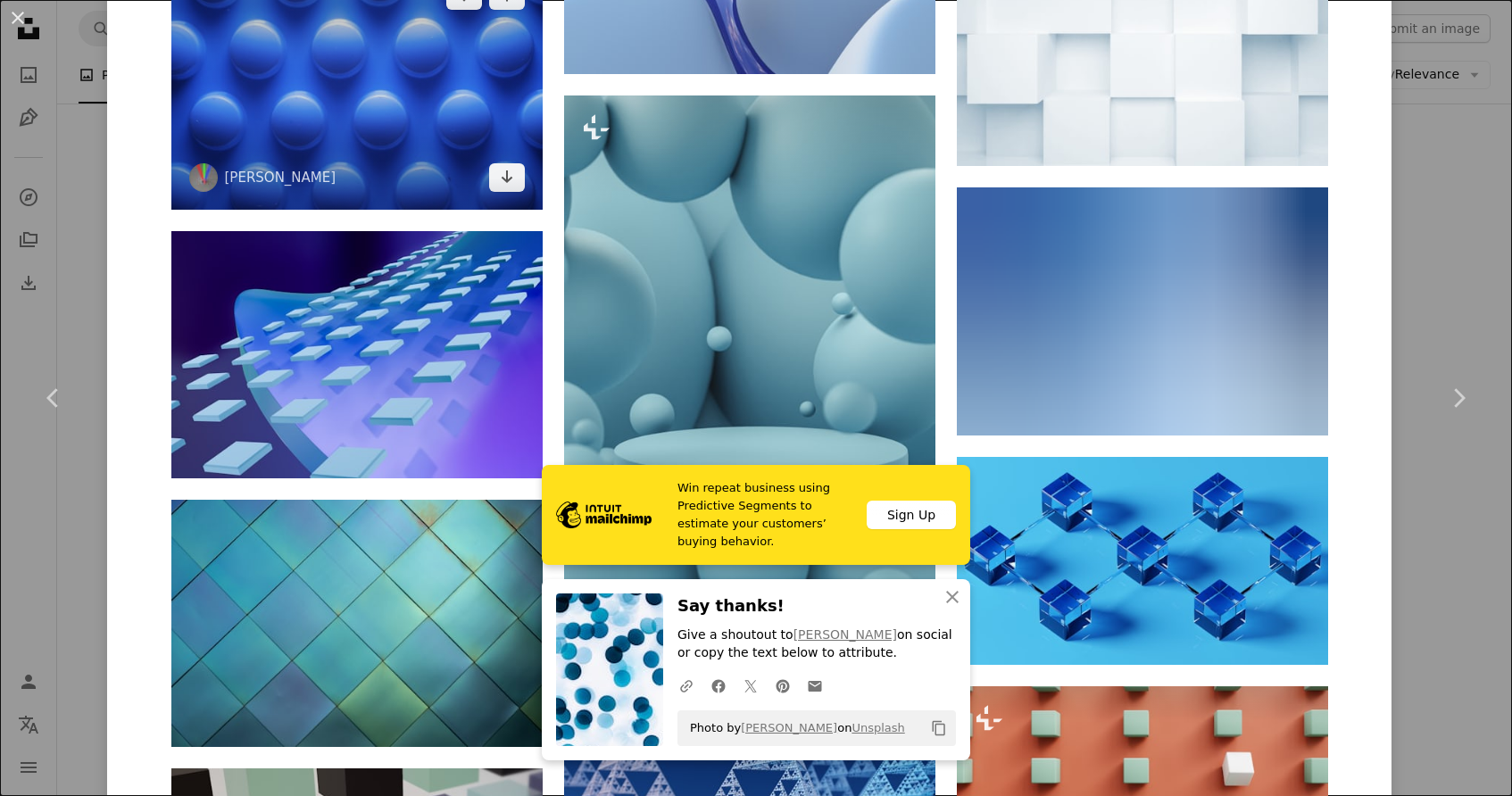
scroll to position [15912, 0]
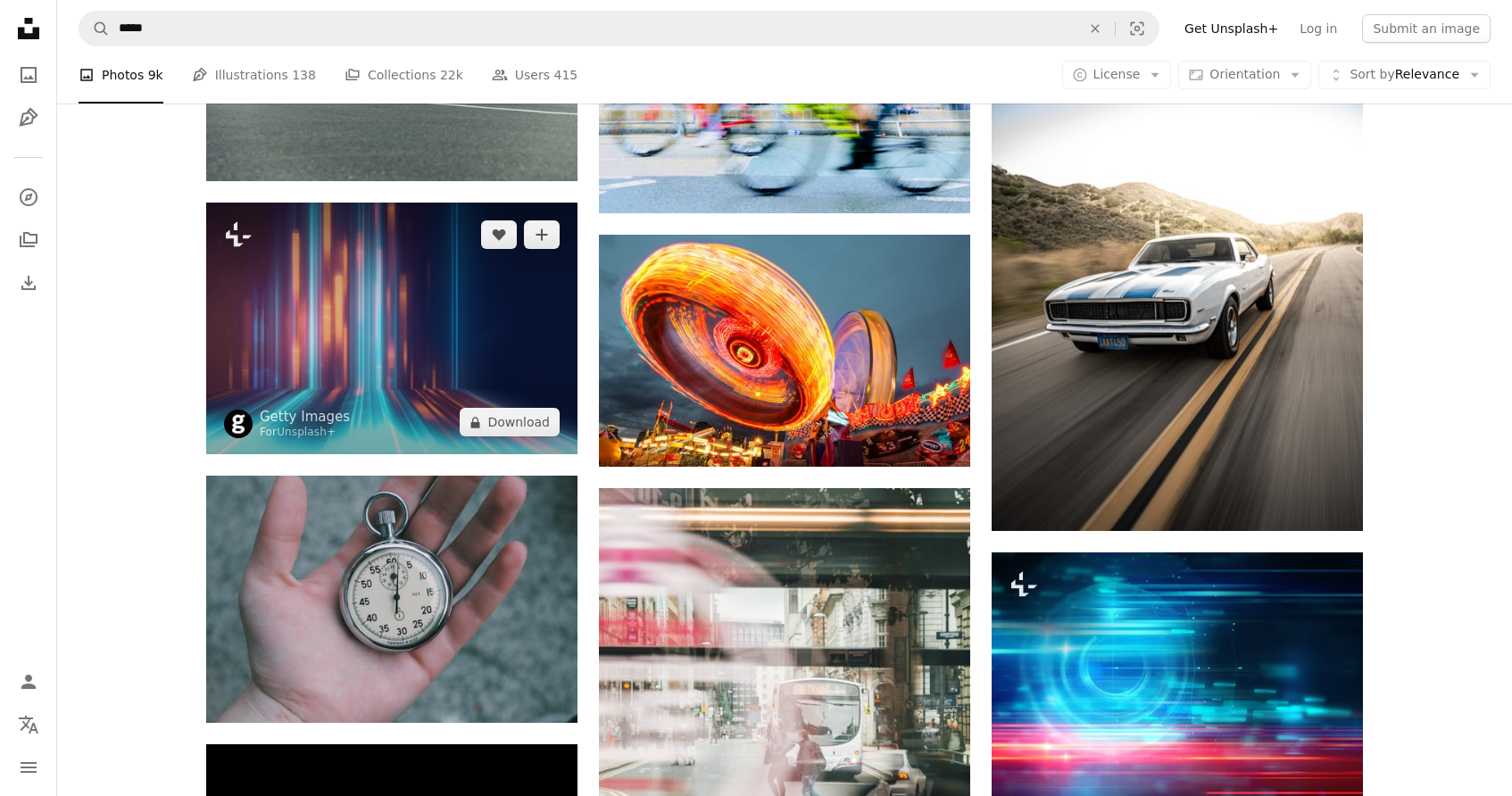
scroll to position [8353, 0]
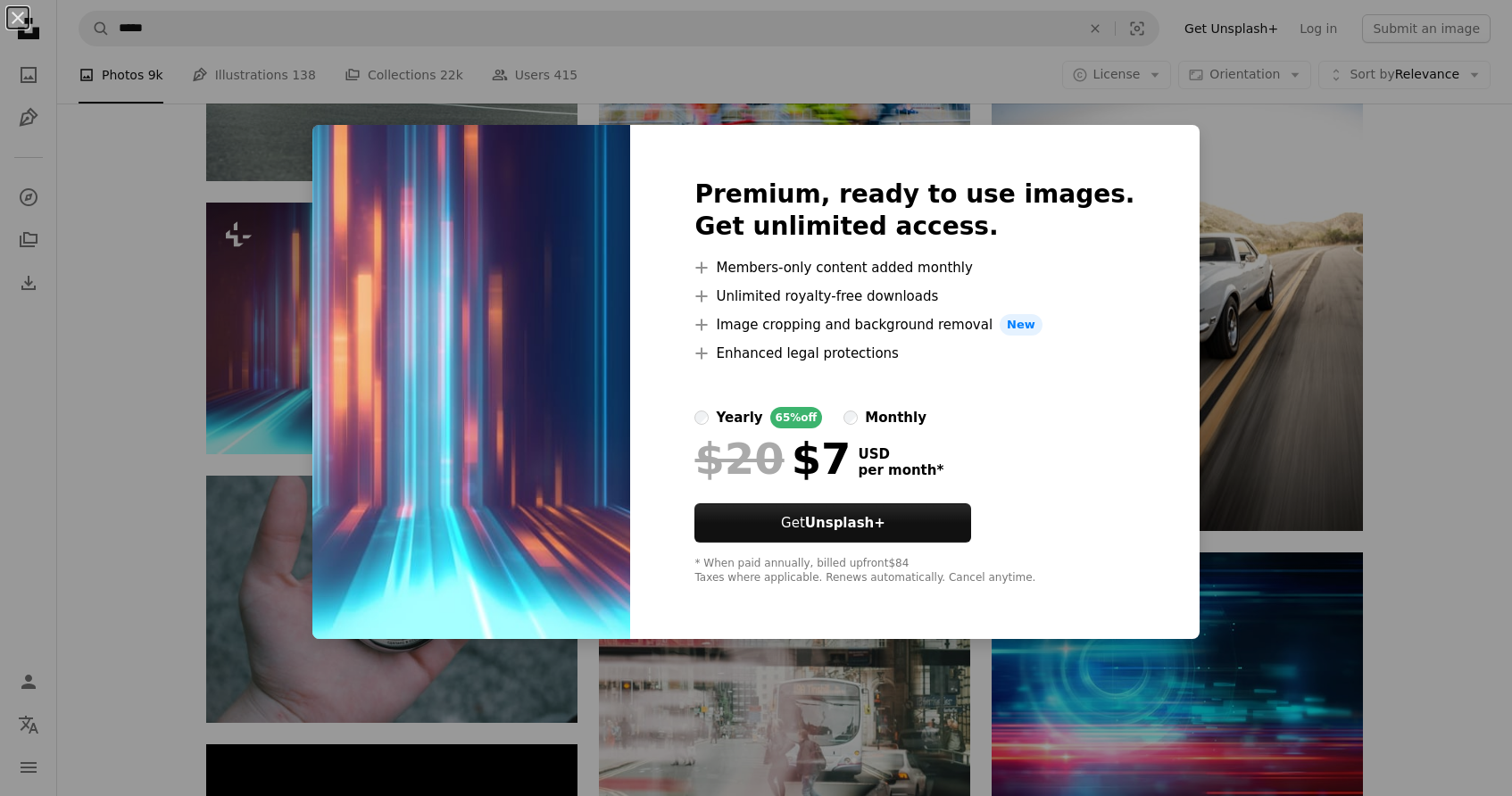
click at [1244, 346] on div "An X shape Premium, ready to use images. Get unlimited access. A plus sign Memb…" at bounding box center [756, 398] width 1512 height 796
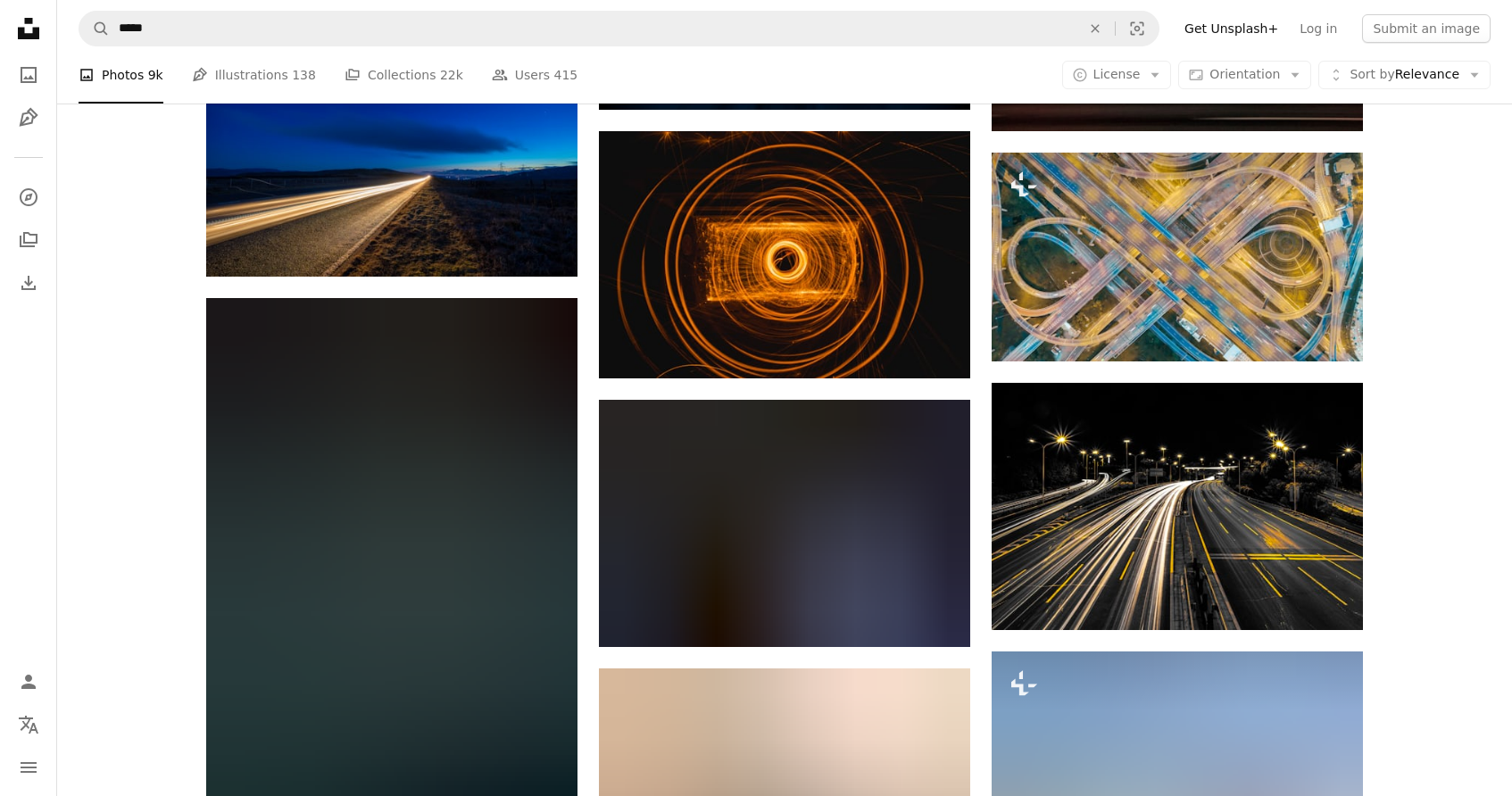
scroll to position [12230, 0]
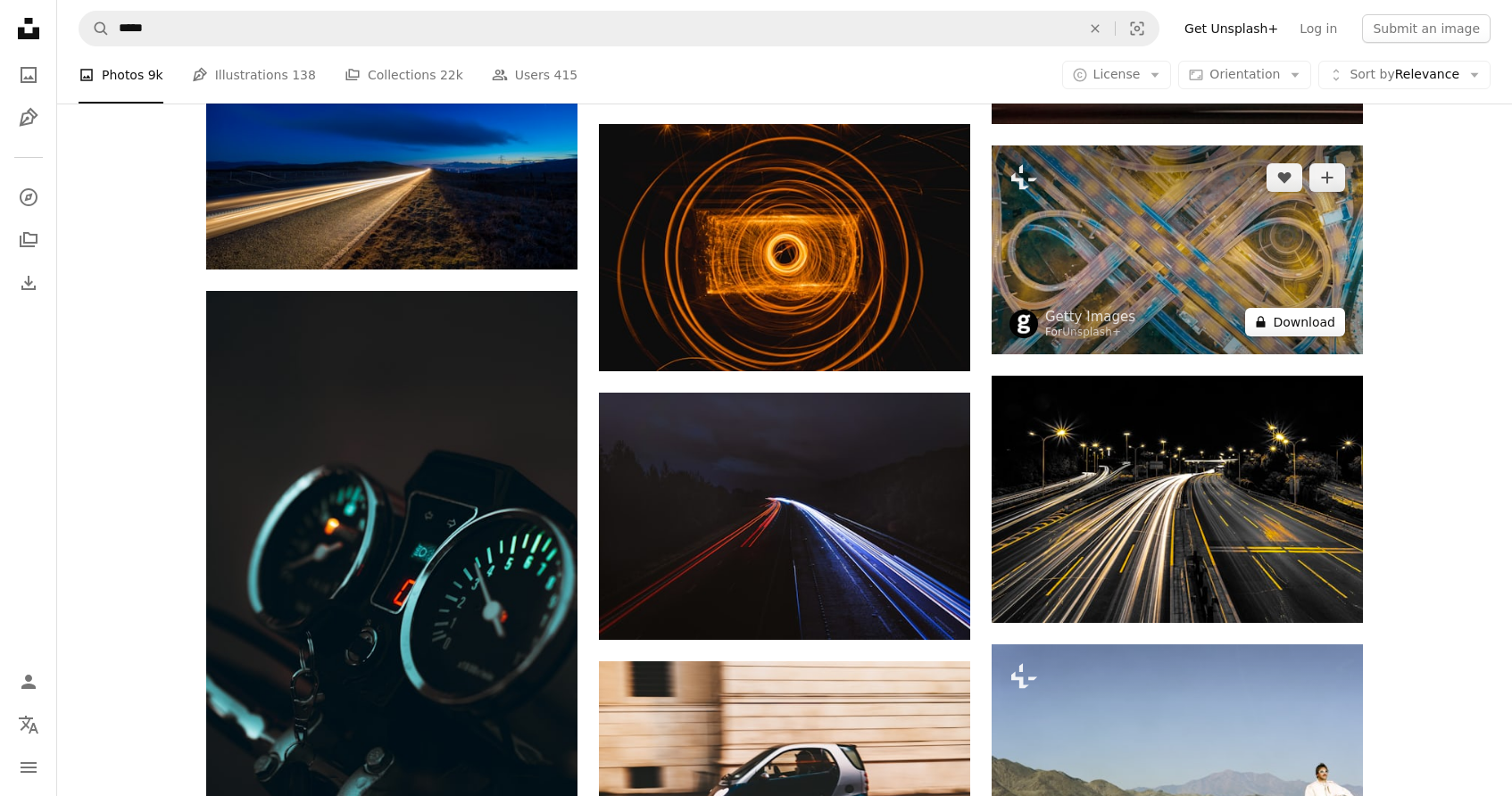
click at [1309, 325] on button "A lock Download" at bounding box center [1295, 322] width 100 height 28
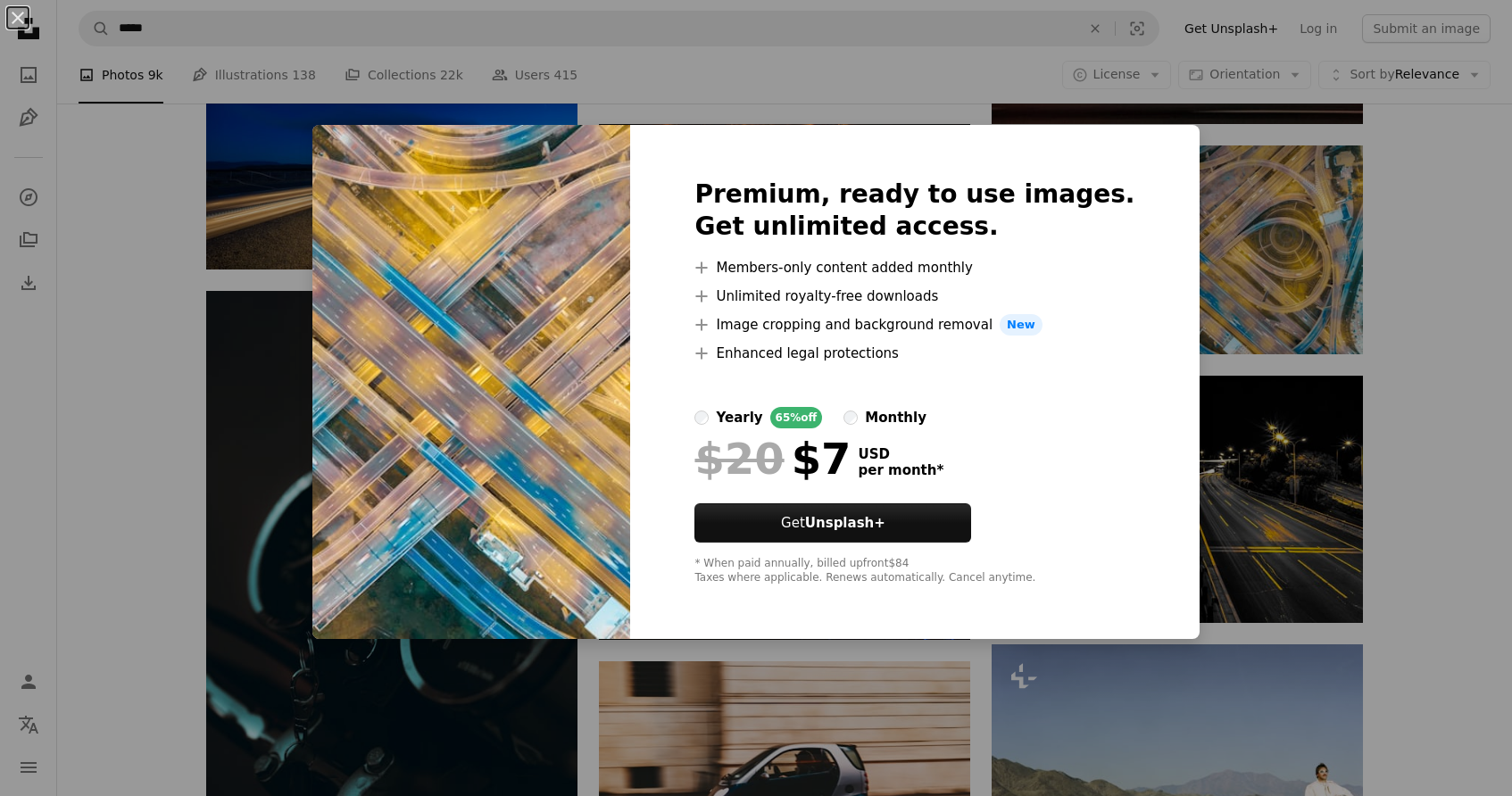
click at [1400, 446] on div "An X shape Premium, ready to use images. Get unlimited access. A plus sign Memb…" at bounding box center [756, 398] width 1512 height 796
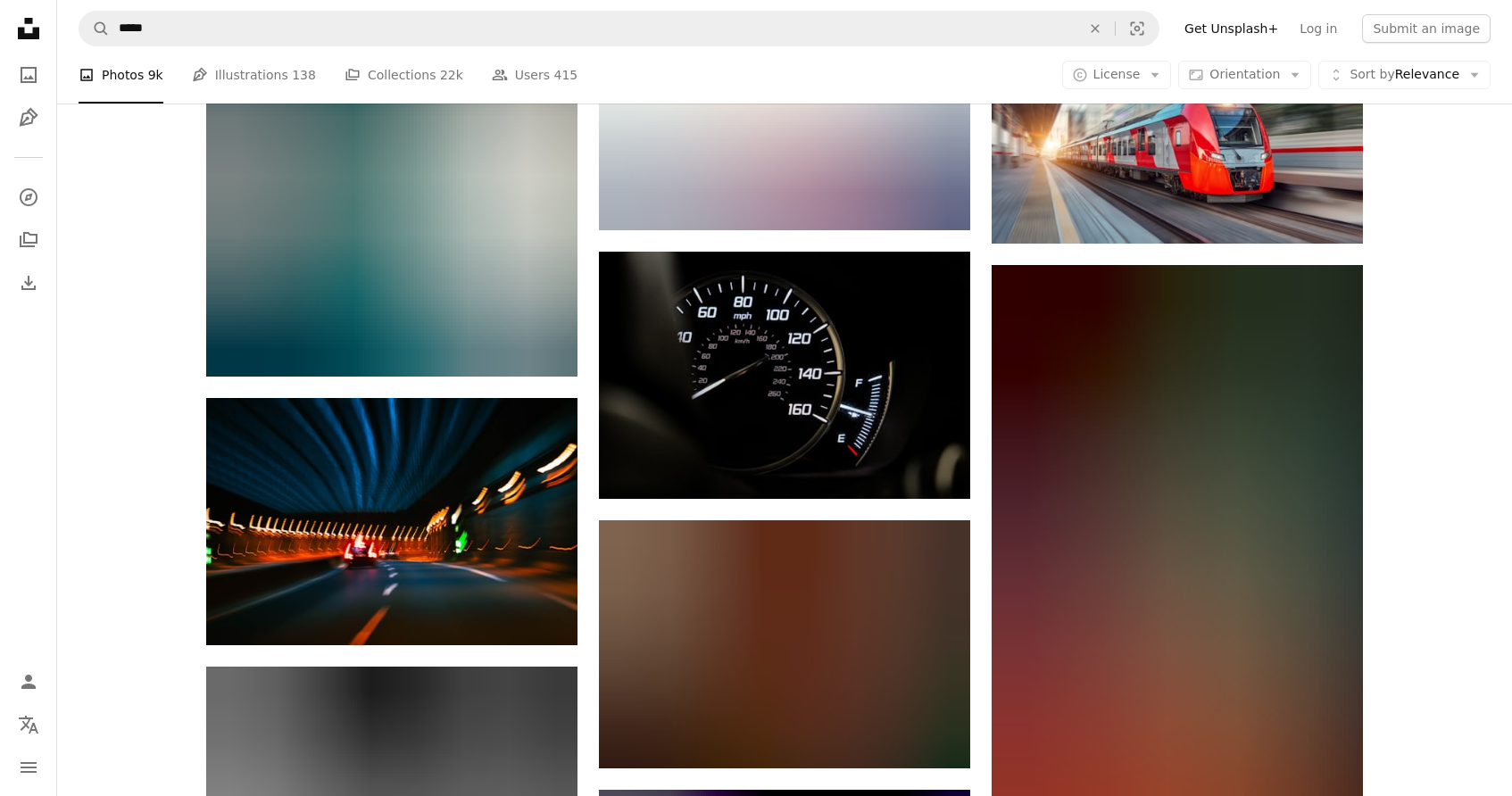
scroll to position [31712, 0]
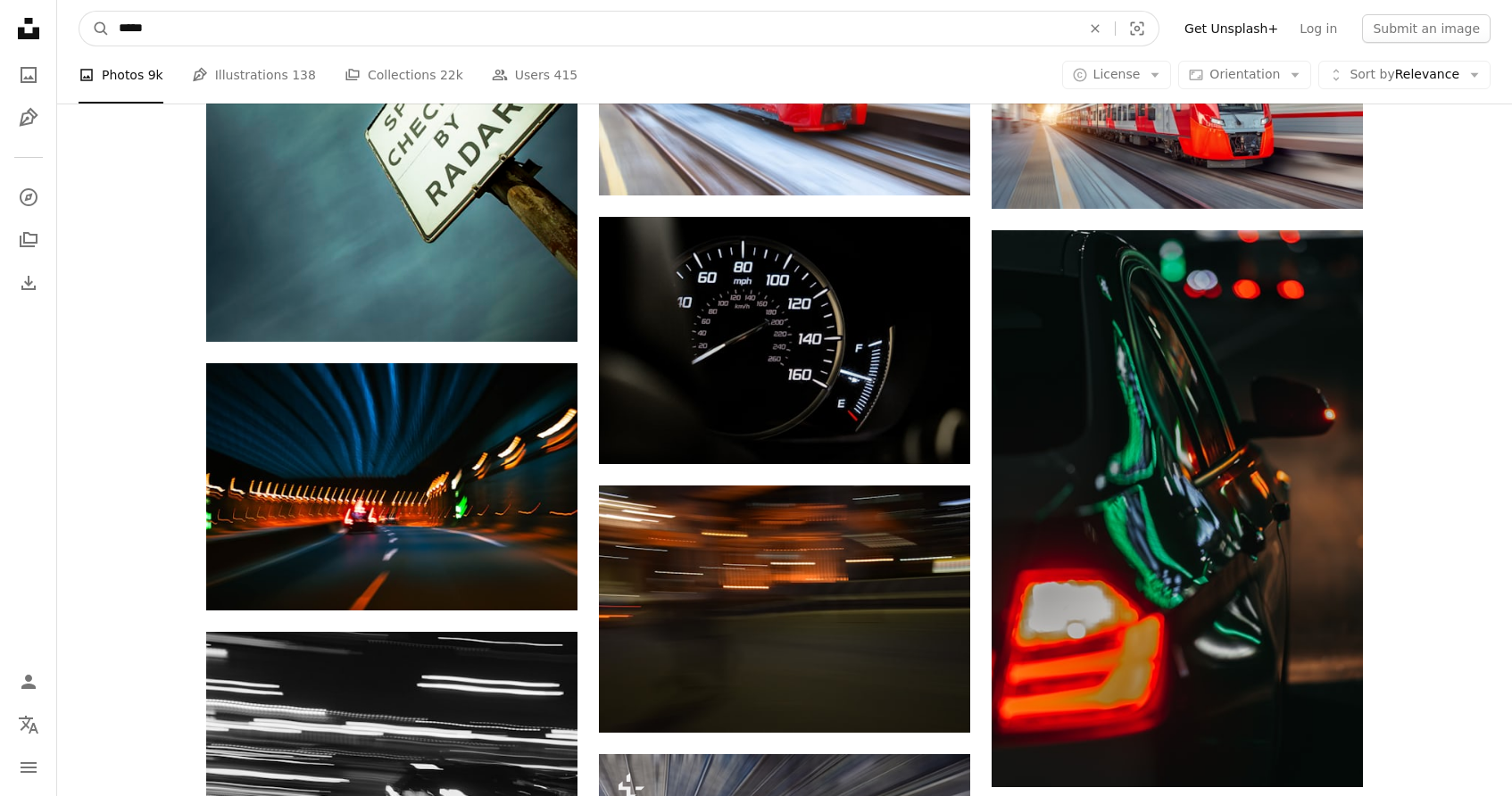
drag, startPoint x: 165, startPoint y: 26, endPoint x: 70, endPoint y: 6, distance: 97.1
click at [70, 6] on nav "A magnifying glass ***** An X shape Visual search Filters Get Unsplash+ Log in …" at bounding box center [784, 28] width 1455 height 57
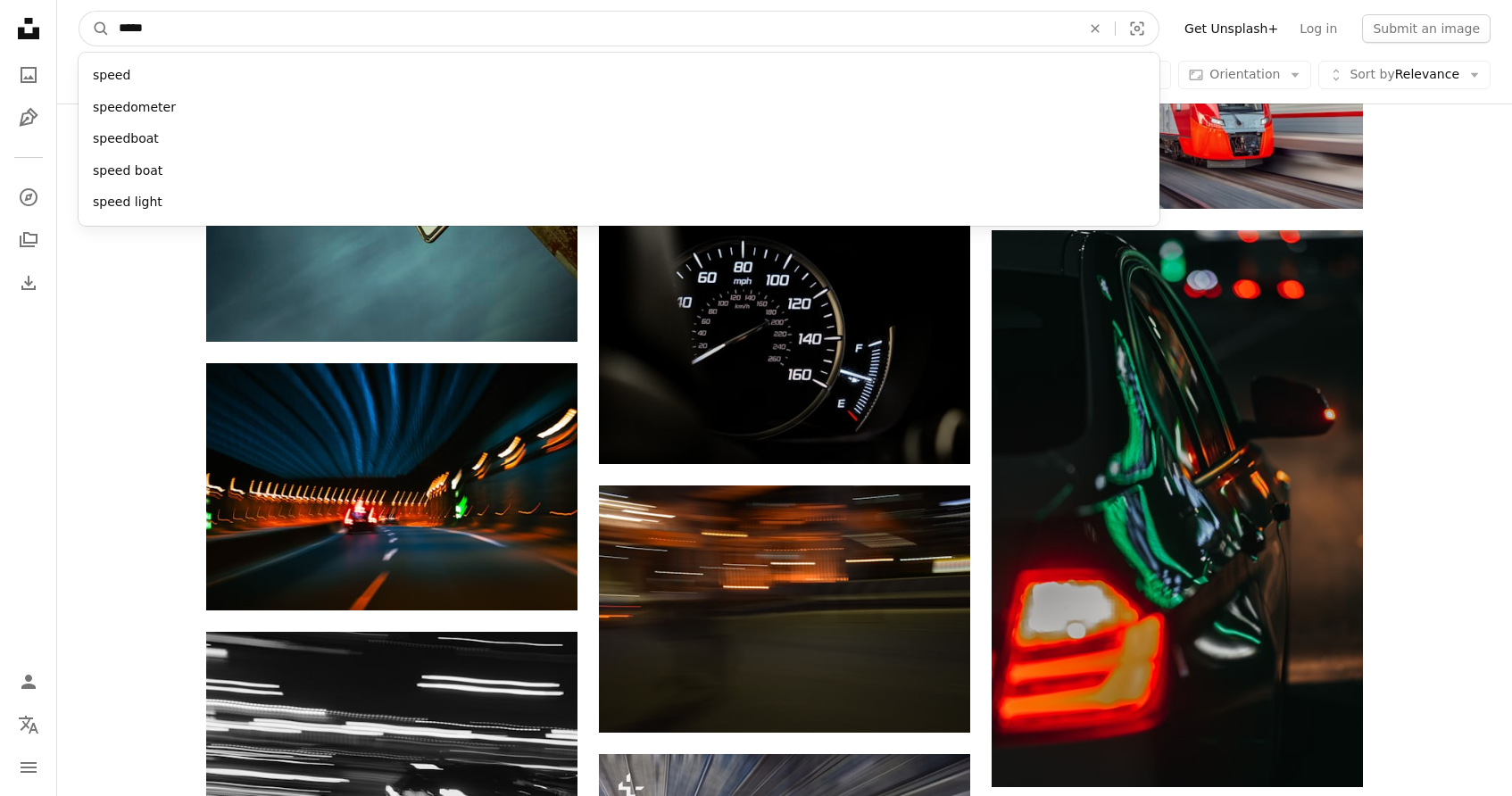
scroll to position [31686, 0]
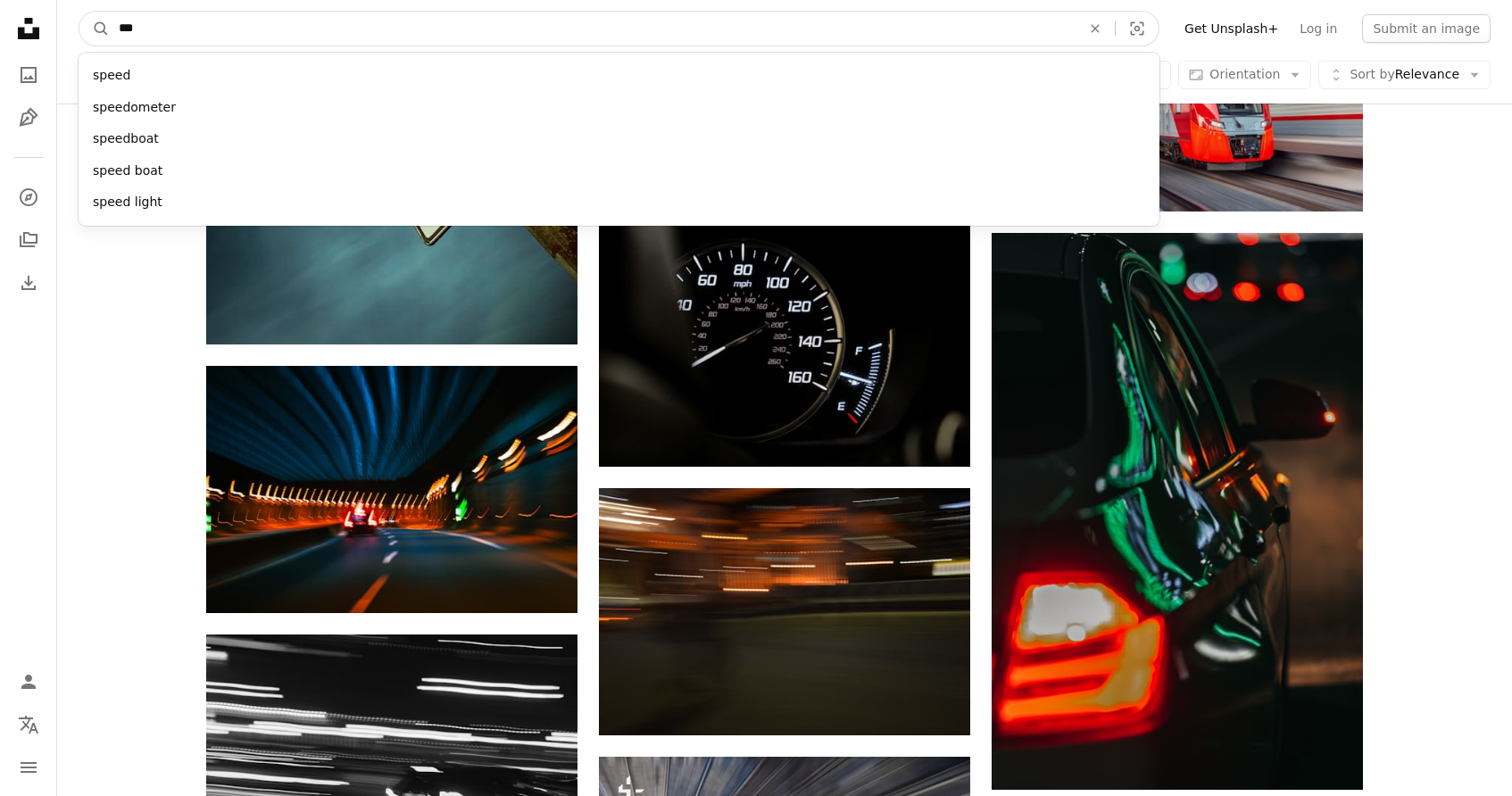
type input "****"
click button "A magnifying glass" at bounding box center [94, 28] width 30 height 34
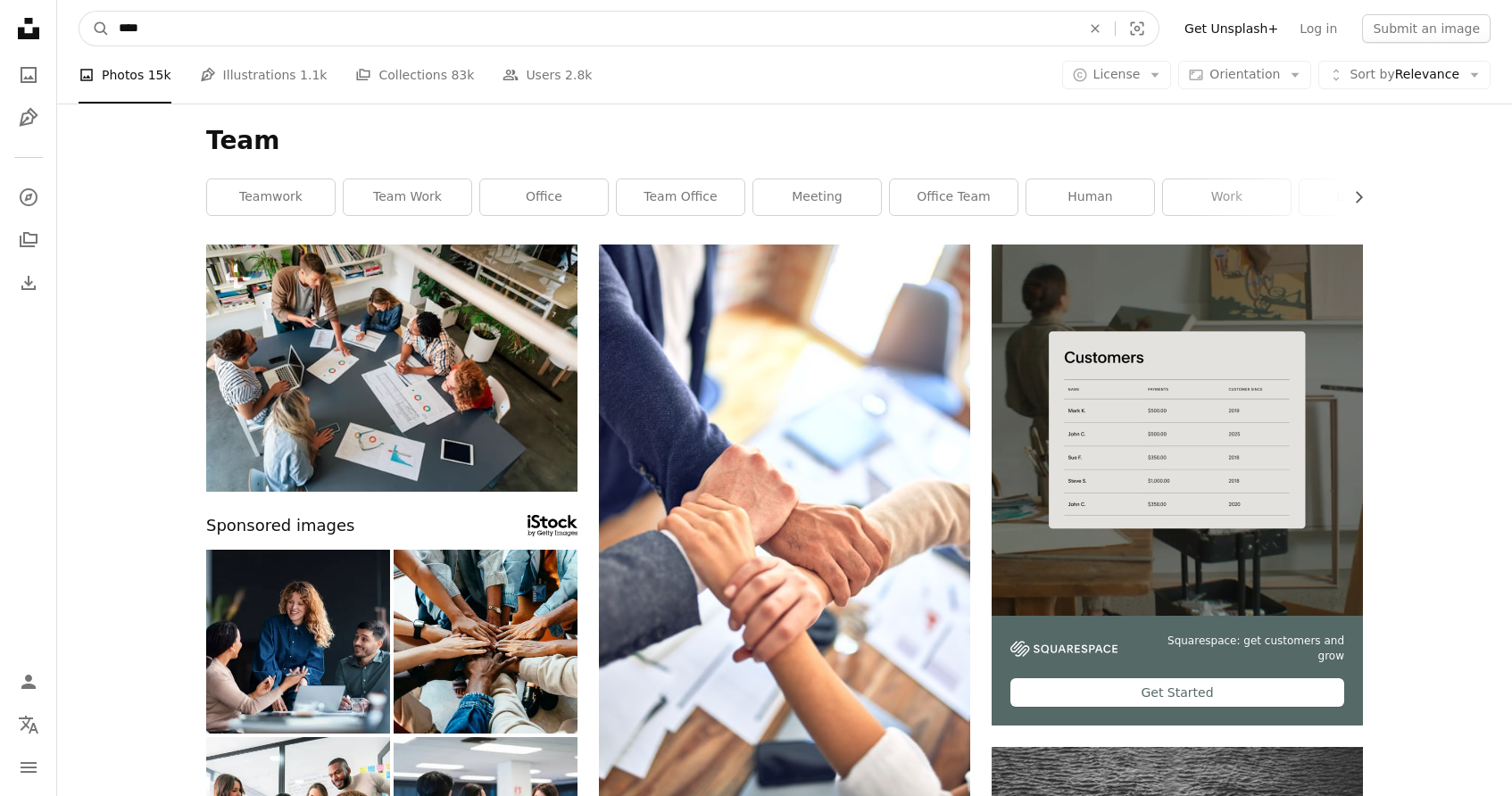
drag, startPoint x: 170, startPoint y: 32, endPoint x: 73, endPoint y: 30, distance: 97.0
click at [73, 30] on nav "A magnifying glass **** An X shape Visual search Filters Get Unsplash+ Log in S…" at bounding box center [784, 28] width 1455 height 57
type input "**********"
click at [80, 12] on button "A magnifying glass" at bounding box center [94, 28] width 30 height 34
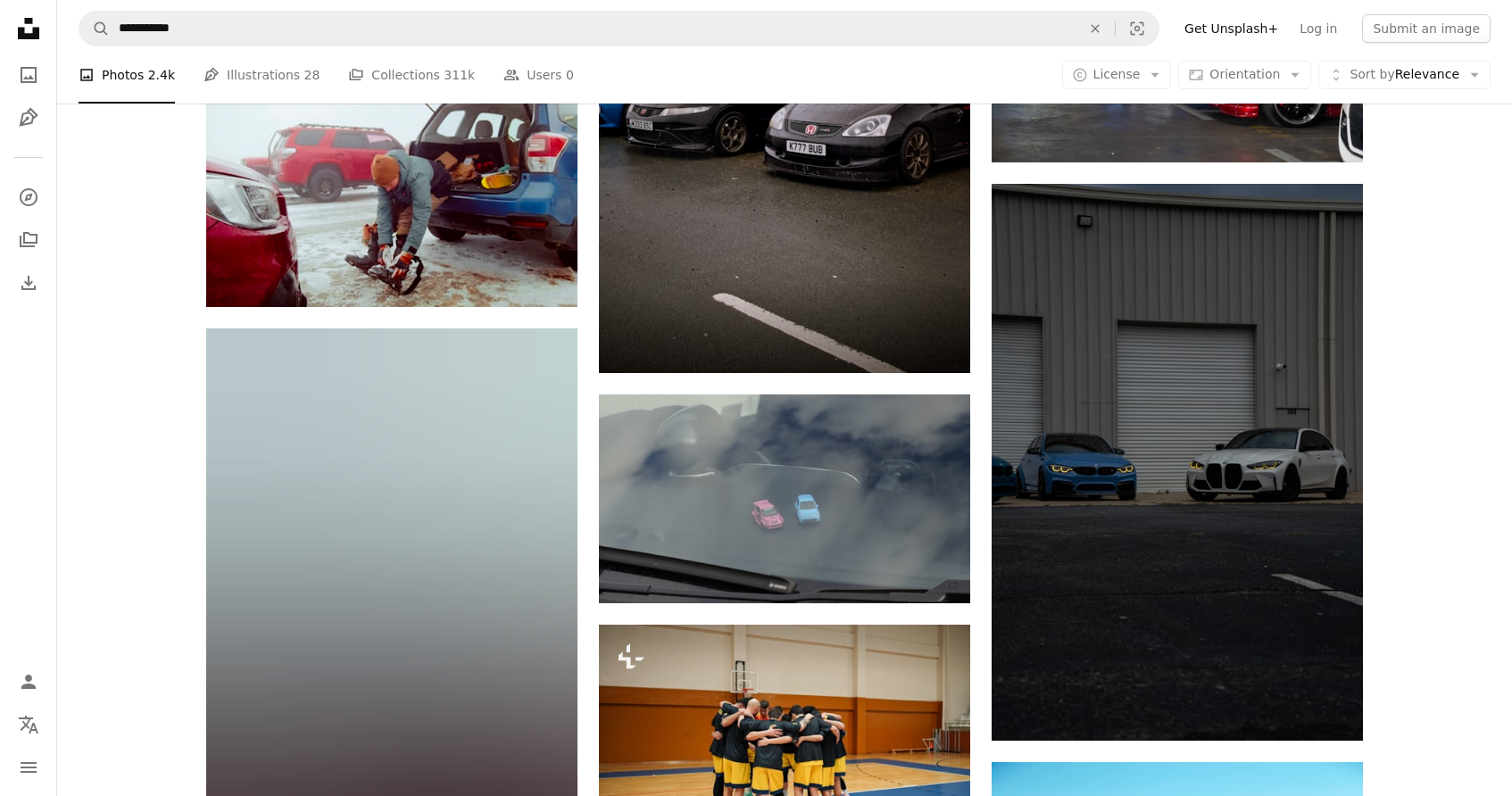
scroll to position [24068, 0]
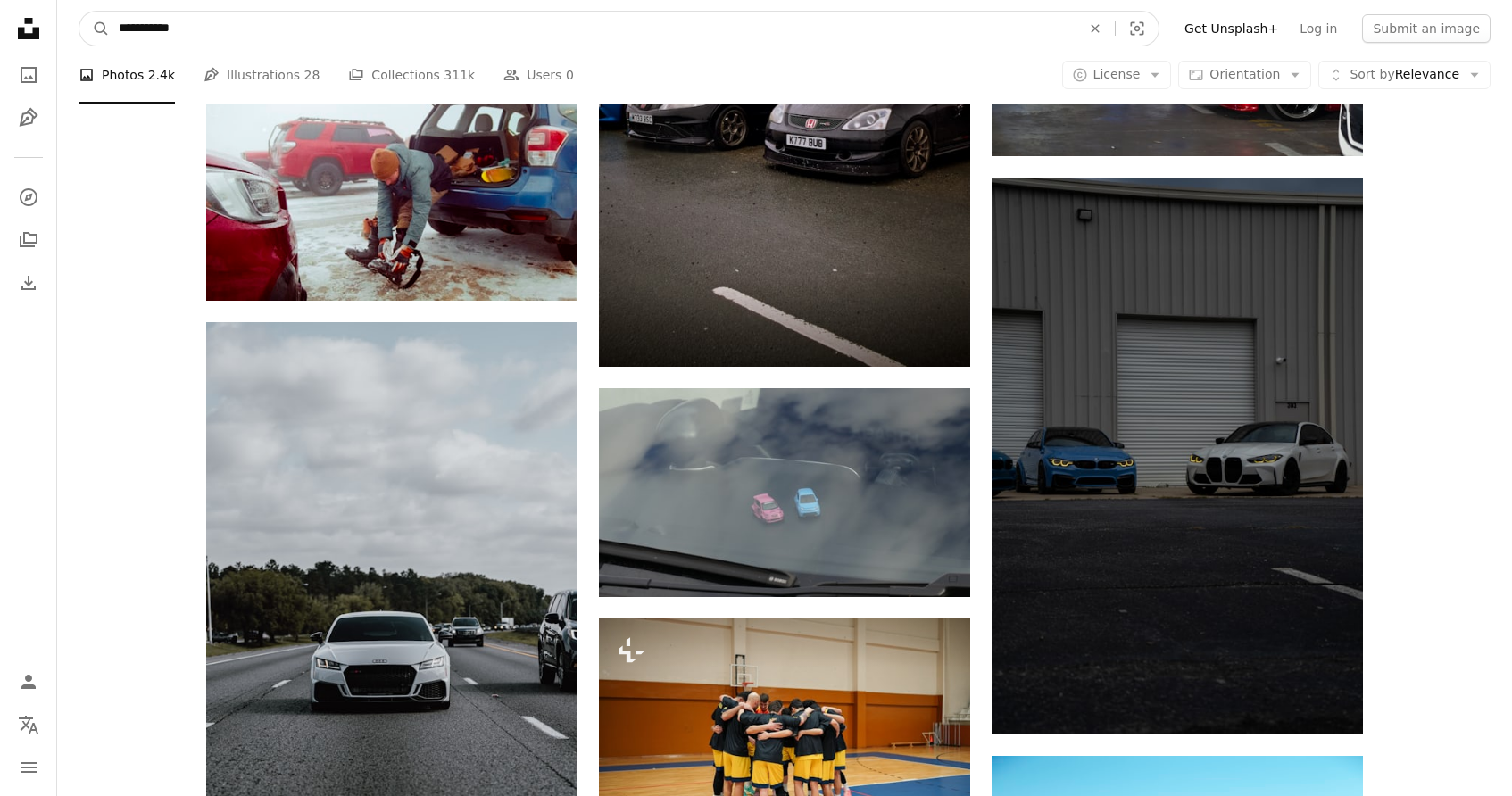
drag, startPoint x: 218, startPoint y: 19, endPoint x: 66, endPoint y: 19, distance: 152.0
click at [66, 19] on nav "**********" at bounding box center [784, 28] width 1455 height 57
type input "**********"
click button "A magnifying glass" at bounding box center [94, 28] width 30 height 34
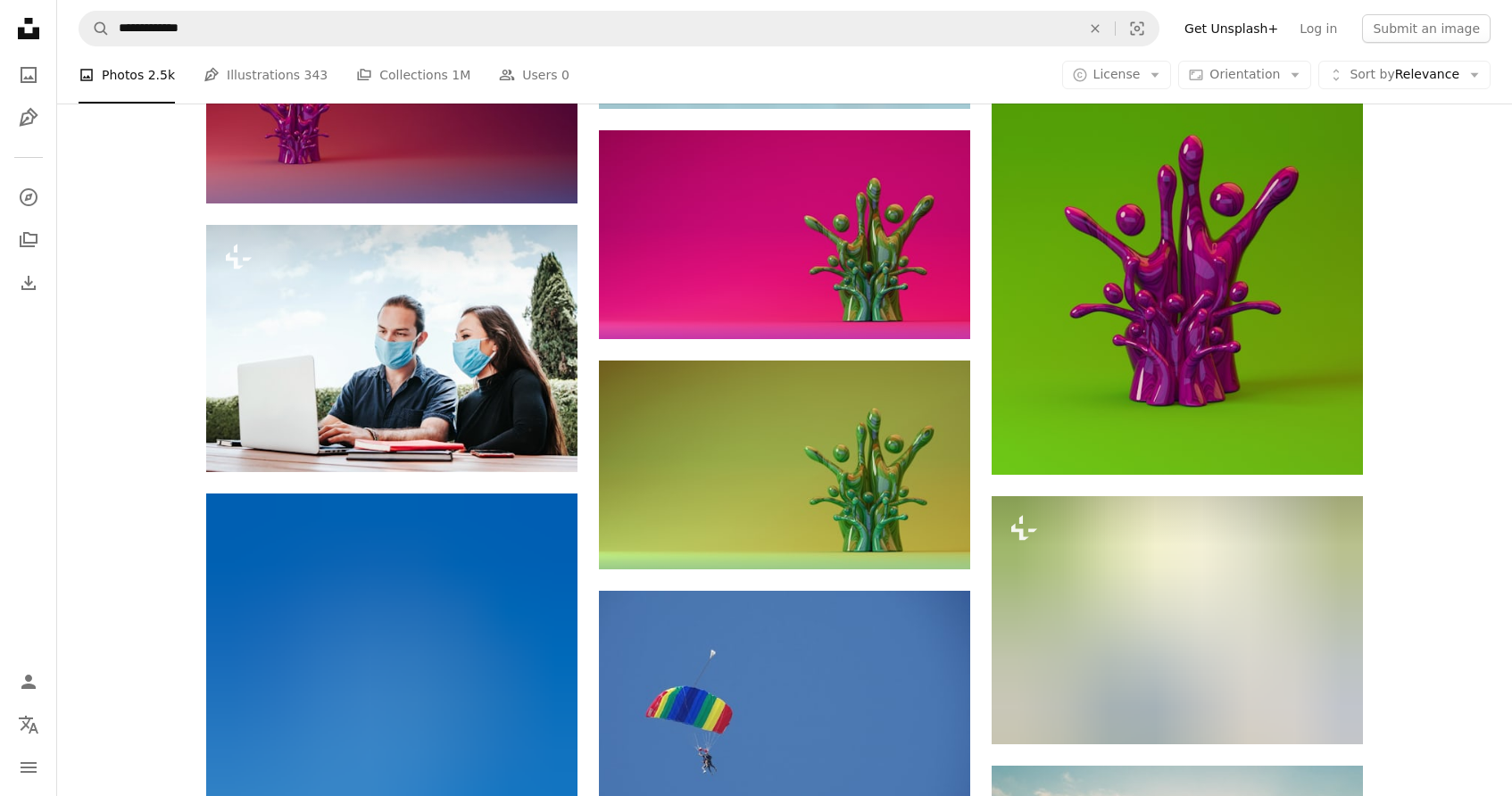
scroll to position [1827, 0]
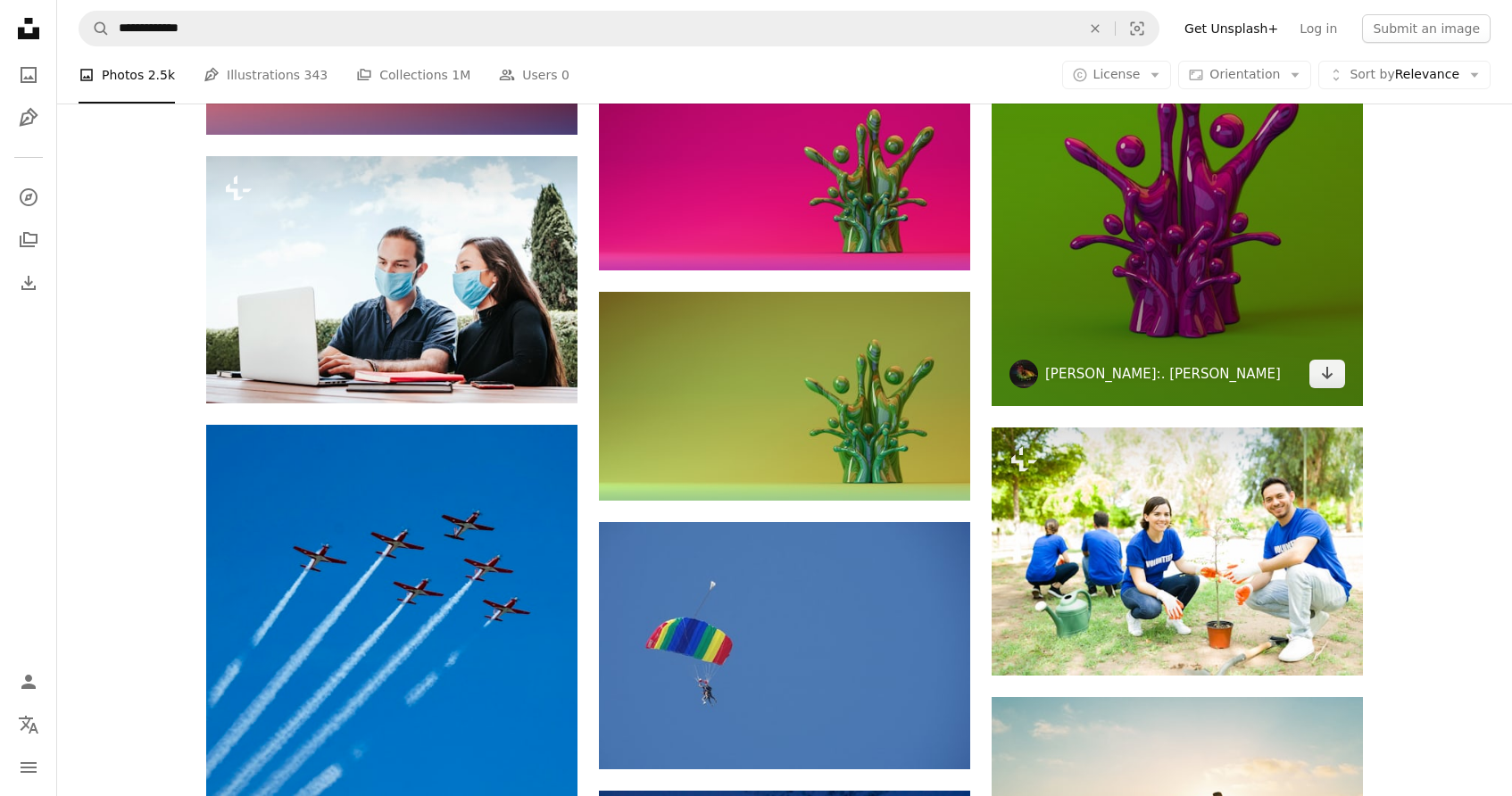
click at [1130, 373] on link "Omar:. Lopez-Rincon" at bounding box center [1163, 374] width 236 height 18
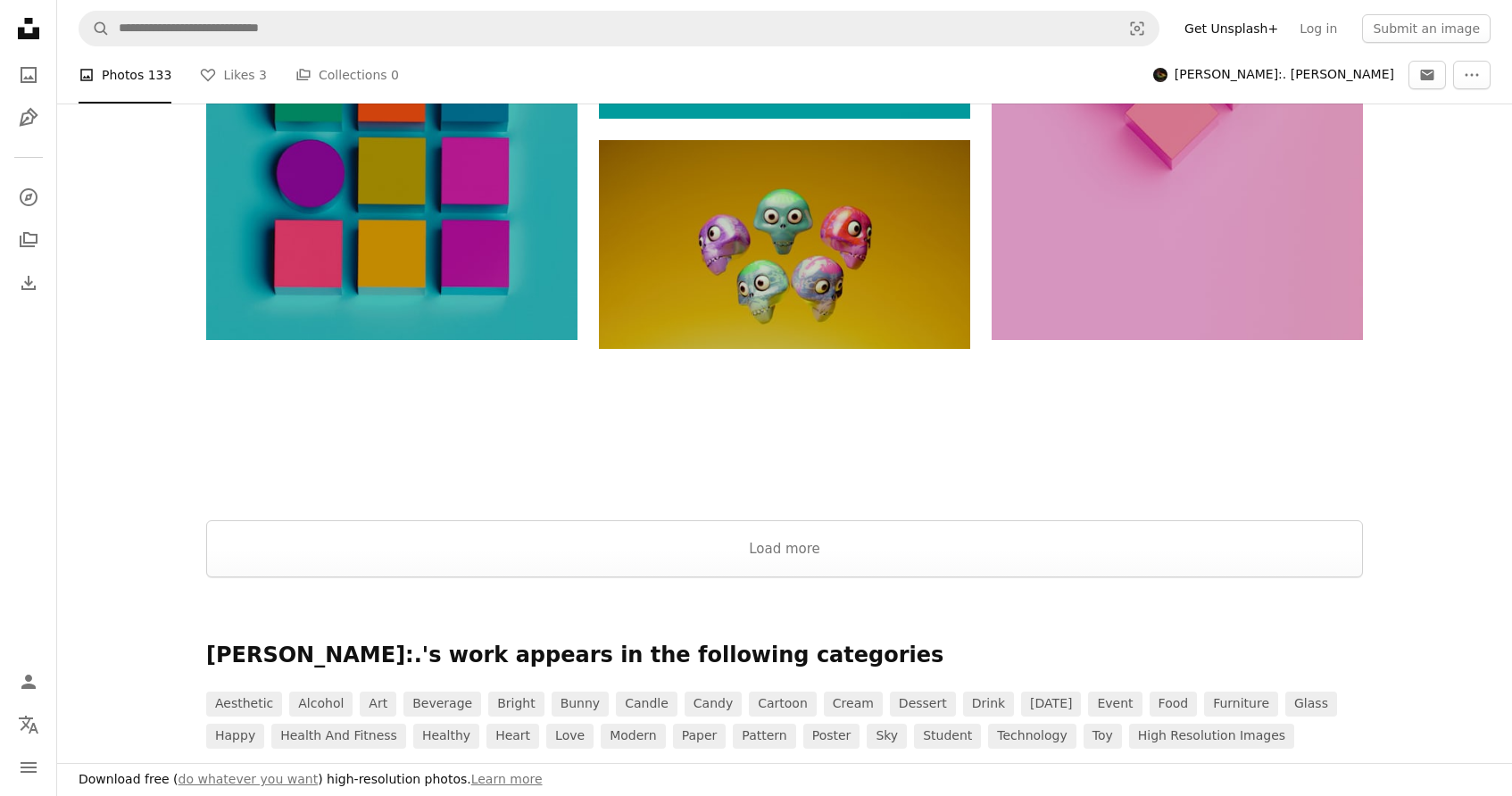
scroll to position [2587, 0]
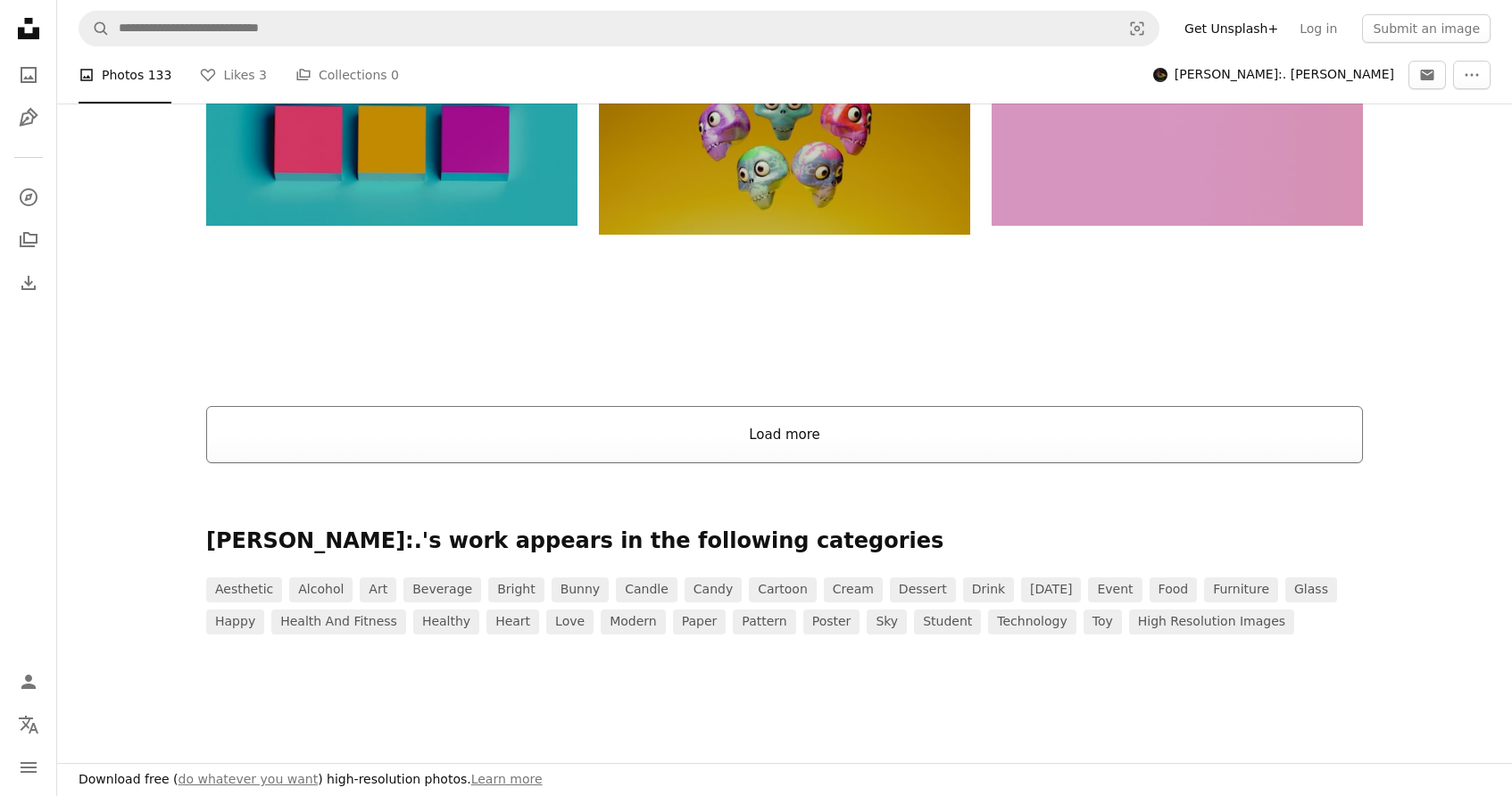
click at [1038, 406] on button "Load more" at bounding box center [784, 435] width 1156 height 57
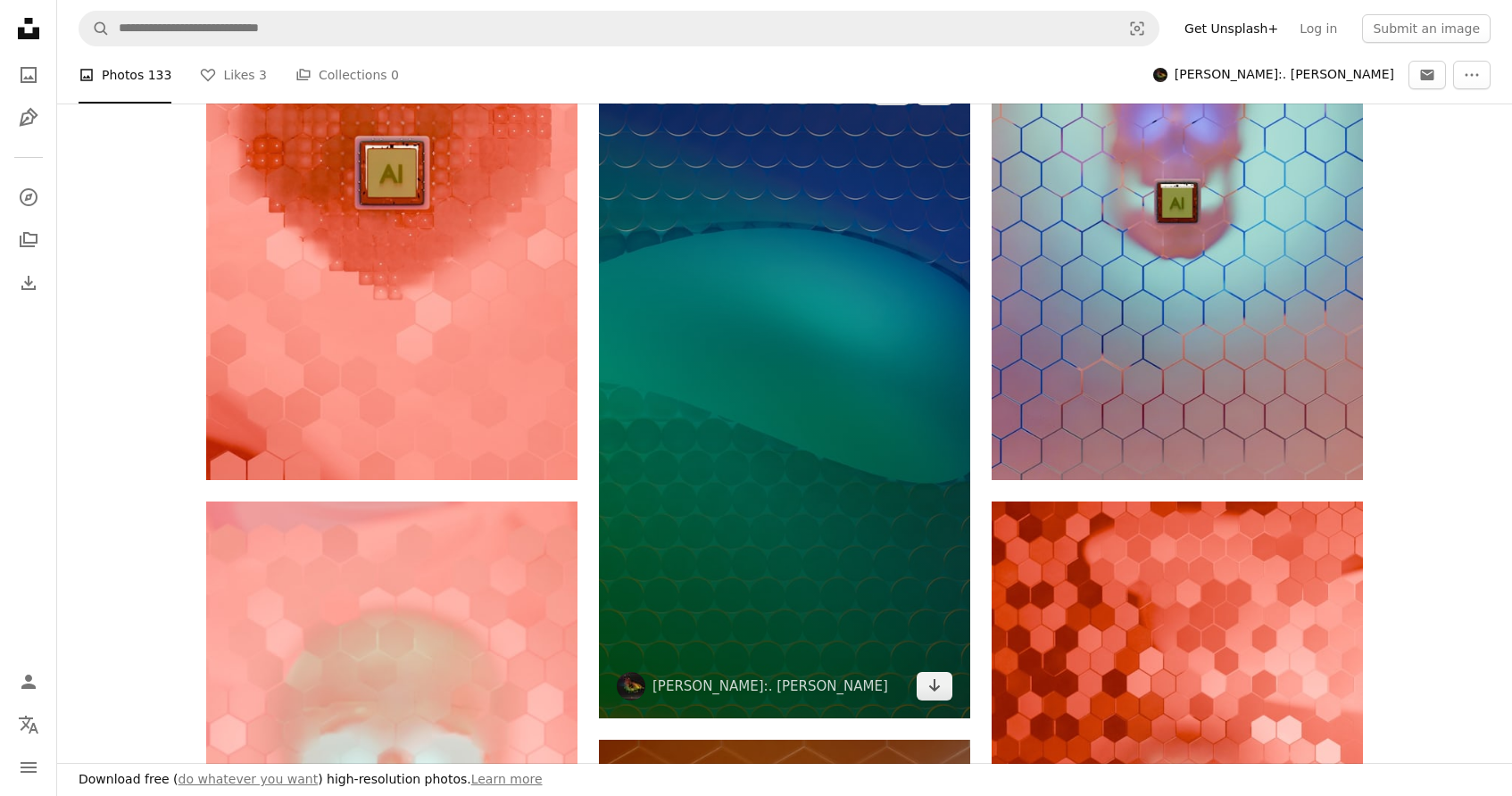
scroll to position [3243, 0]
click at [939, 676] on icon "Arrow pointing down" at bounding box center [934, 687] width 15 height 21
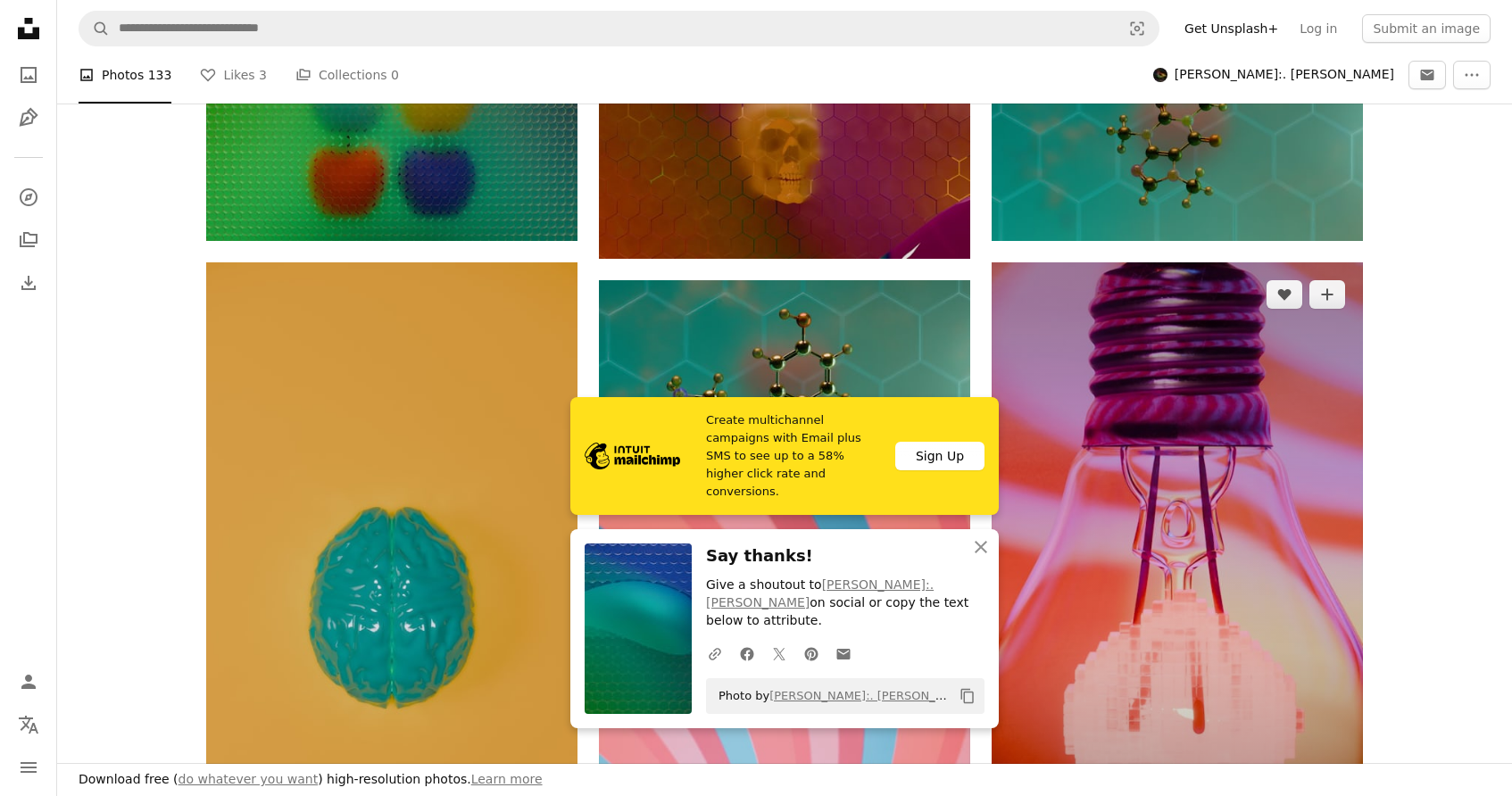
scroll to position [4427, 0]
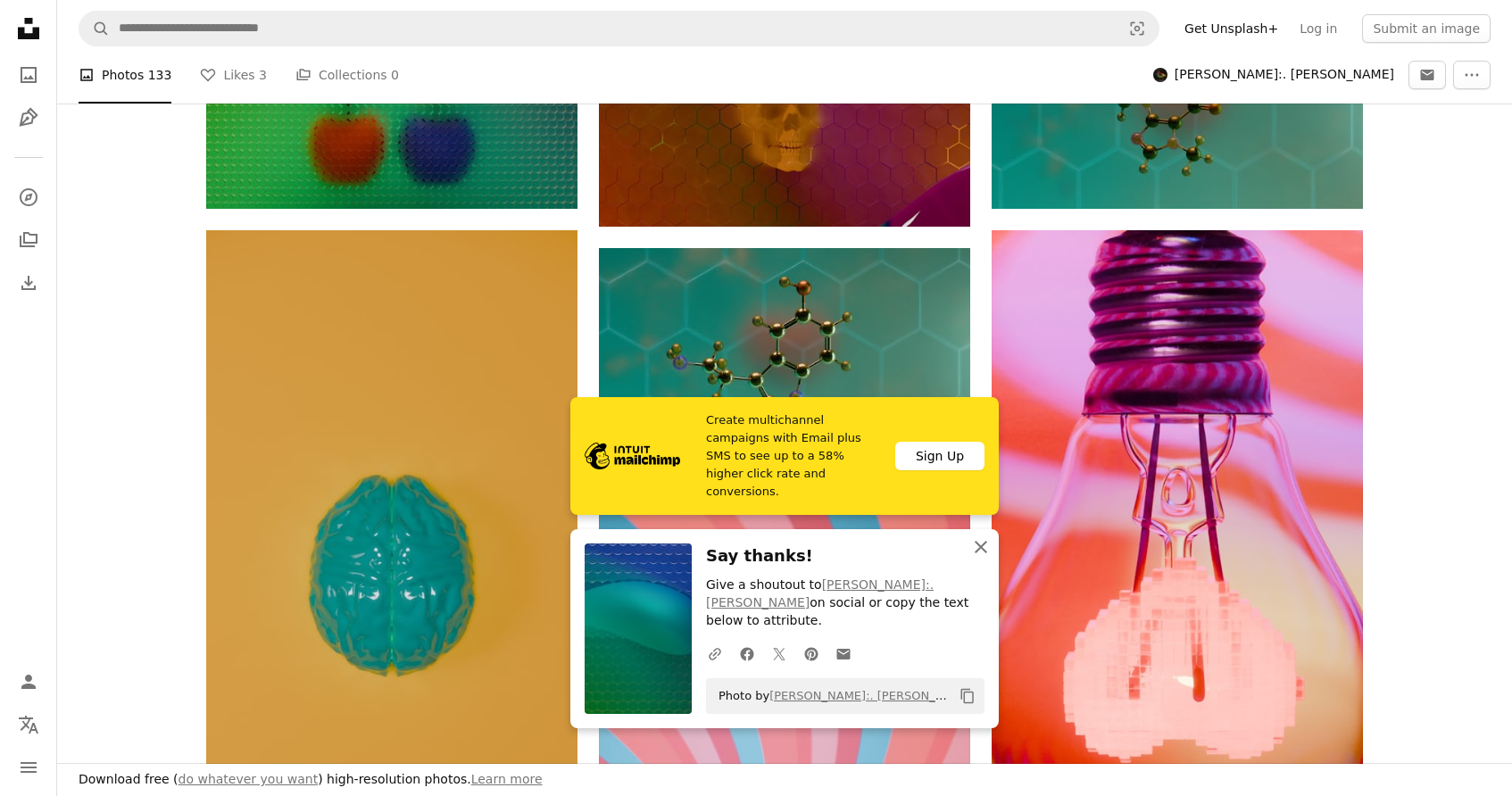
click at [975, 558] on icon "An X shape" at bounding box center [981, 548] width 21 height 21
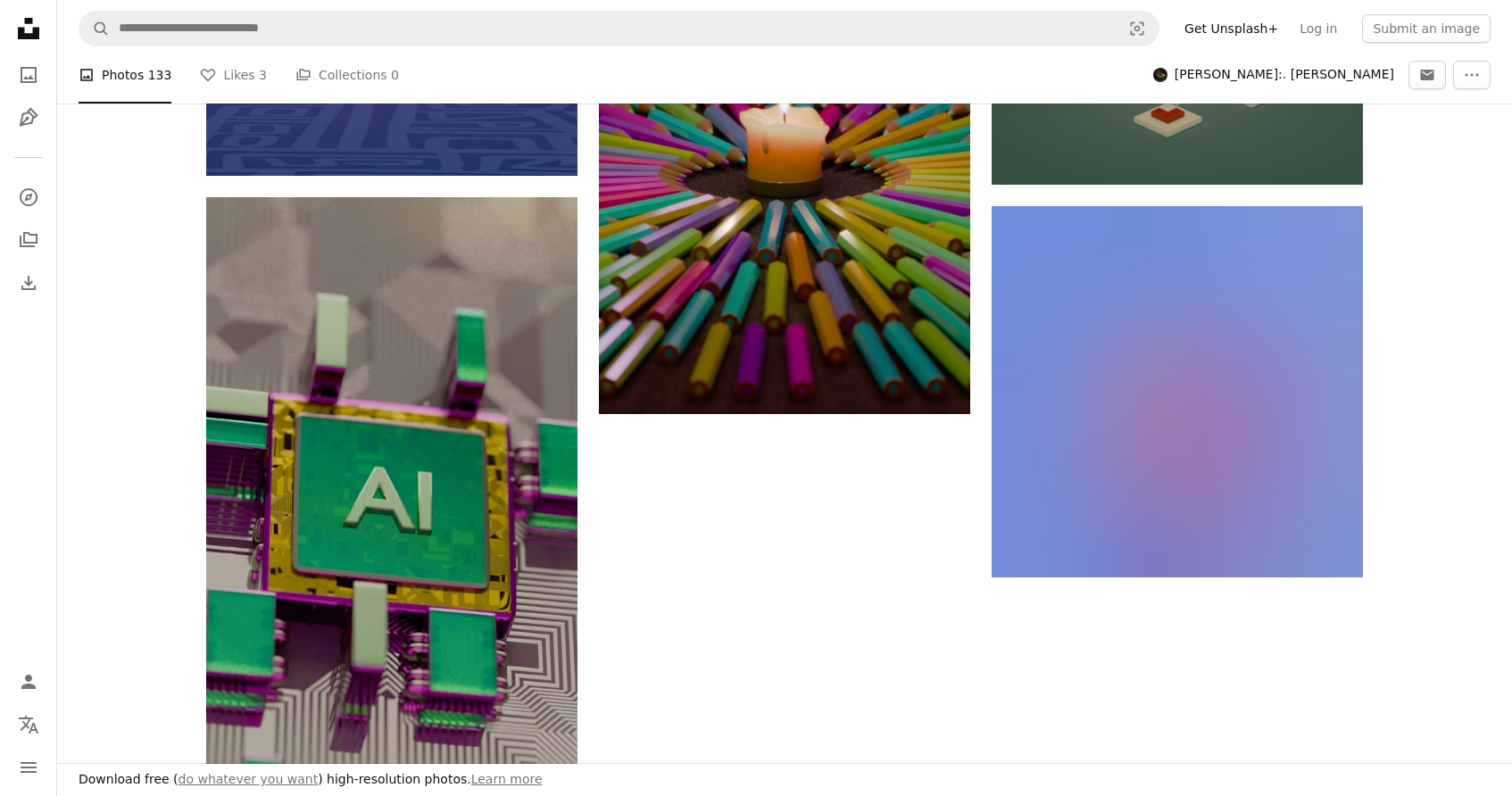
scroll to position [19505, 0]
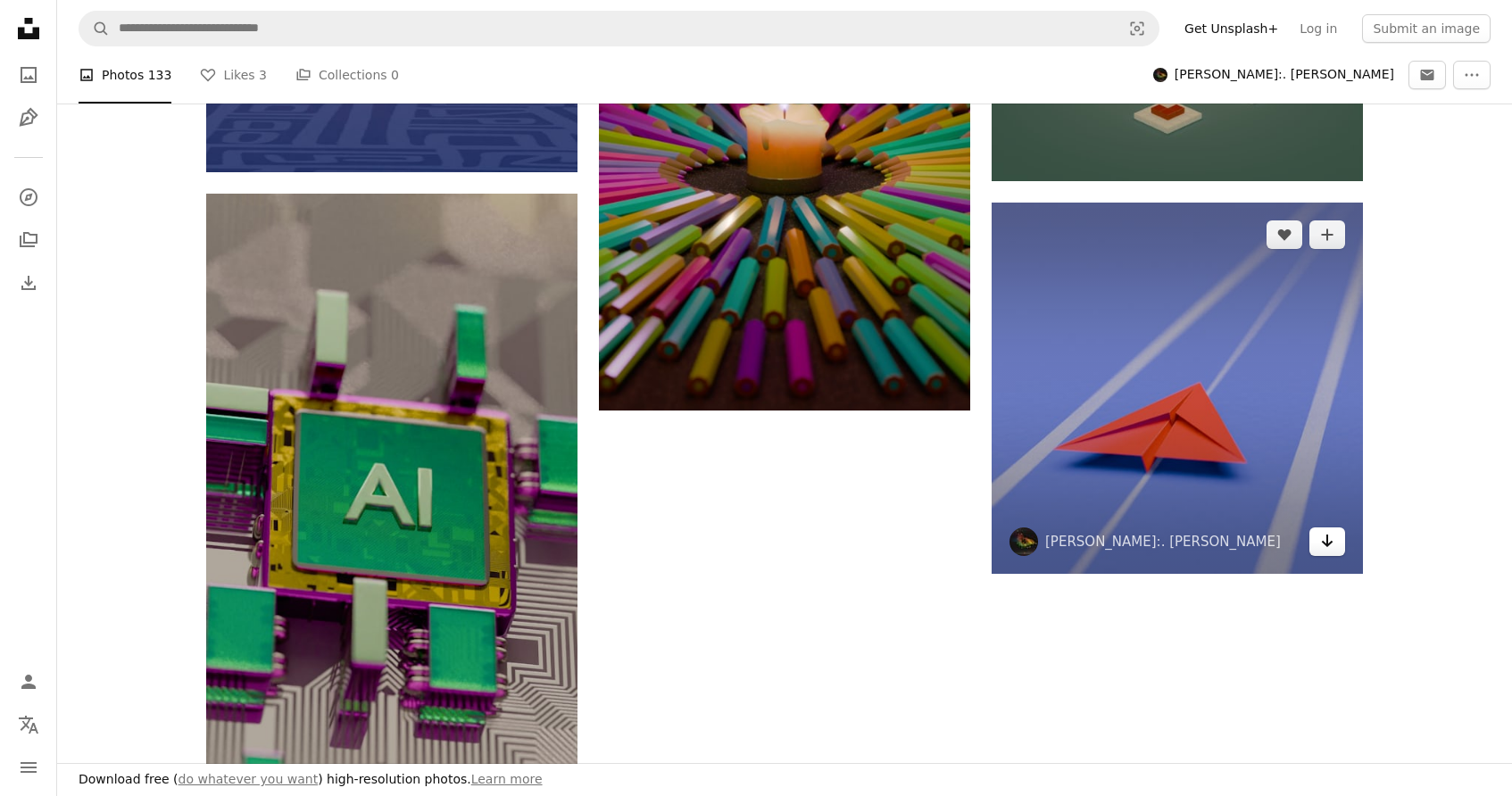
click at [1320, 530] on icon "Arrow pointing down" at bounding box center [1327, 541] width 15 height 21
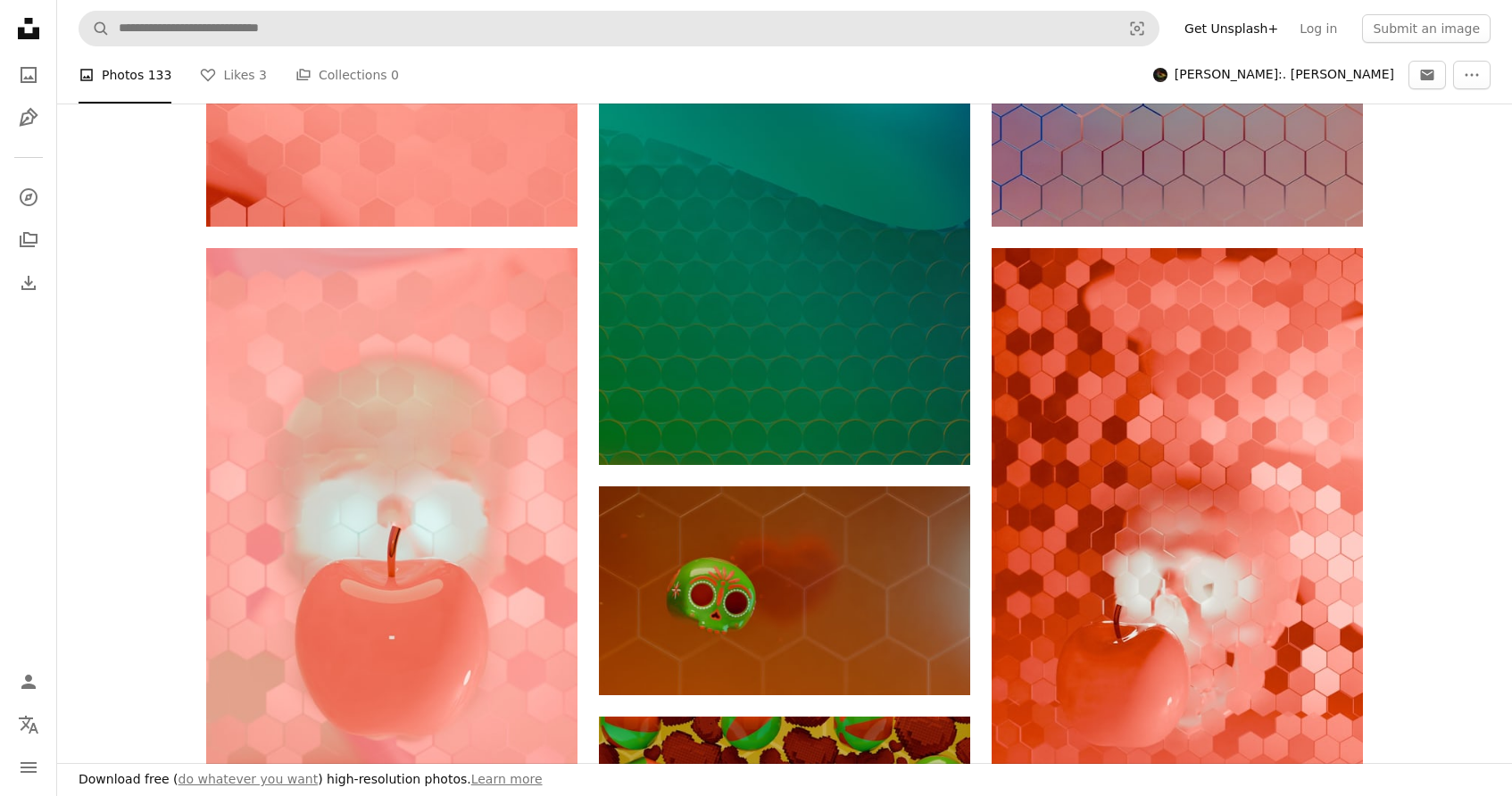
scroll to position [3261, 0]
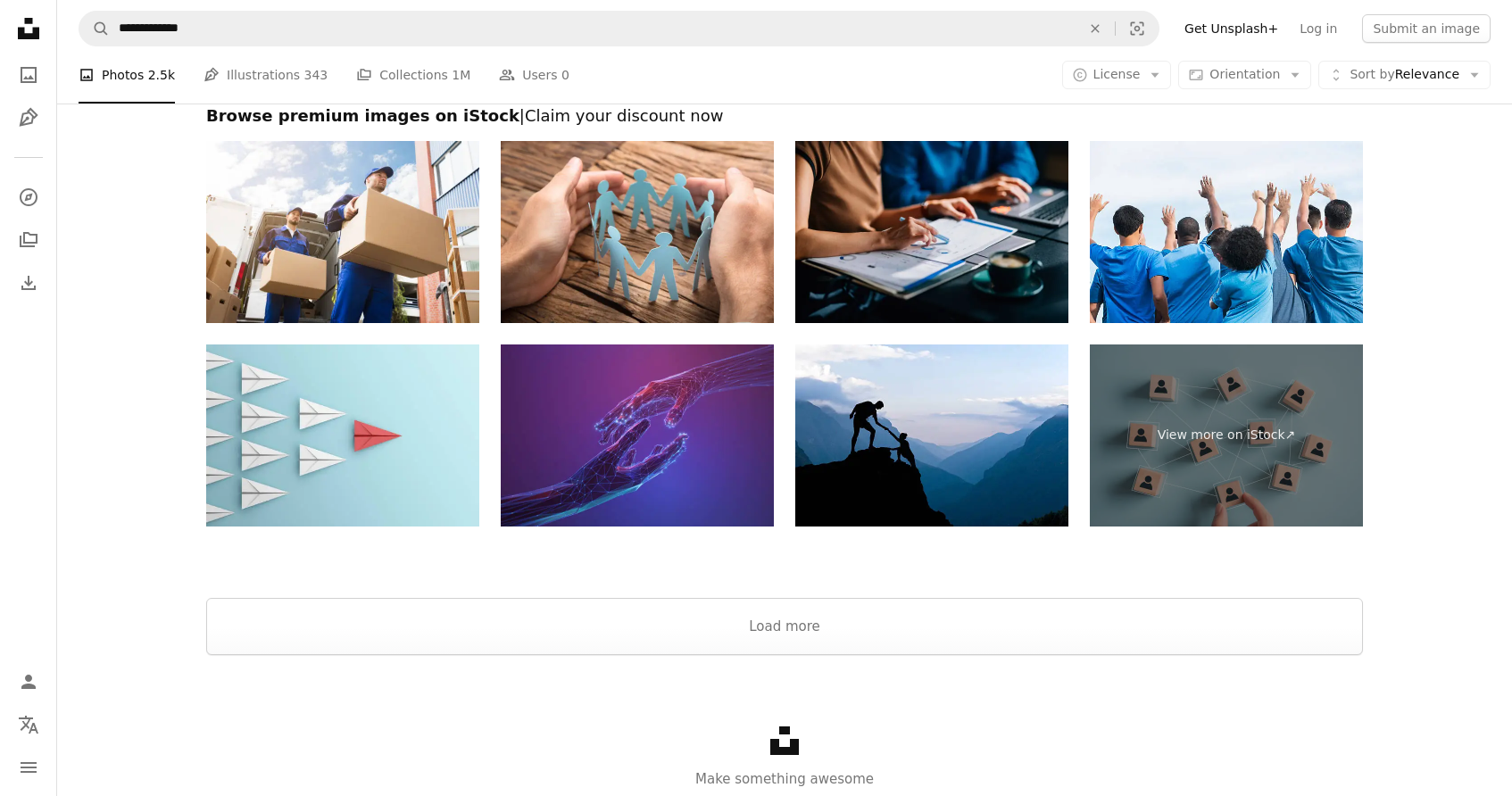
scroll to position [4664, 0]
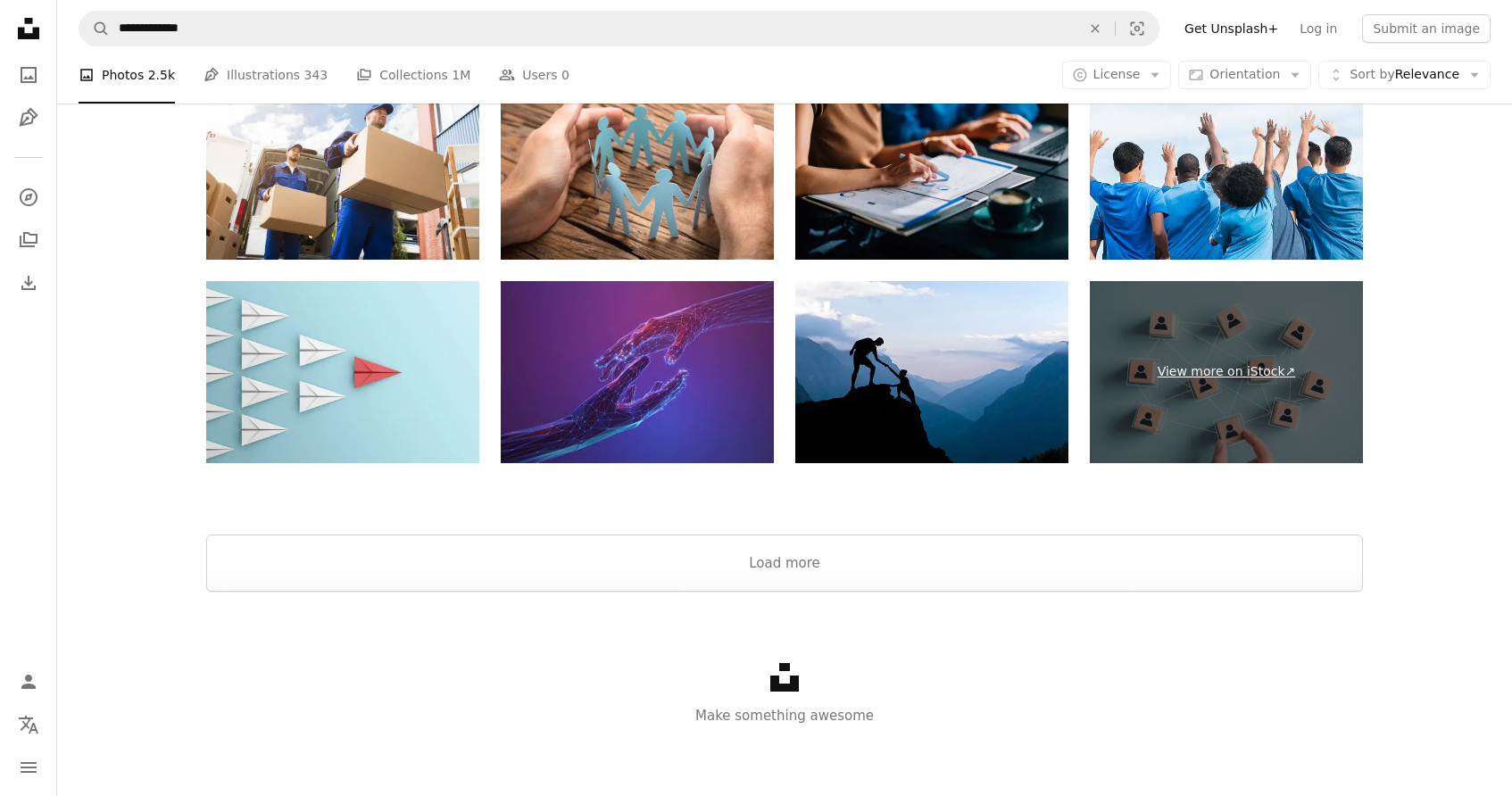
click at [1235, 430] on link "View more on iStock ↗" at bounding box center [1227, 372] width 273 height 182
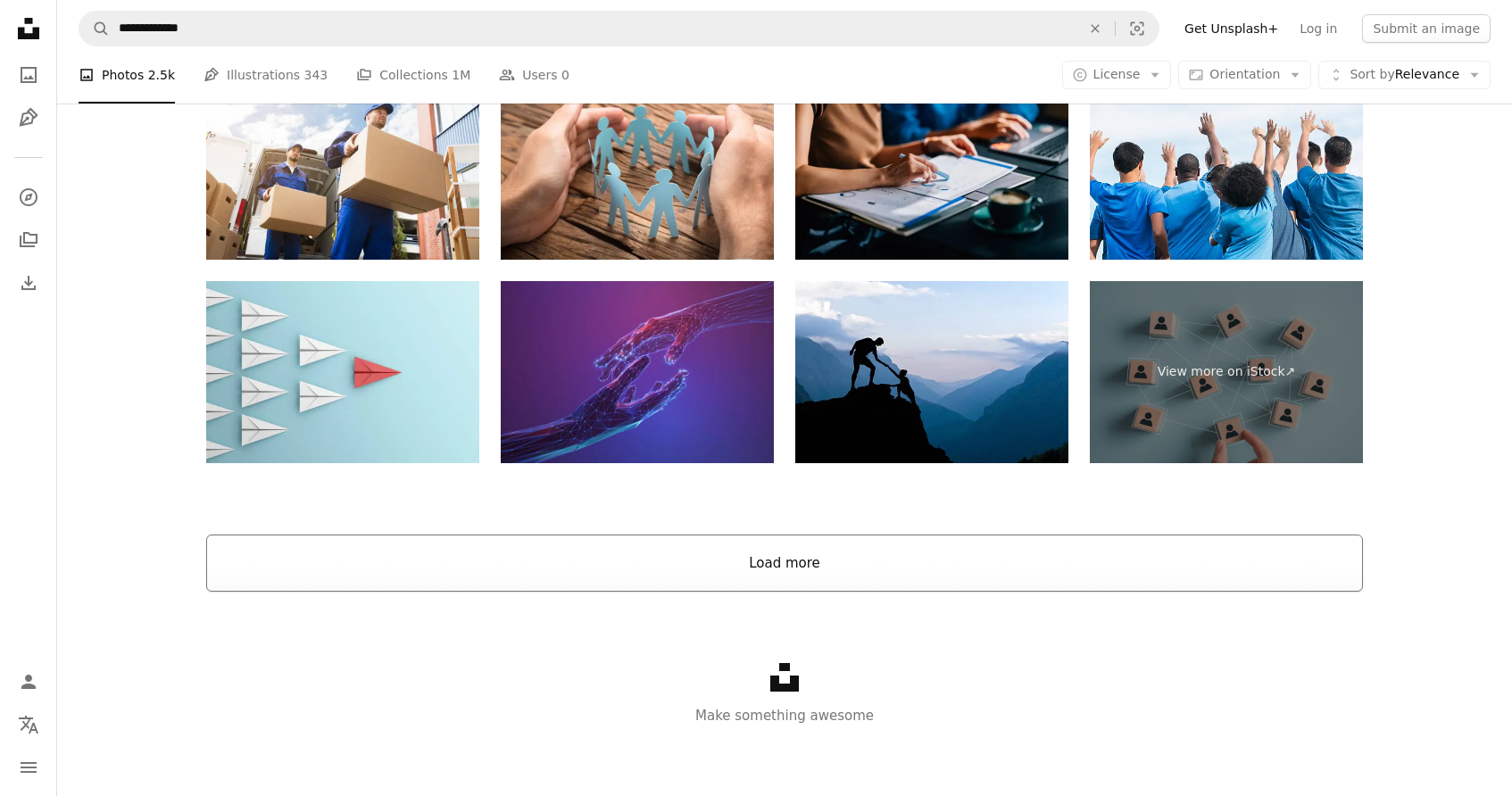
click at [766, 561] on button "Load more" at bounding box center [784, 563] width 1156 height 57
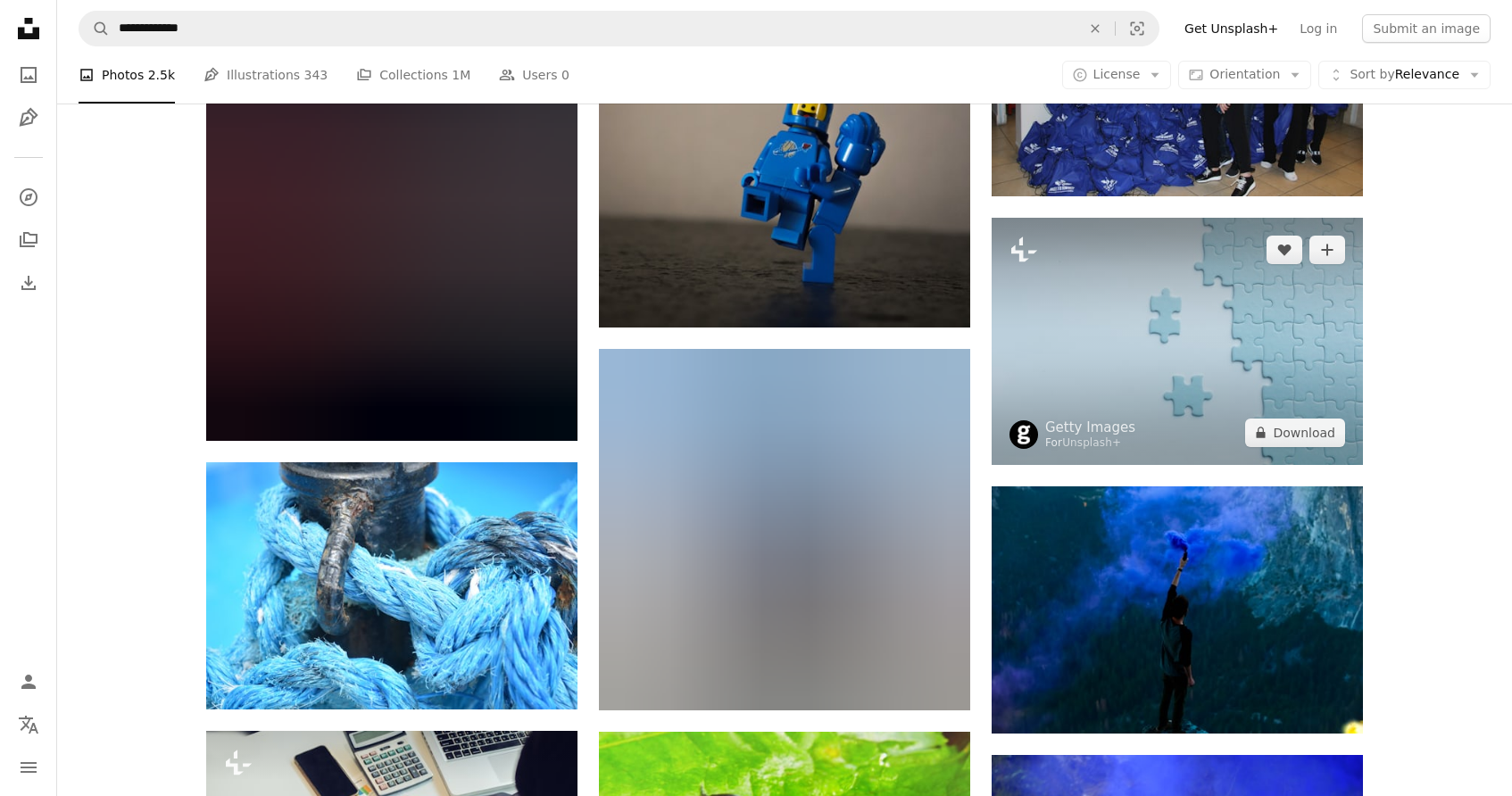
scroll to position [8437, 0]
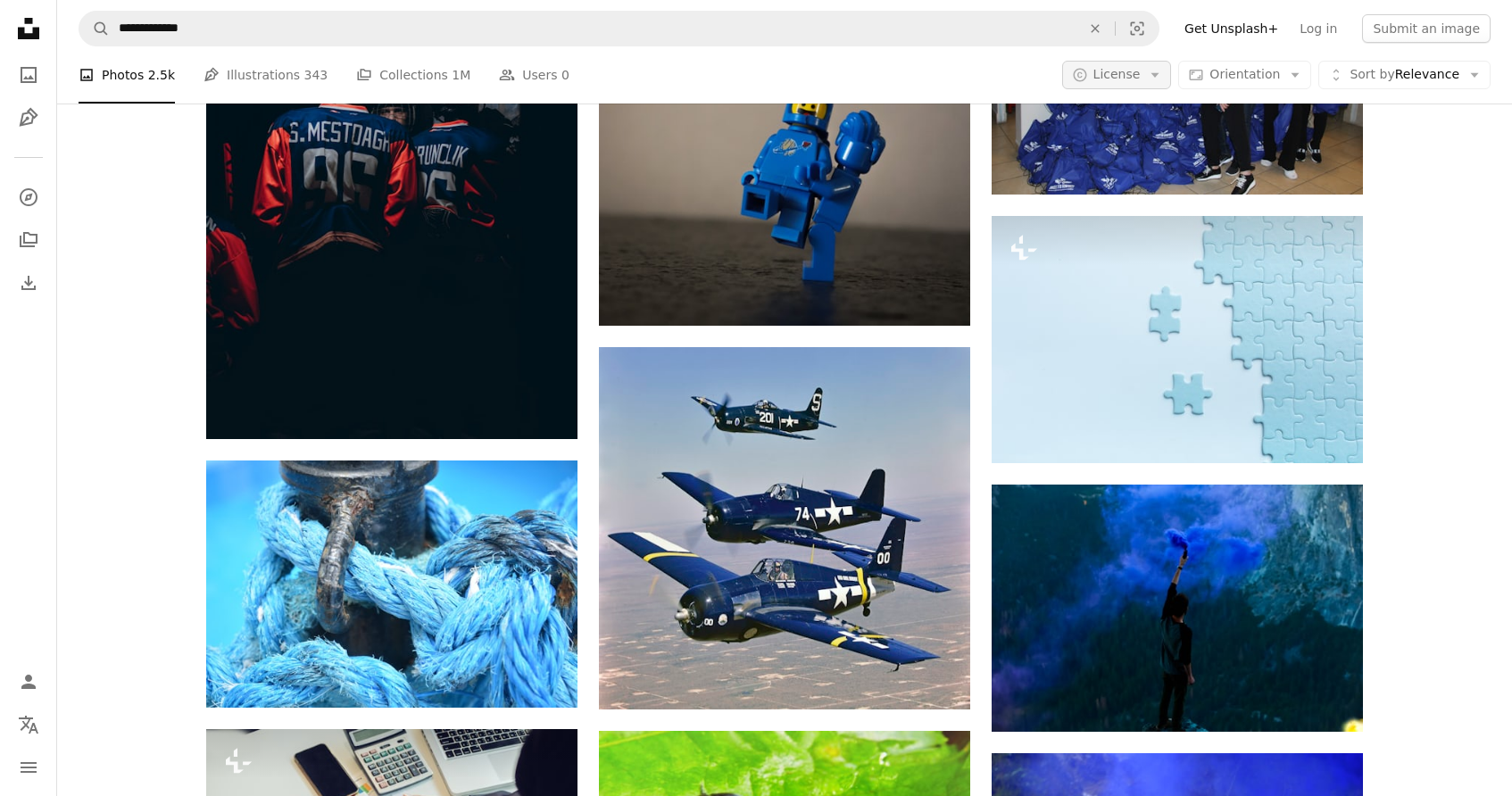
click at [1163, 79] on icon "Arrow down" at bounding box center [1154, 75] width 16 height 16
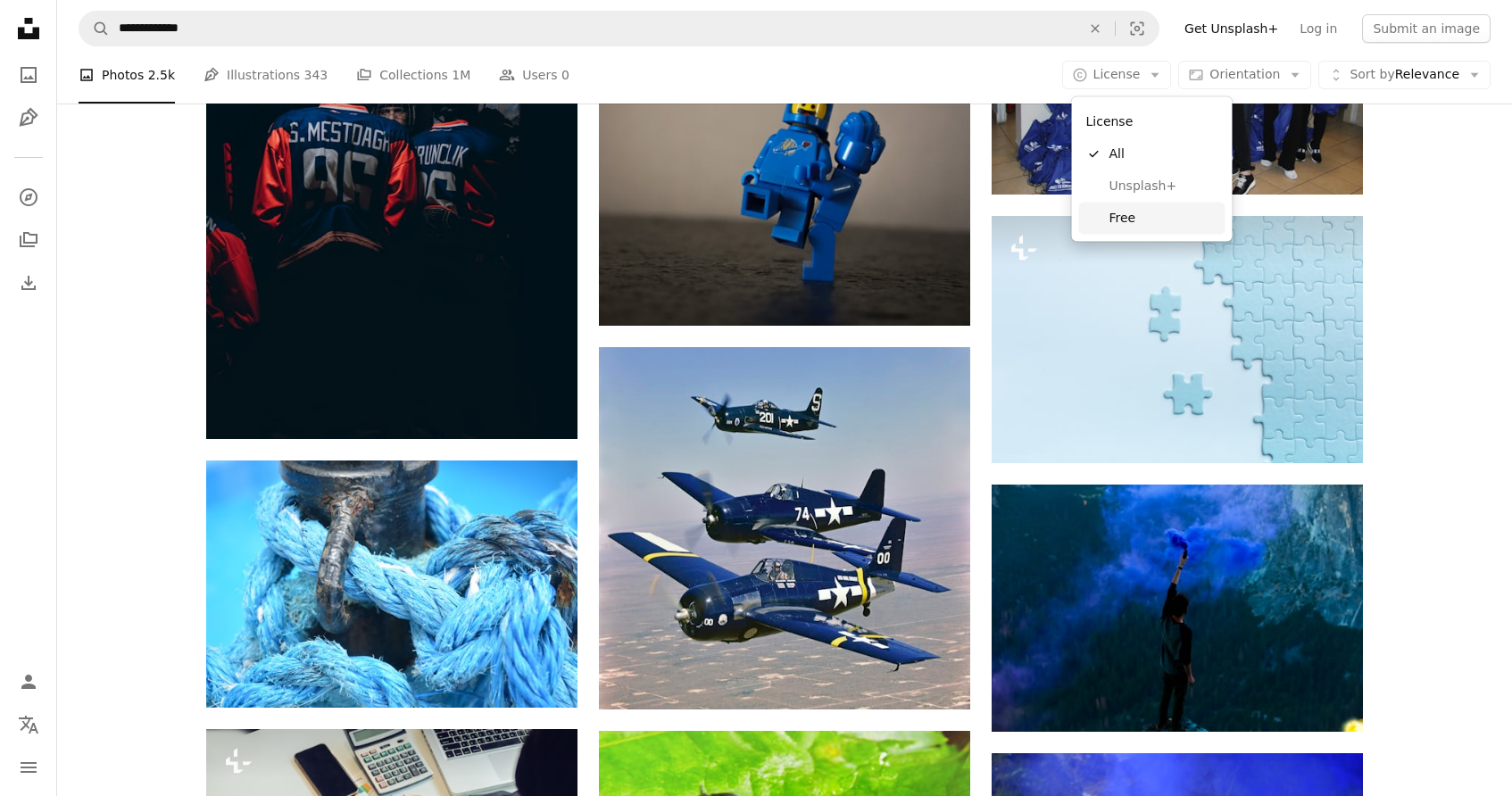
click at [1140, 221] on span "Free" at bounding box center [1164, 217] width 109 height 18
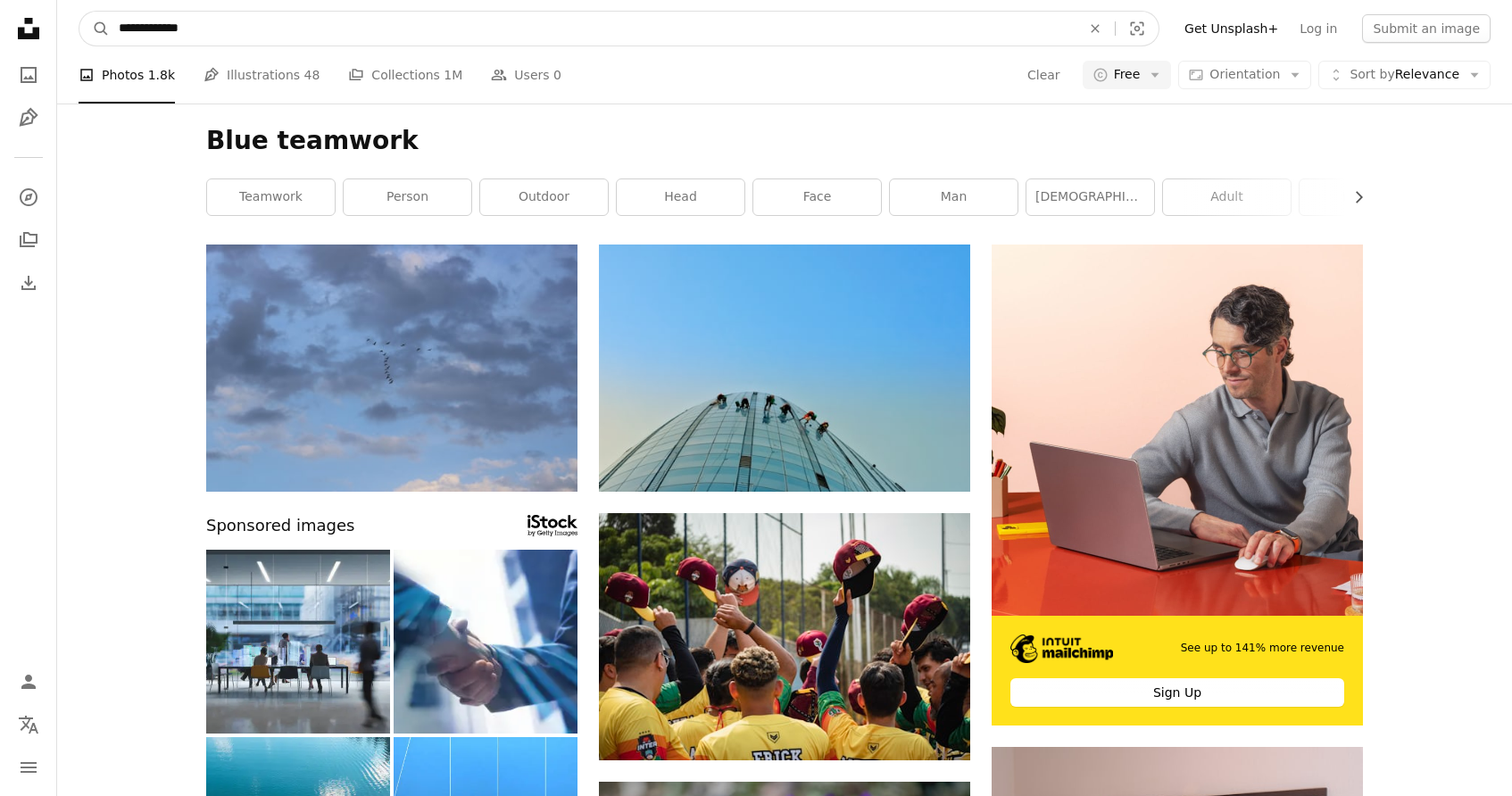
click at [210, 33] on input "**********" at bounding box center [592, 28] width 965 height 34
type input "**********"
click button "A magnifying glass" at bounding box center [94, 28] width 30 height 34
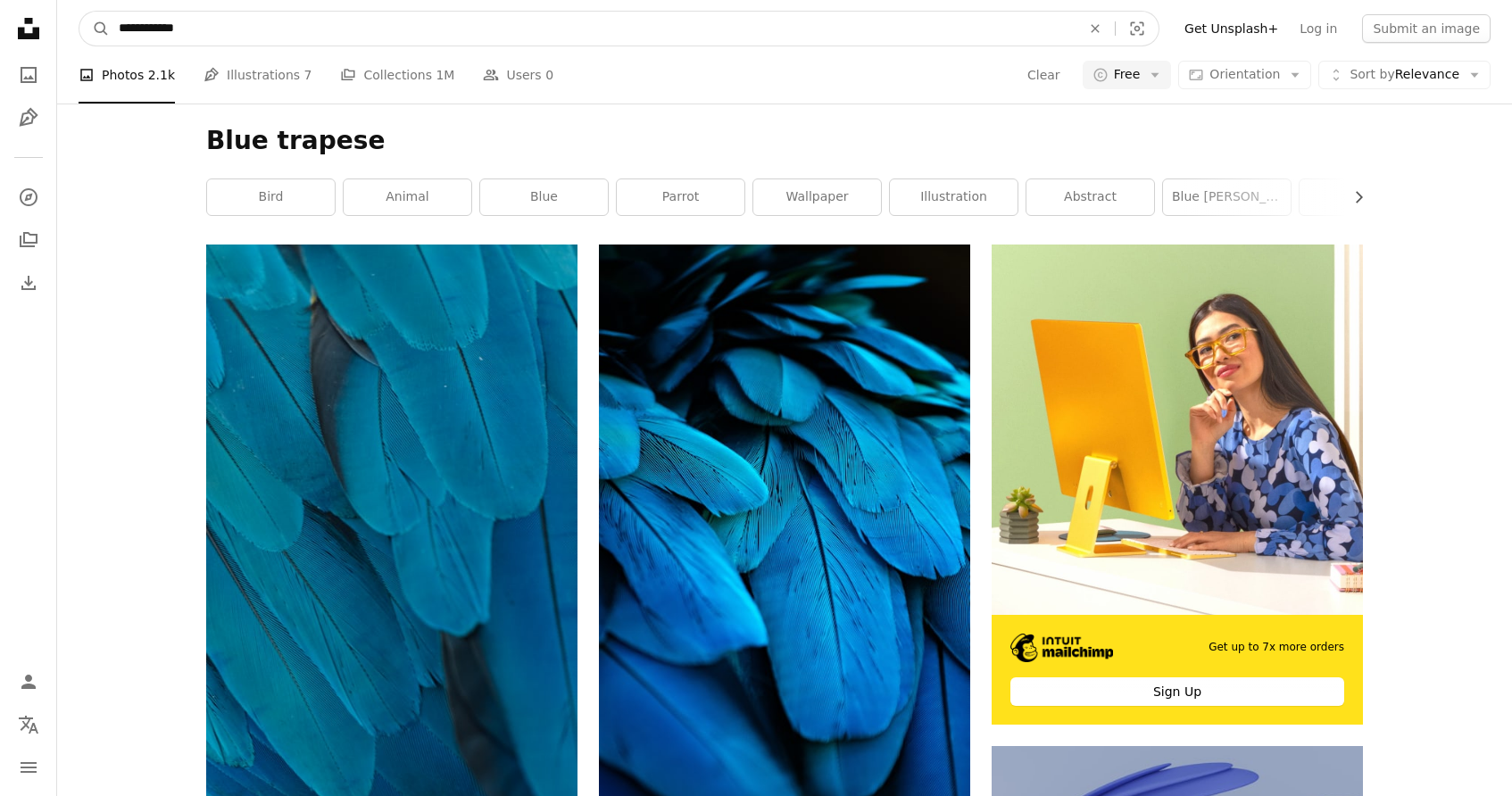
click at [253, 37] on input "**********" at bounding box center [592, 28] width 965 height 34
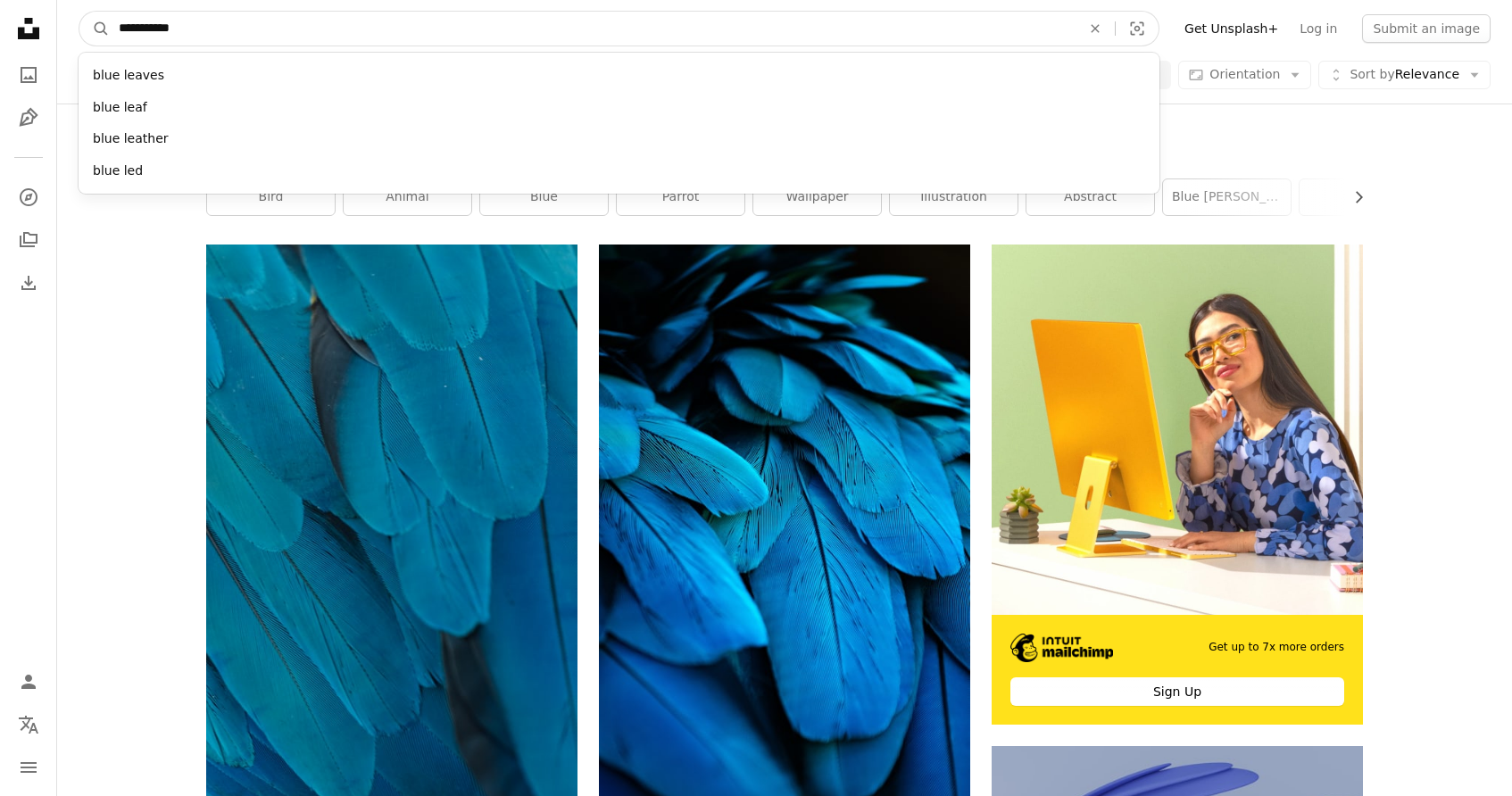
type input "**********"
click button "A magnifying glass" at bounding box center [94, 28] width 30 height 34
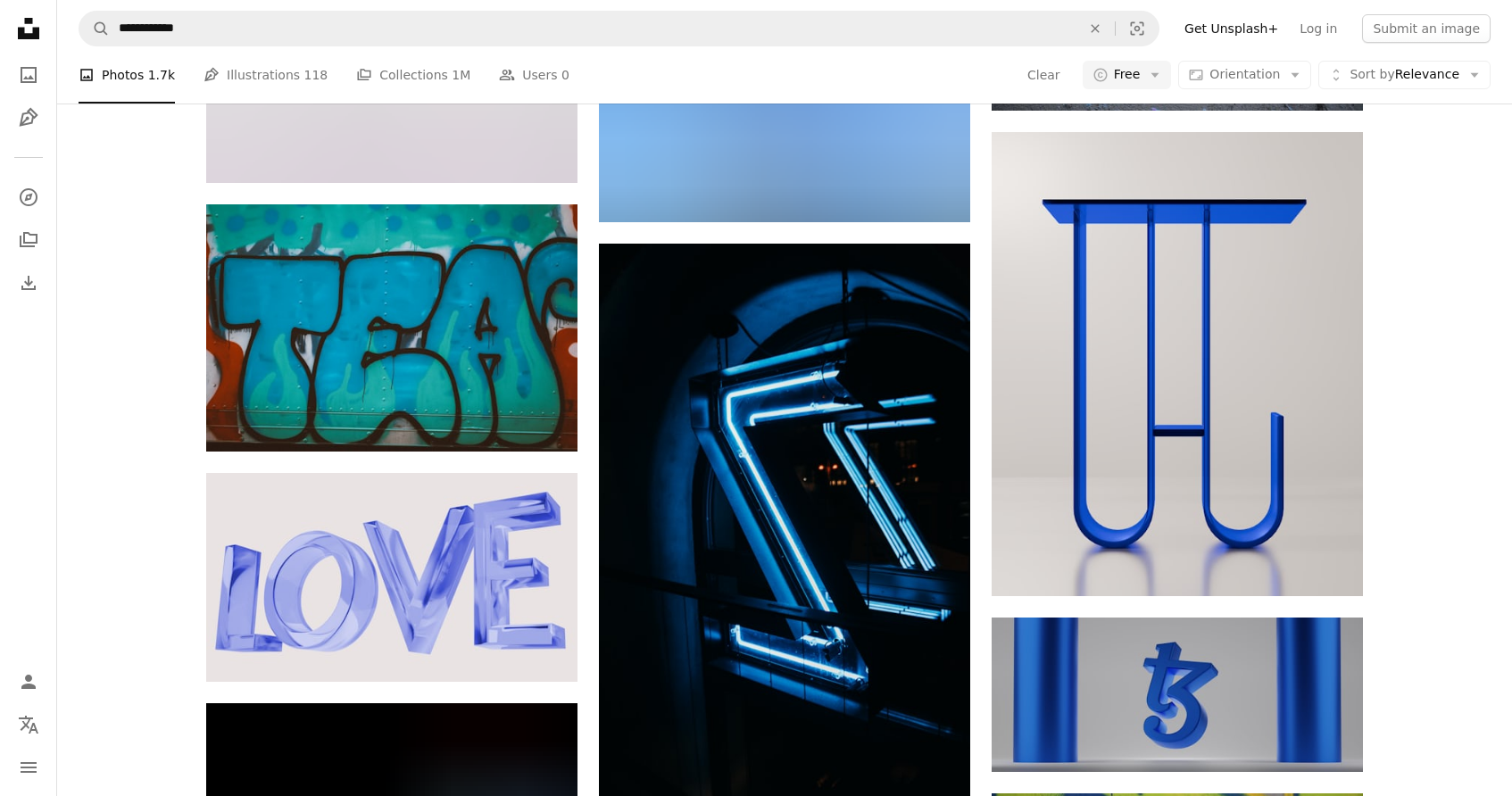
scroll to position [9928, 0]
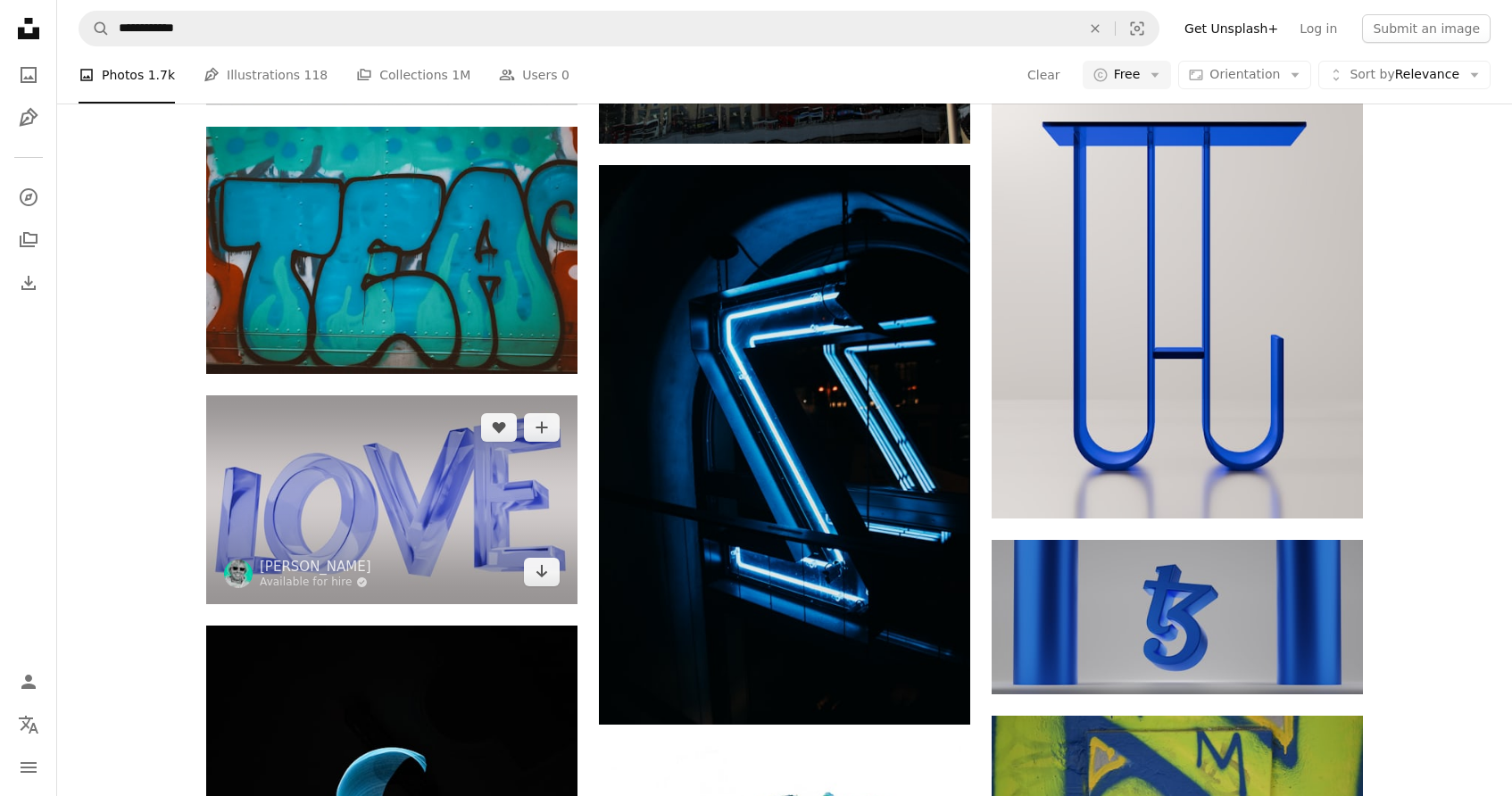
click at [491, 525] on img at bounding box center [392, 500] width 371 height 208
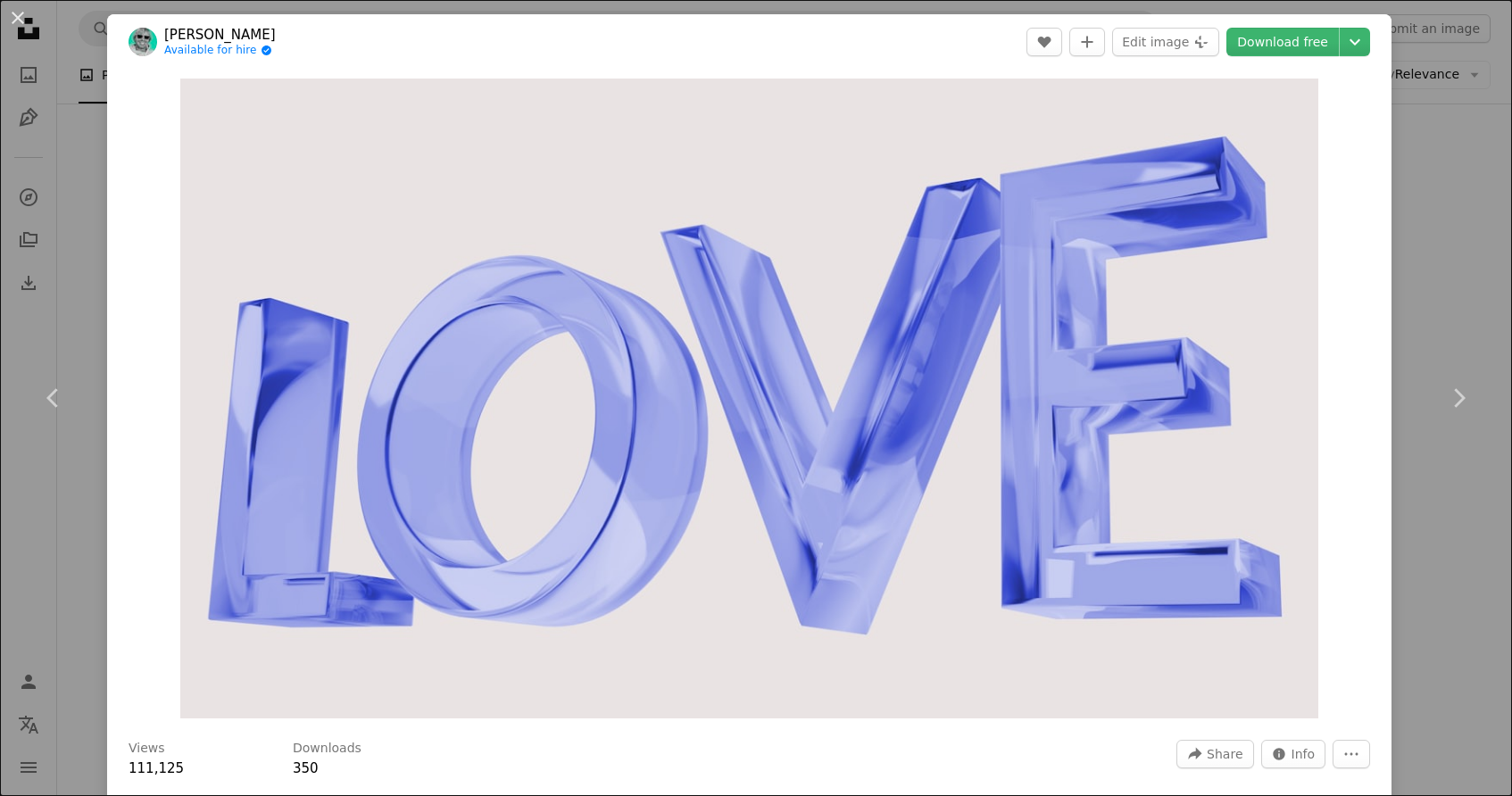
click at [219, 28] on link "[PERSON_NAME]" at bounding box center [220, 35] width 112 height 18
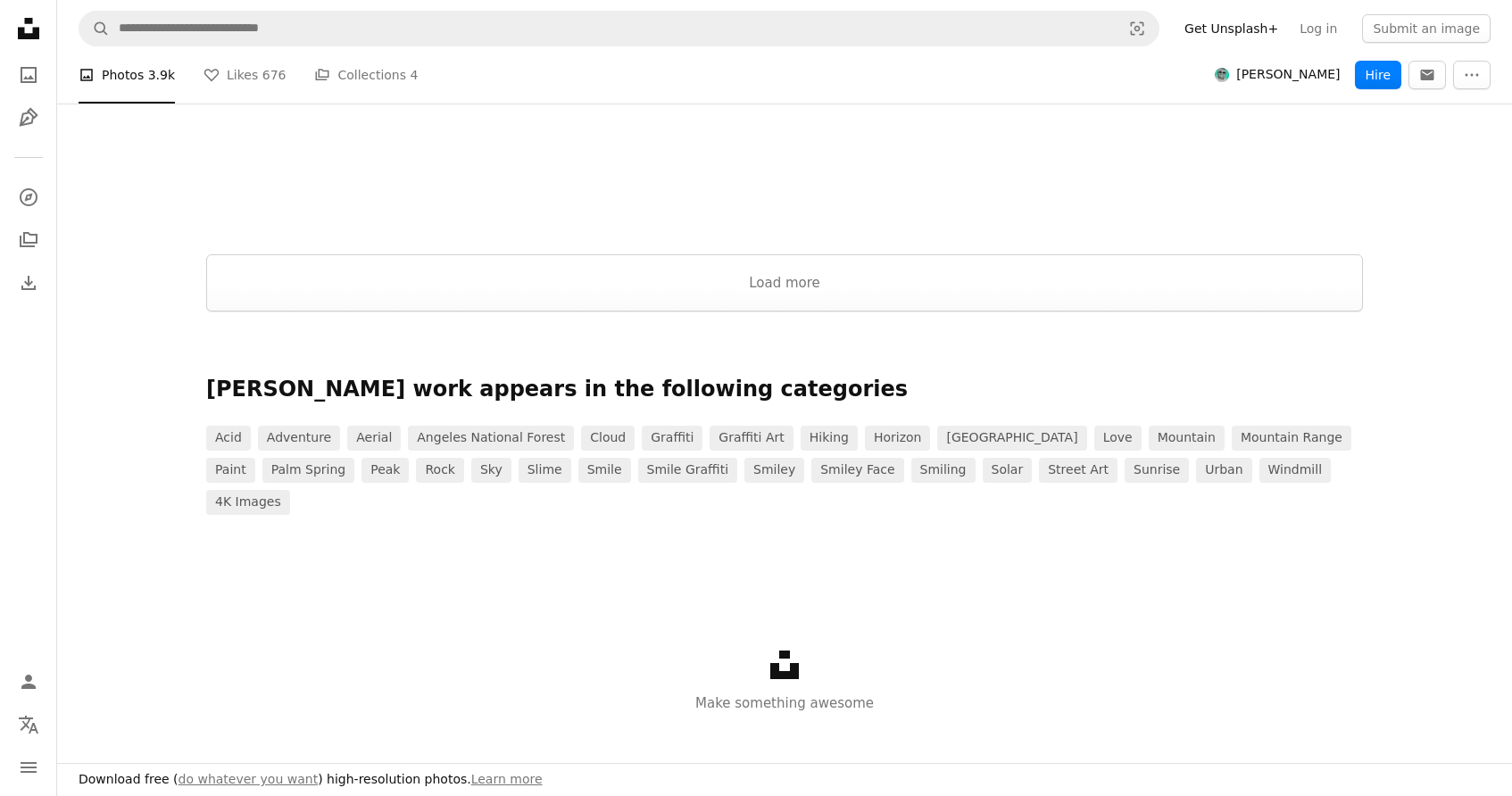
scroll to position [2375, 0]
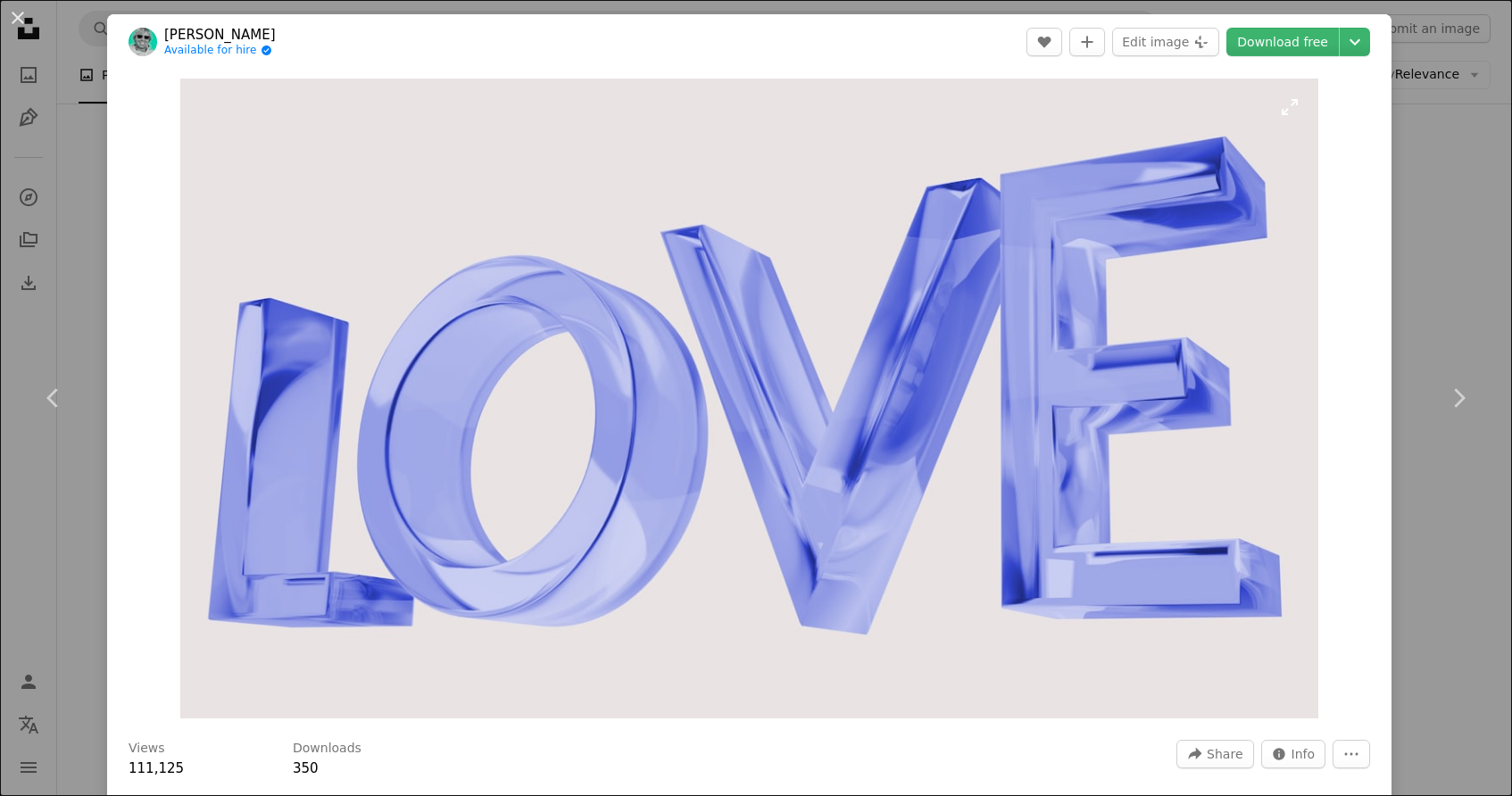
scroll to position [9928, 0]
click at [1462, 304] on div "An X shape Chevron left Chevron right Logan Voss Available for hire A checkmark…" at bounding box center [756, 398] width 1512 height 796
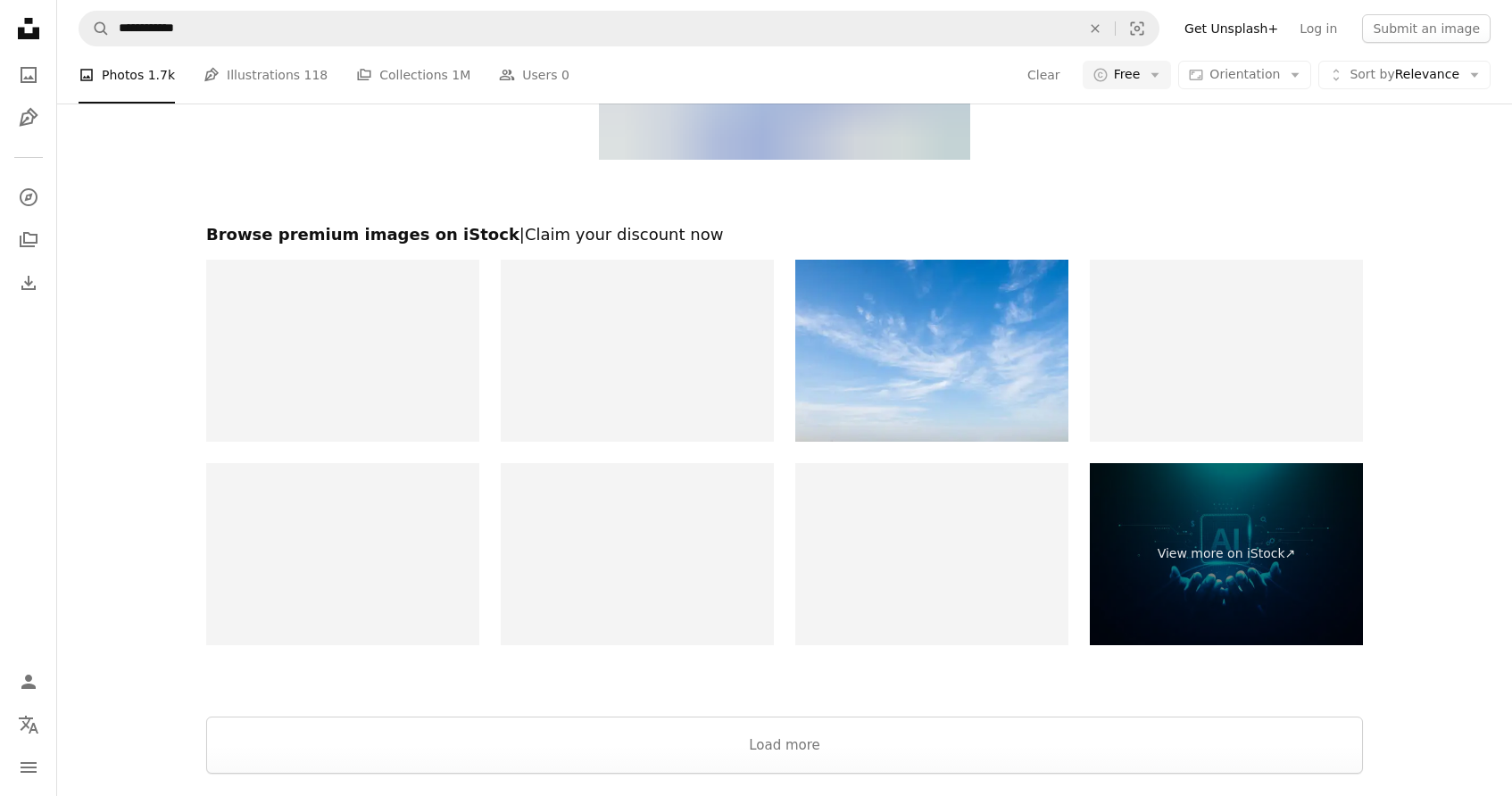
scroll to position [12845, 0]
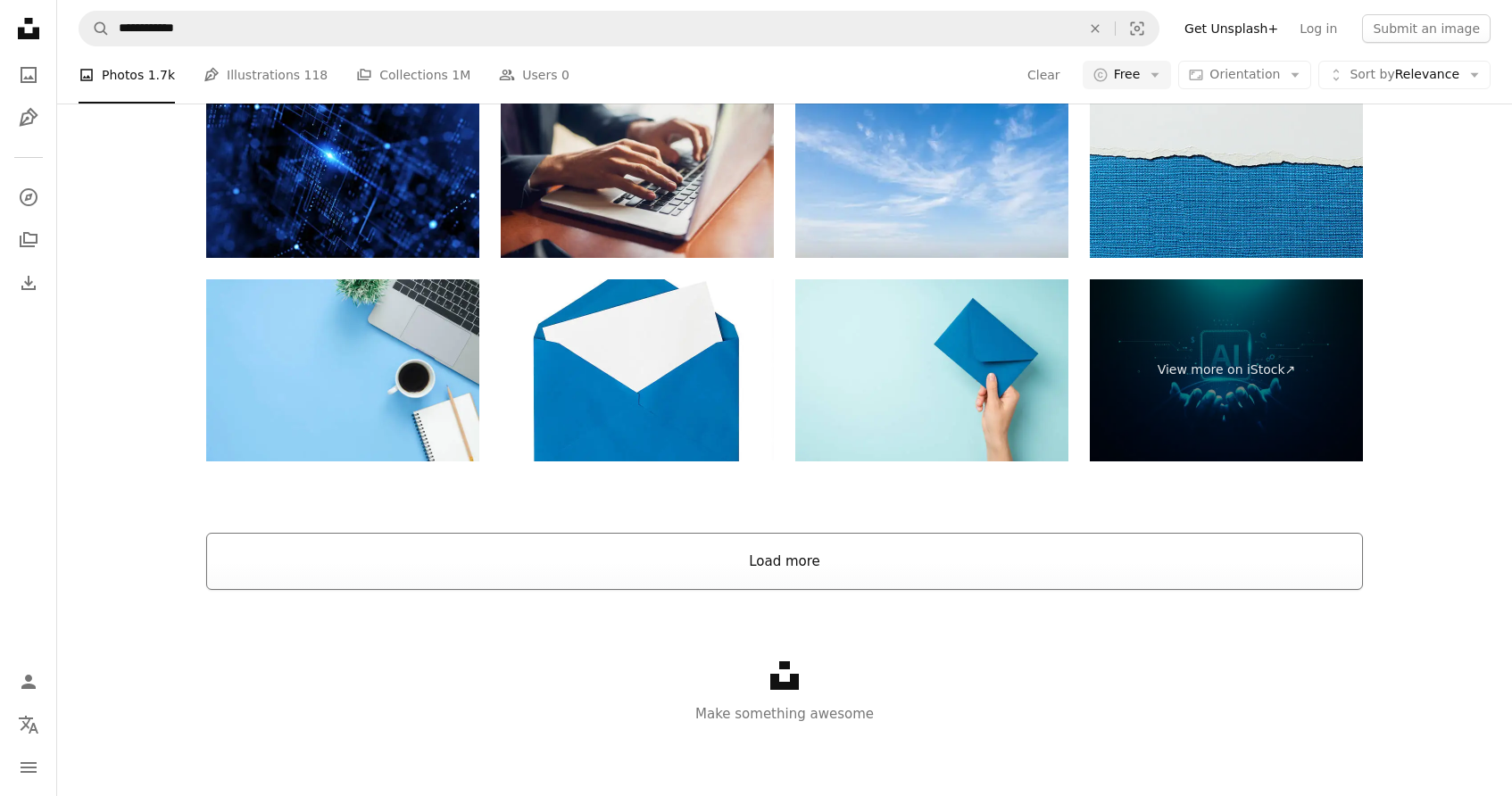
click at [774, 559] on button "Load more" at bounding box center [784, 561] width 1156 height 57
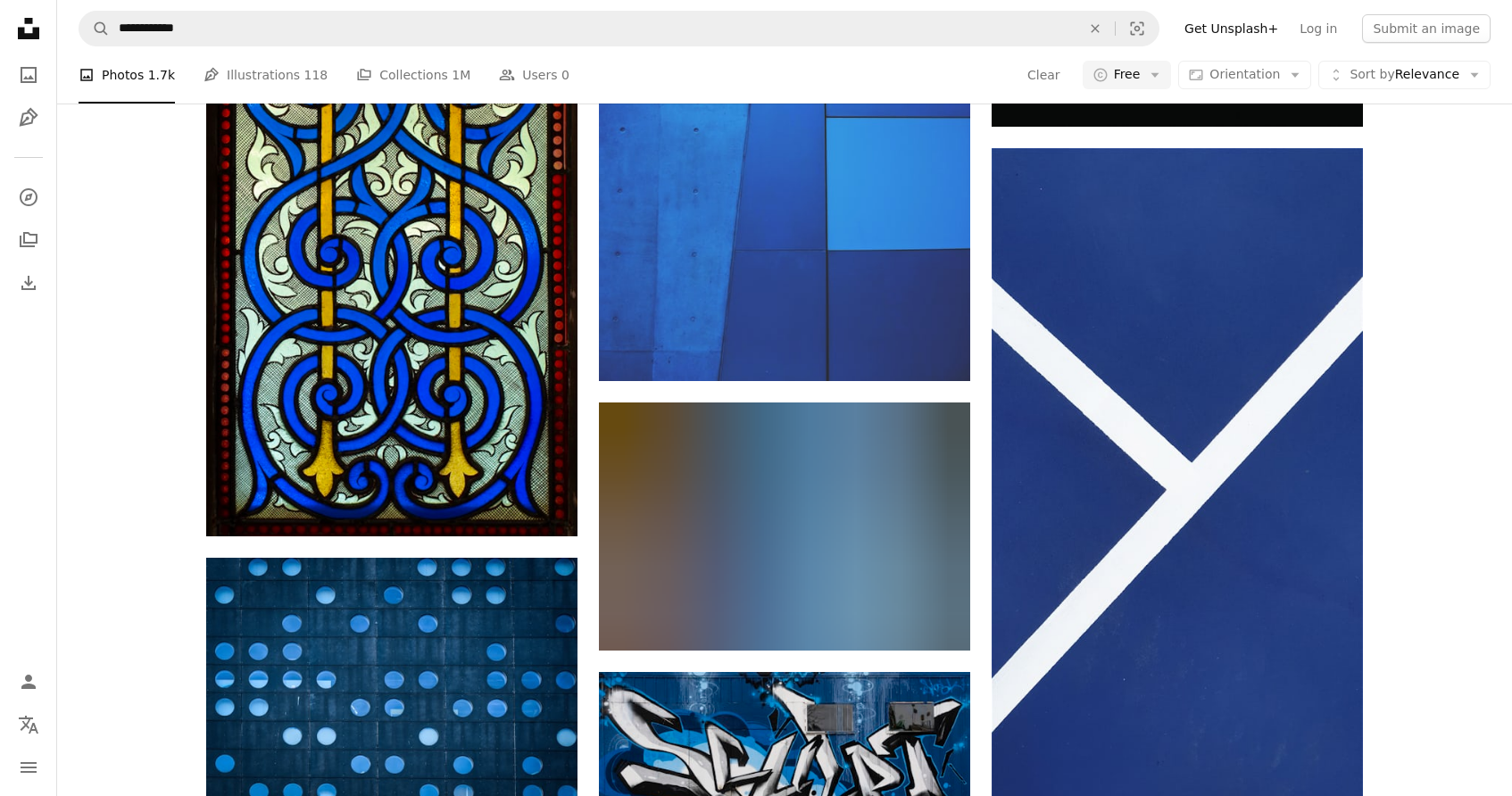
scroll to position [16934, 0]
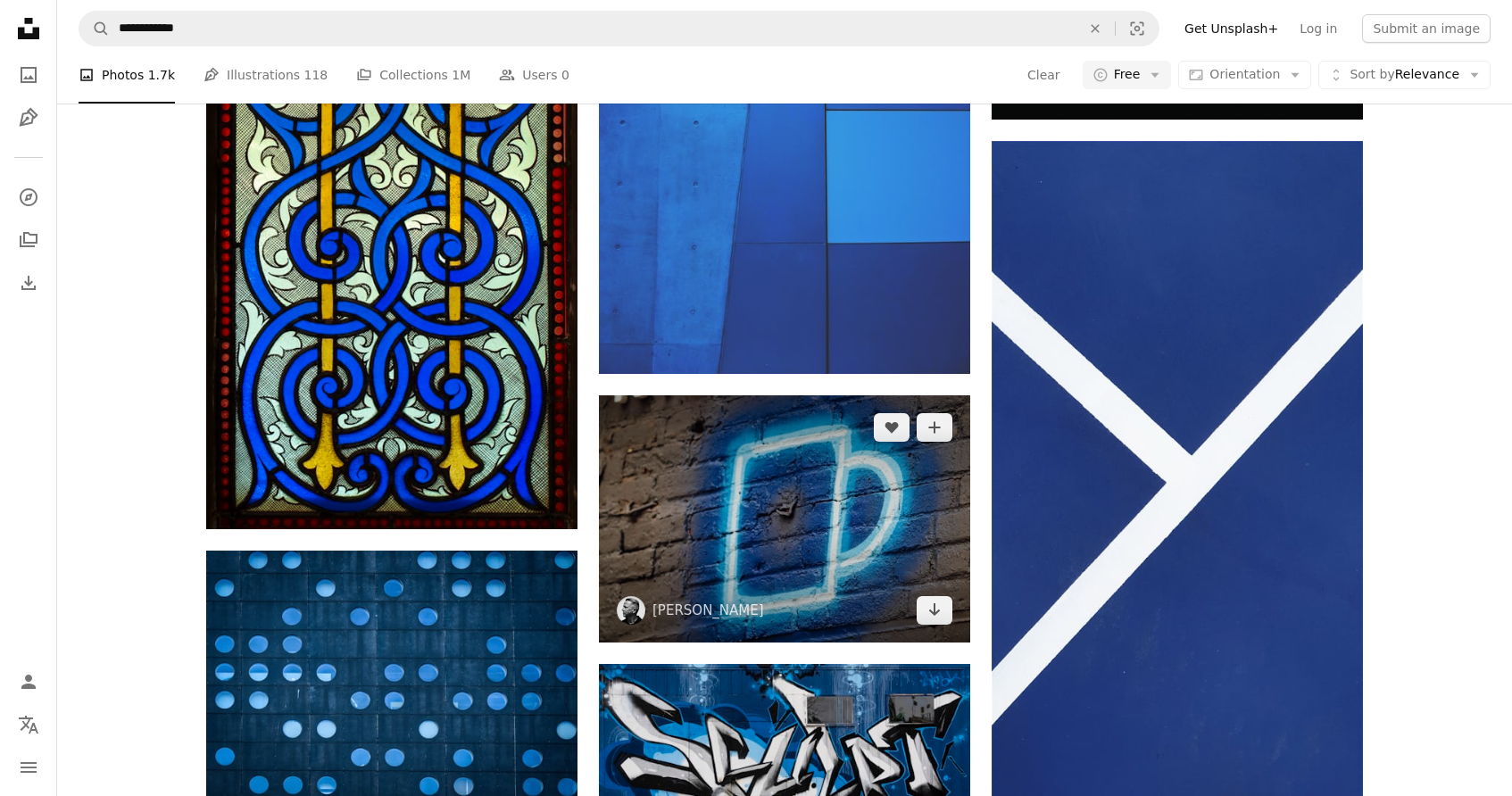
click at [837, 497] on img at bounding box center [784, 519] width 371 height 247
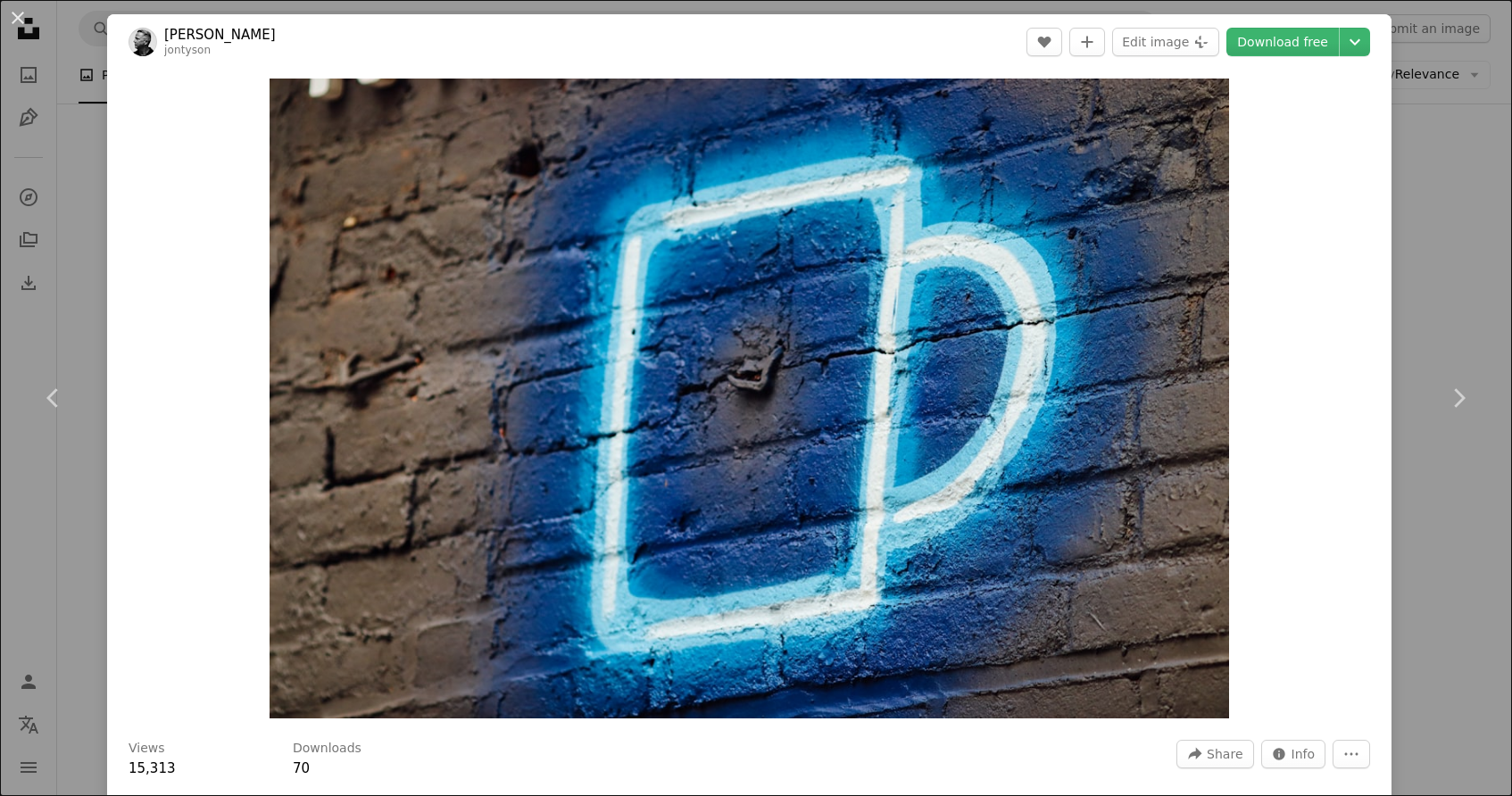
click at [198, 31] on link "[PERSON_NAME]" at bounding box center [220, 35] width 112 height 18
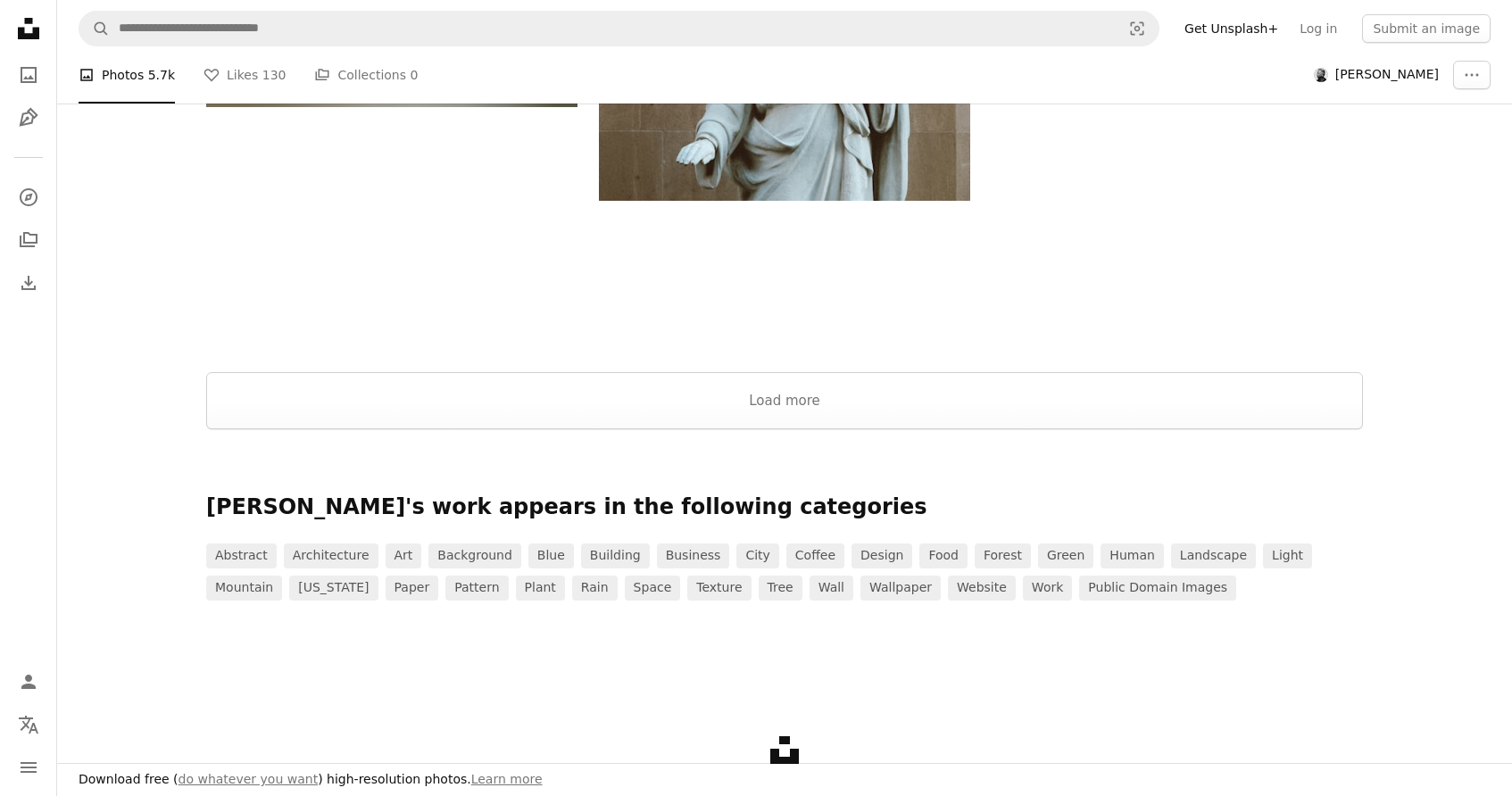
scroll to position [3125, 0]
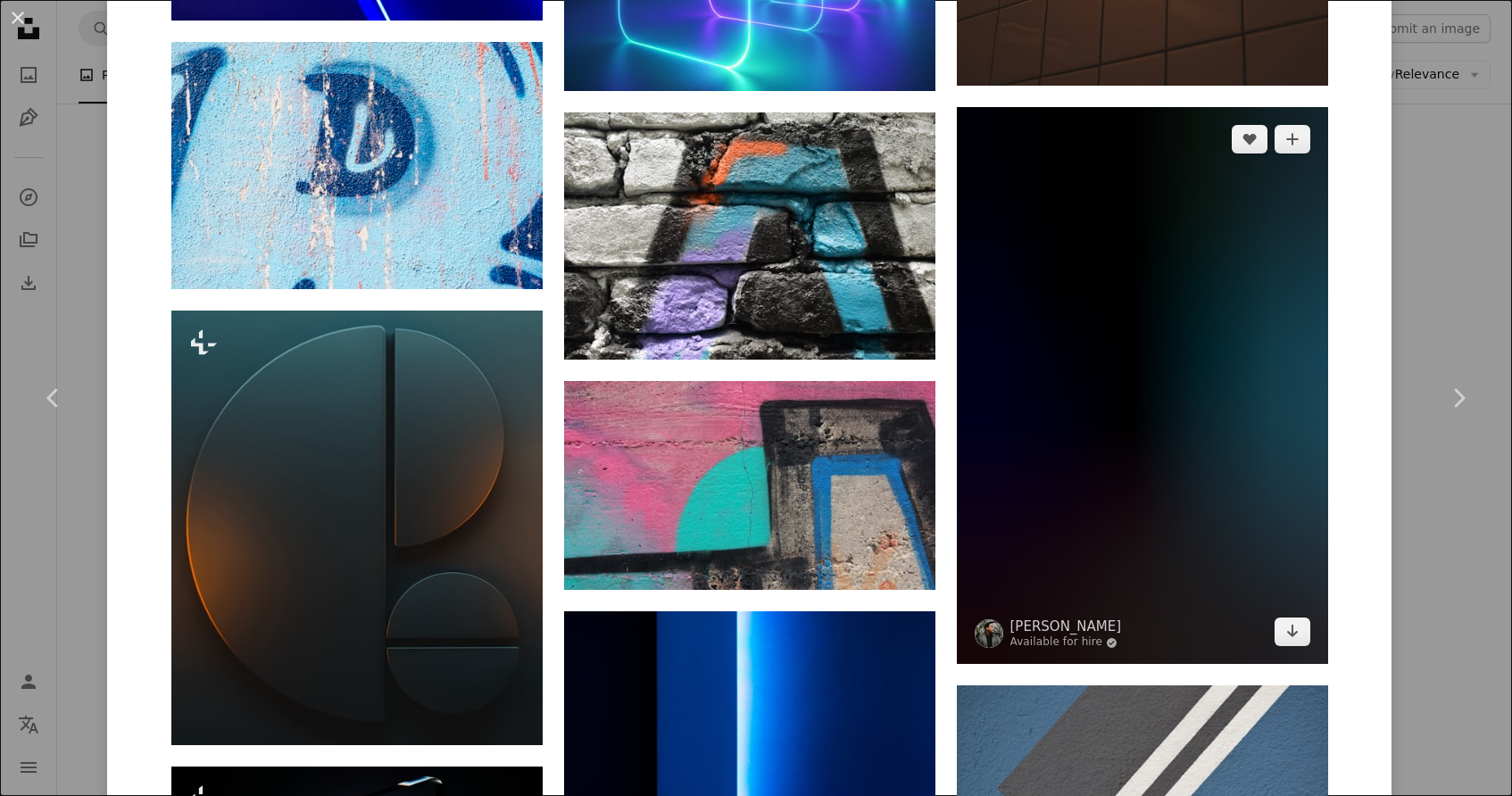
scroll to position [2019, 0]
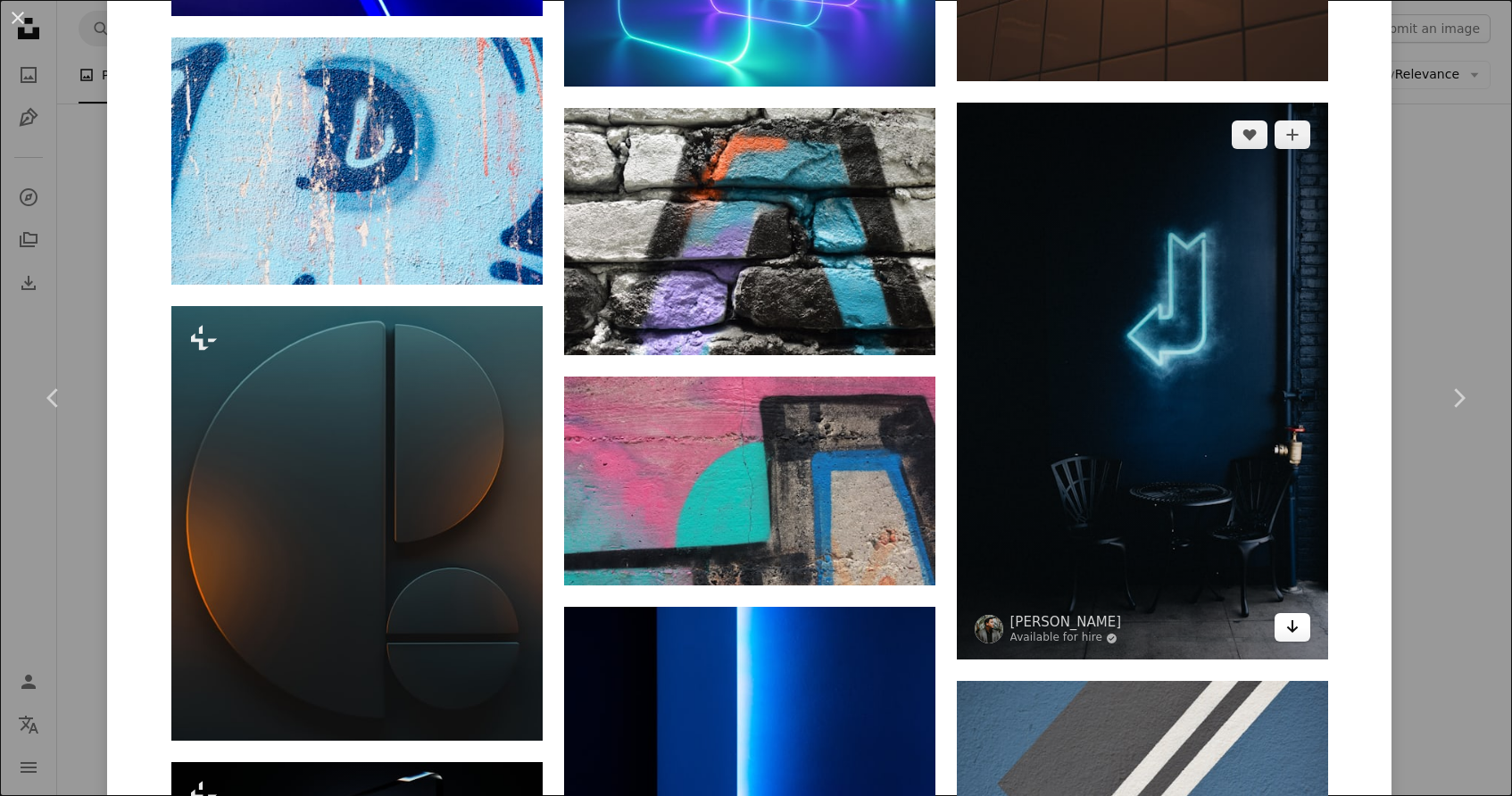
click at [1298, 627] on icon "Download" at bounding box center [1292, 626] width 12 height 13
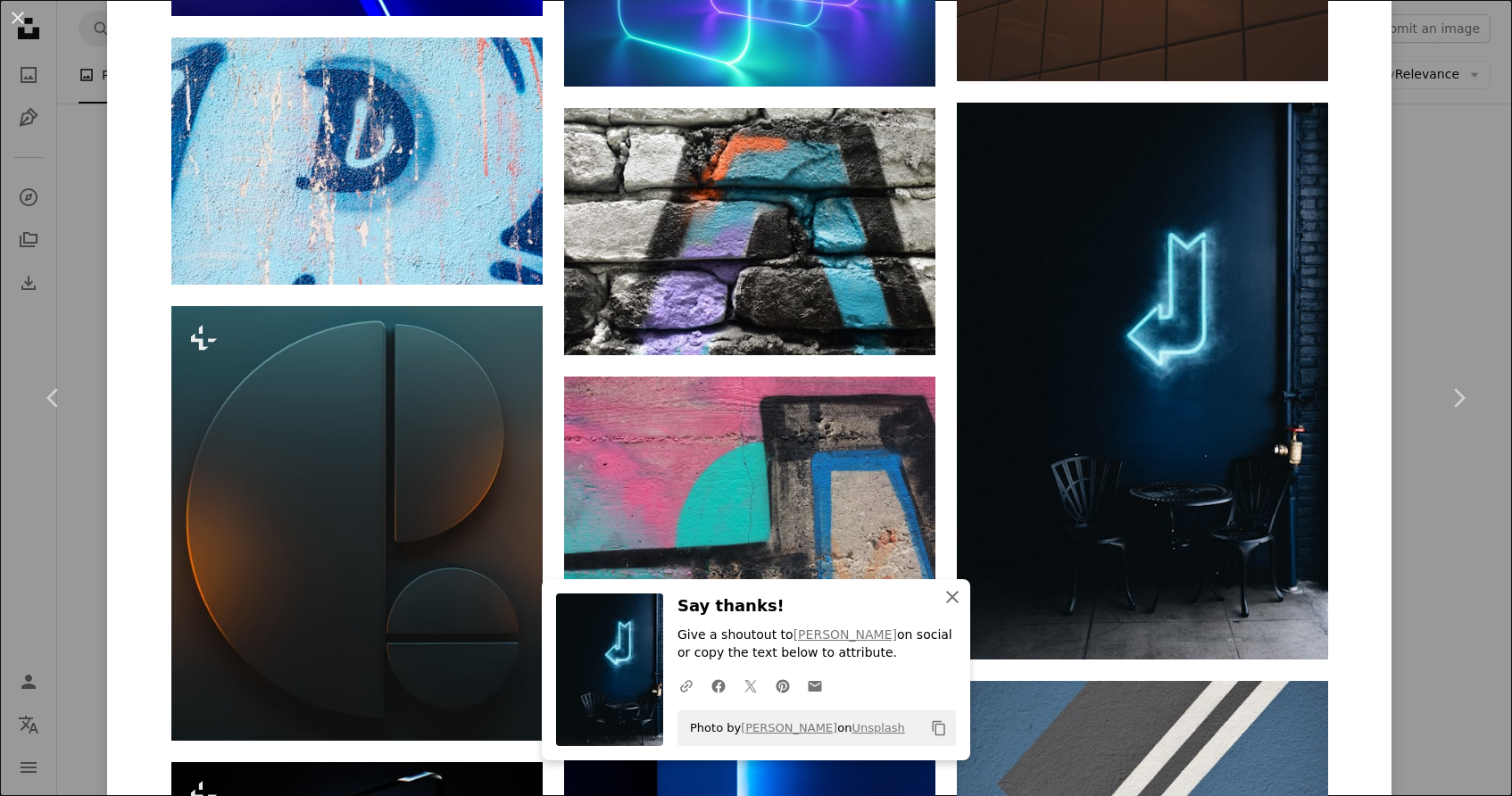
click at [953, 597] on icon "button" at bounding box center [952, 597] width 13 height 13
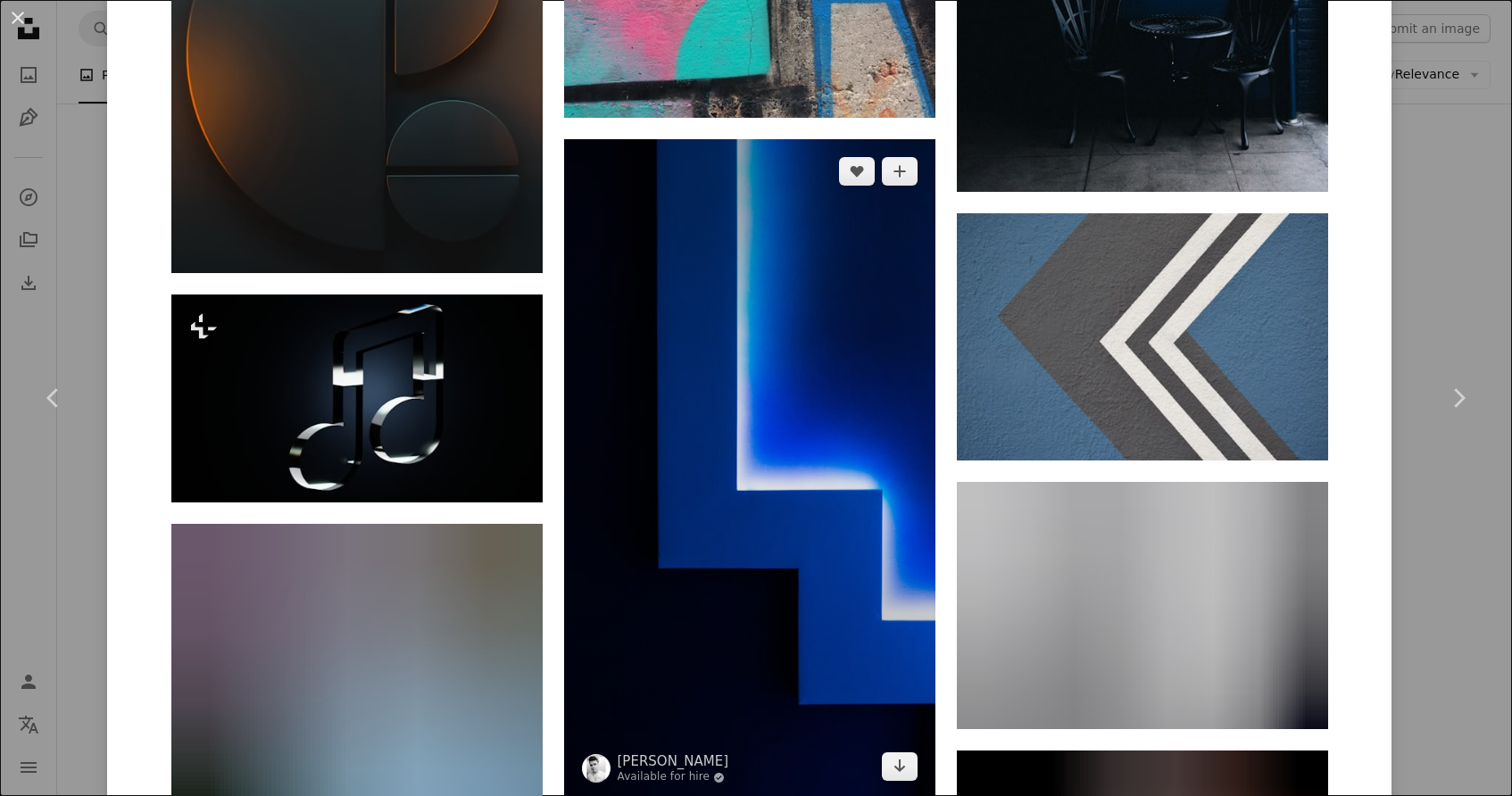
scroll to position [2519, 0]
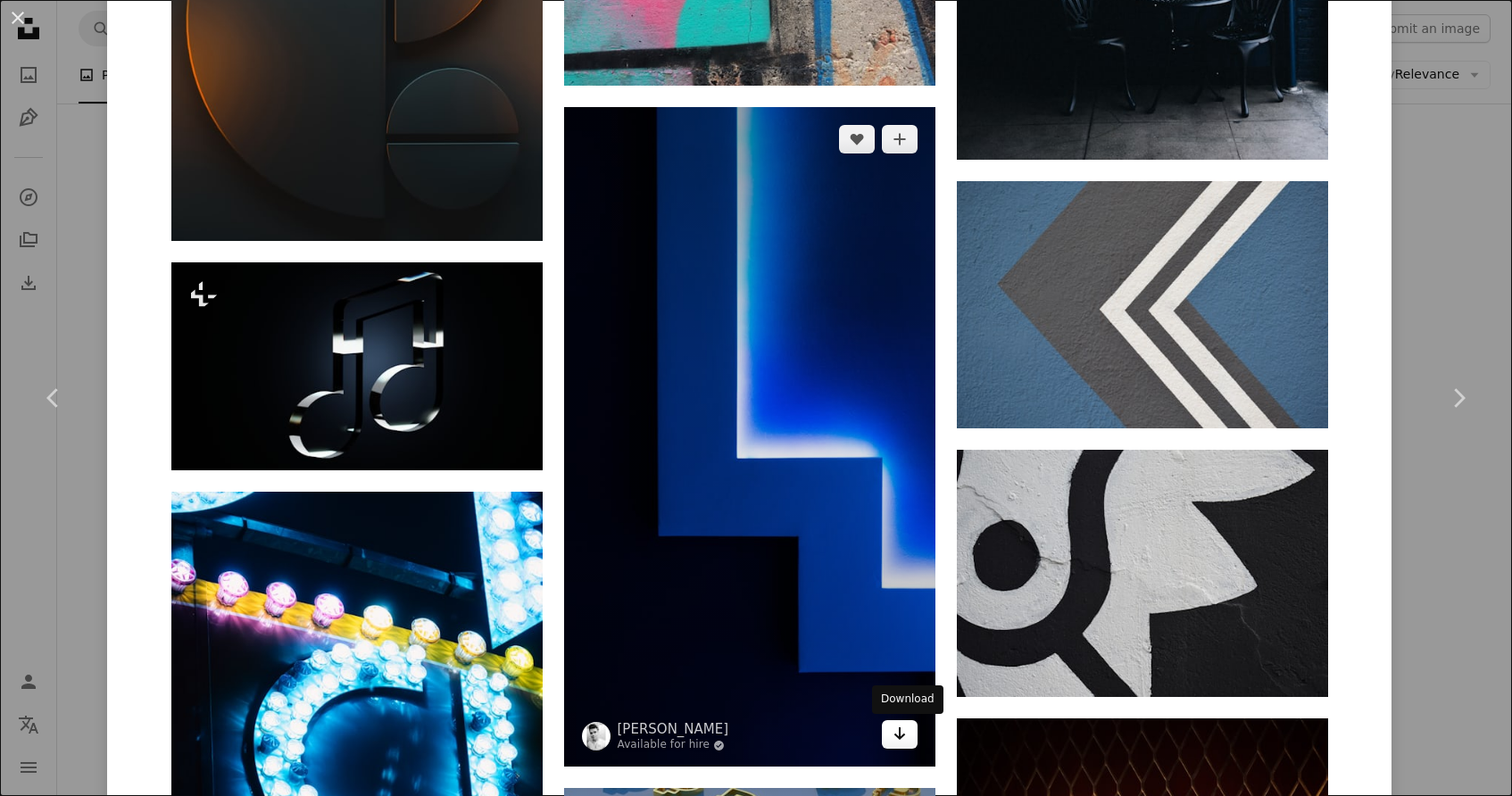
click at [907, 734] on icon "Arrow pointing down" at bounding box center [899, 734] width 15 height 21
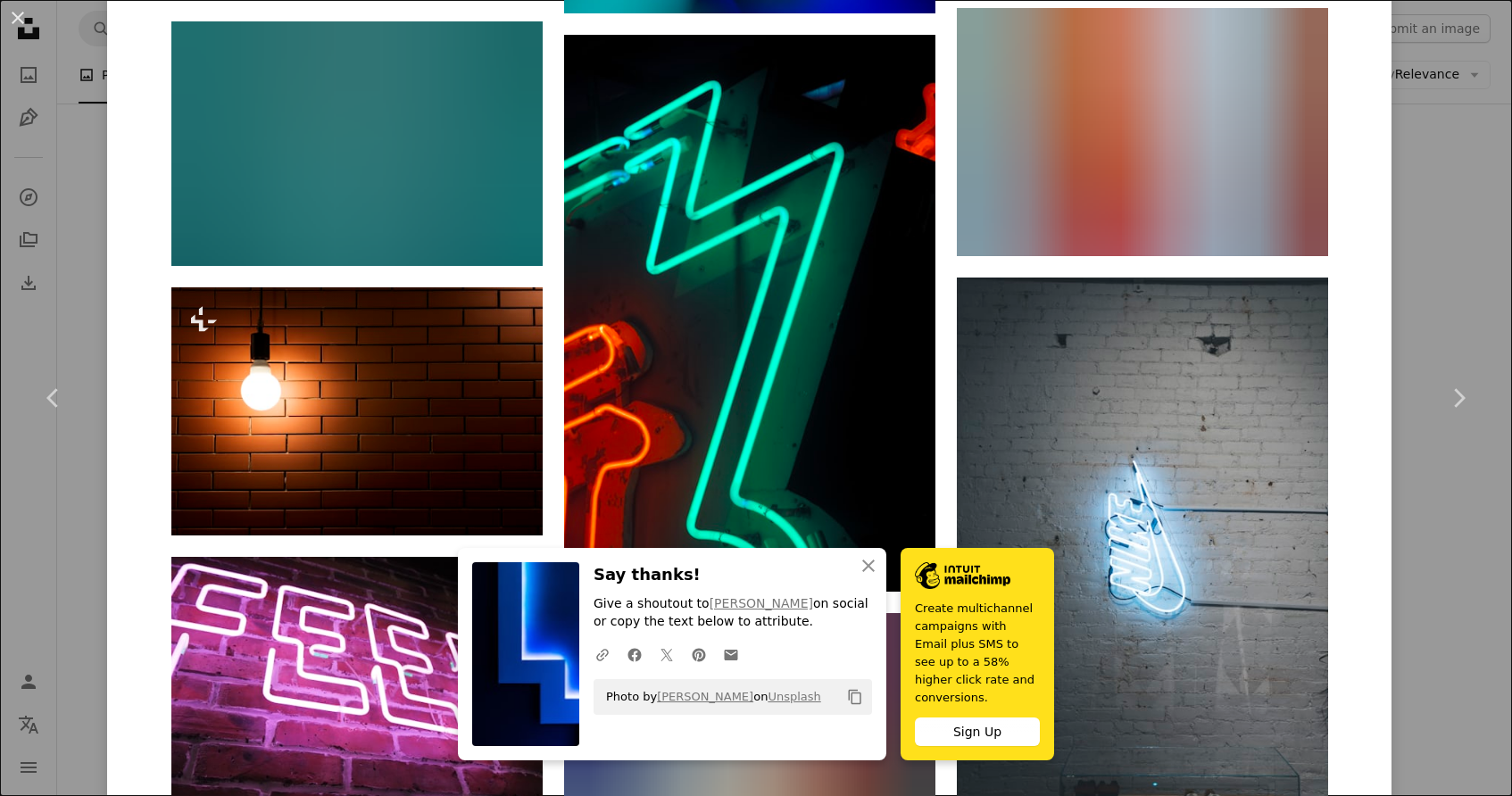
scroll to position [8716, 0]
